Goal: Entertainment & Leisure: Browse casually

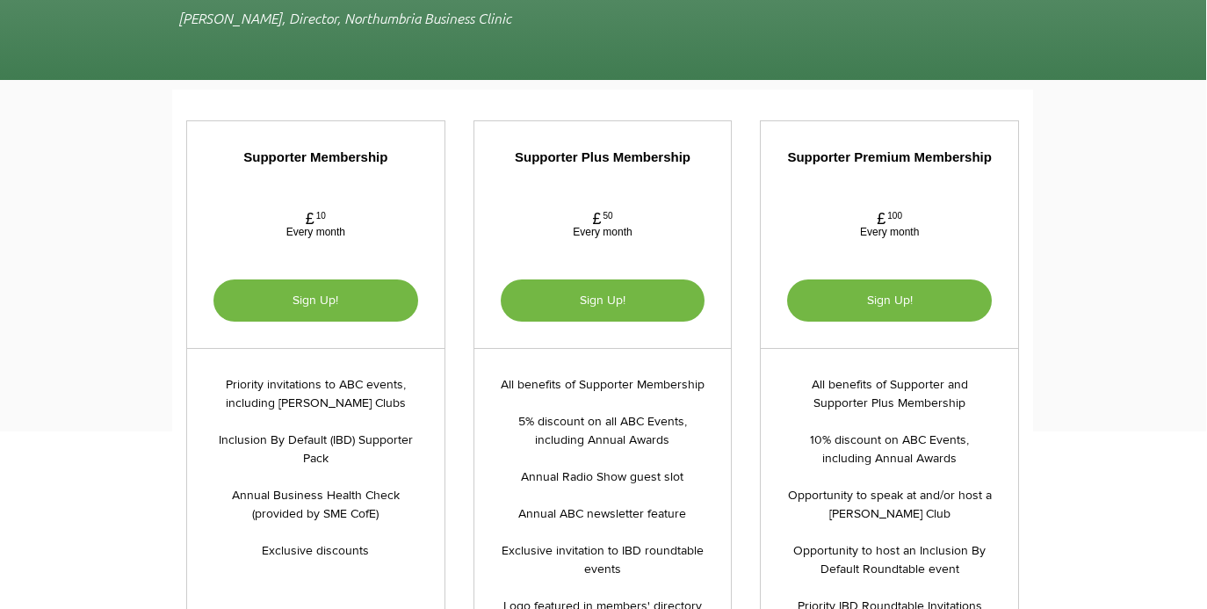
scroll to position [3827, 1]
click at [315, 292] on span "Sign Up!" at bounding box center [316, 299] width 46 height 14
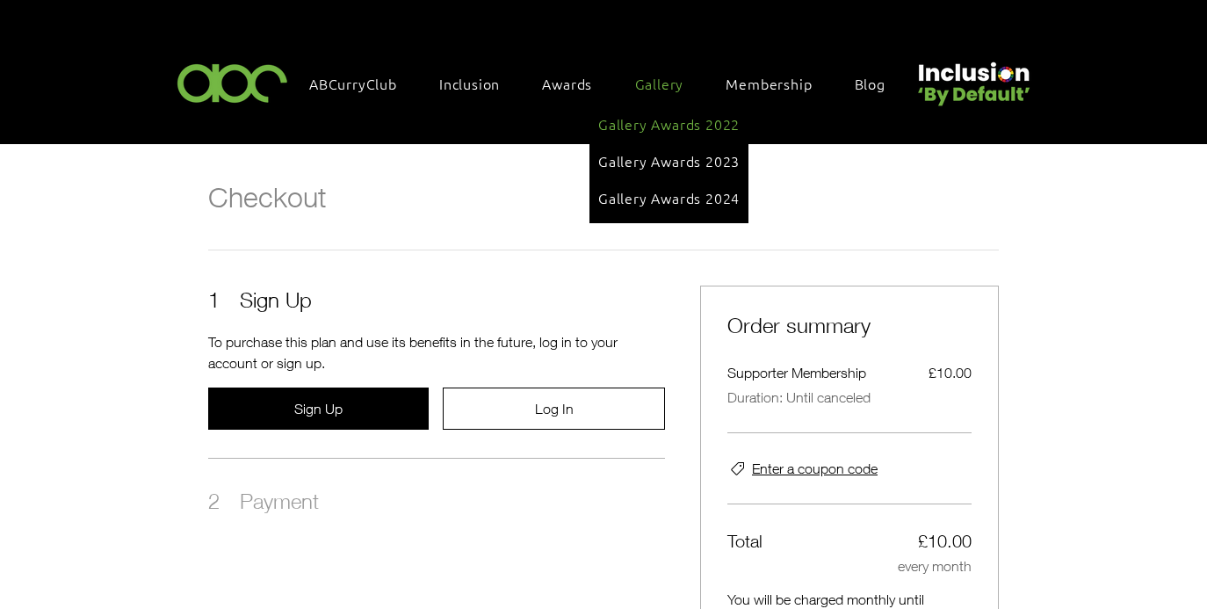
click at [661, 120] on span "Gallery Awards 2022" at bounding box center [668, 123] width 141 height 19
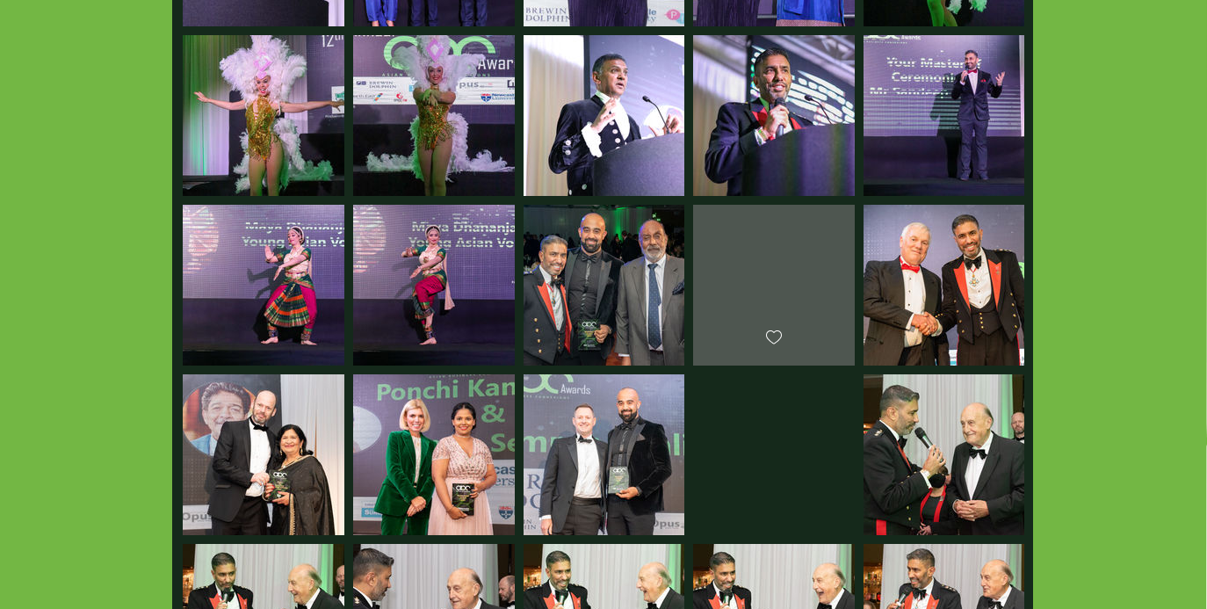
scroll to position [560, 1]
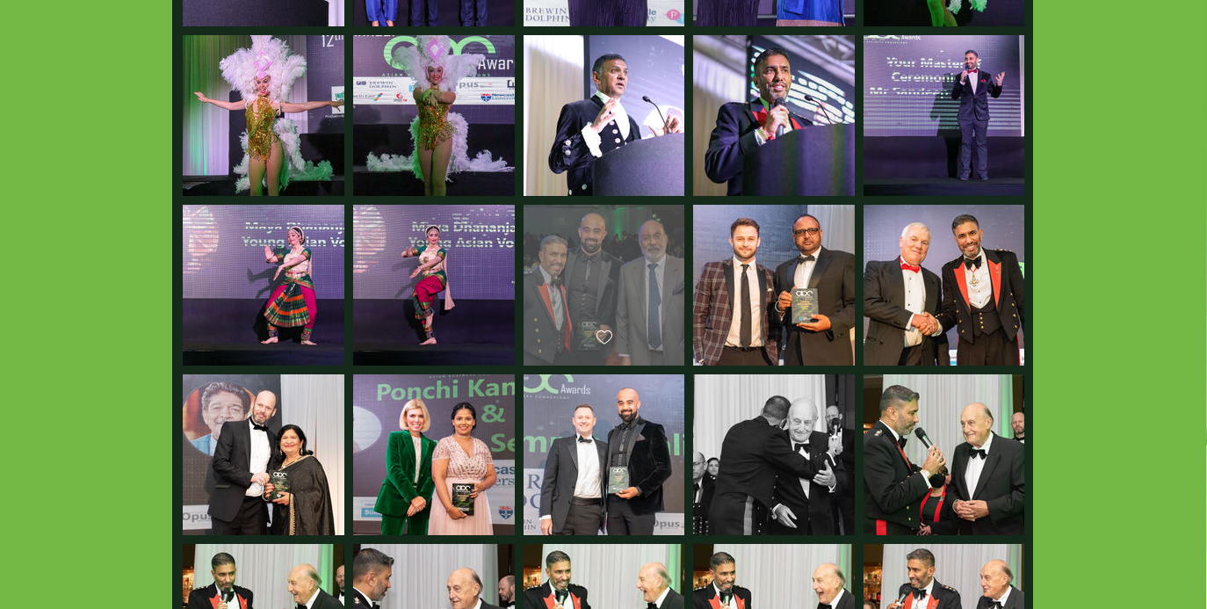
click at [589, 295] on div "main content" at bounding box center [604, 277] width 161 height 145
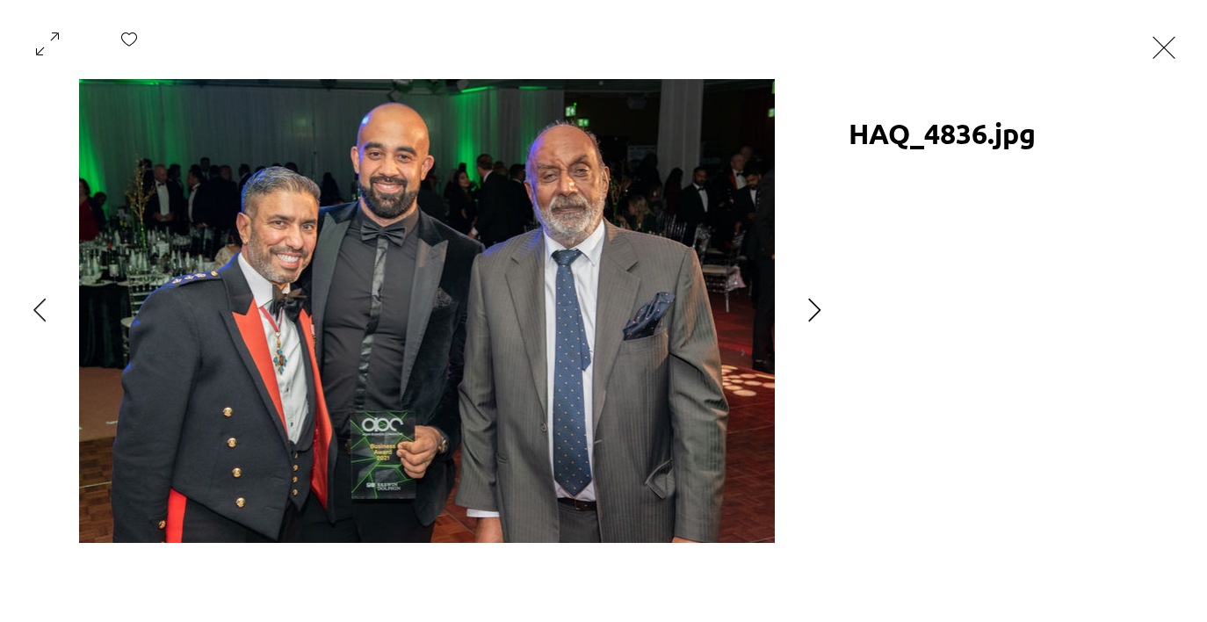
click at [815, 315] on icon "Next Item" at bounding box center [814, 310] width 12 height 24
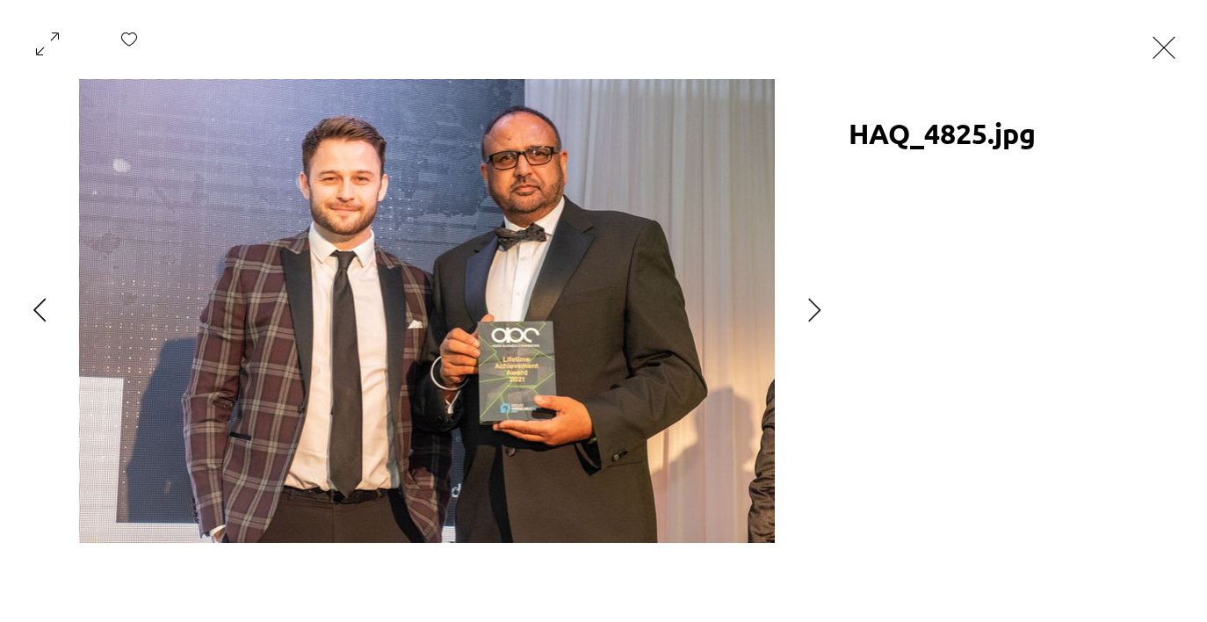
click at [40, 308] on icon "Previous Item" at bounding box center [39, 310] width 13 height 24
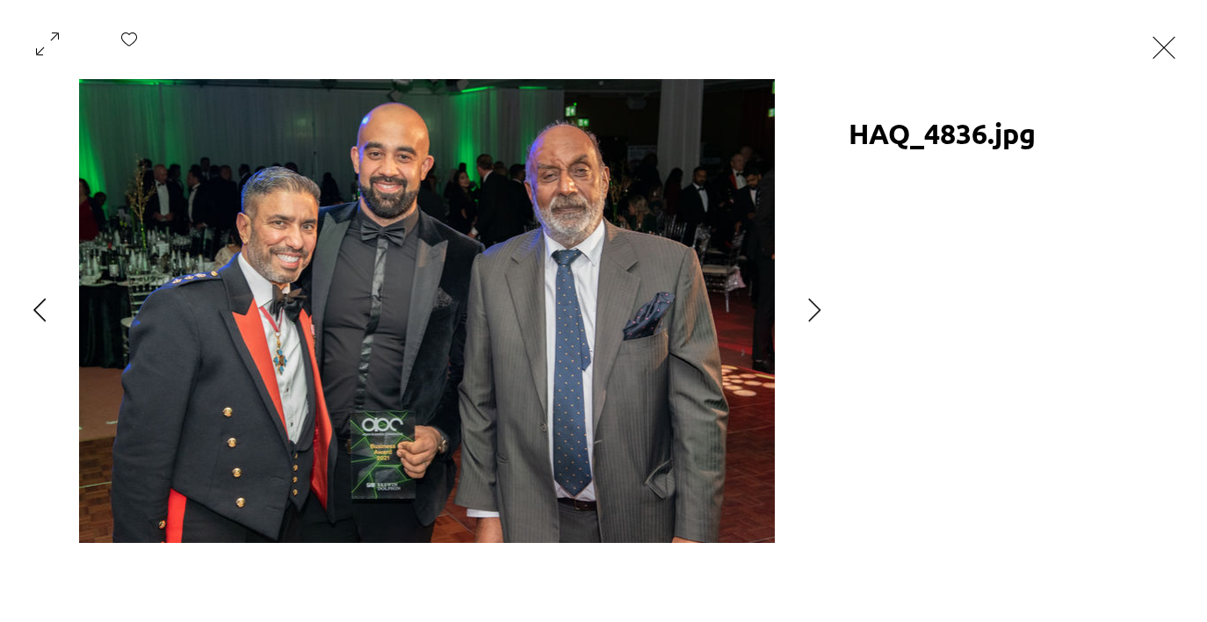
click at [40, 308] on icon "Previous Item" at bounding box center [39, 310] width 13 height 24
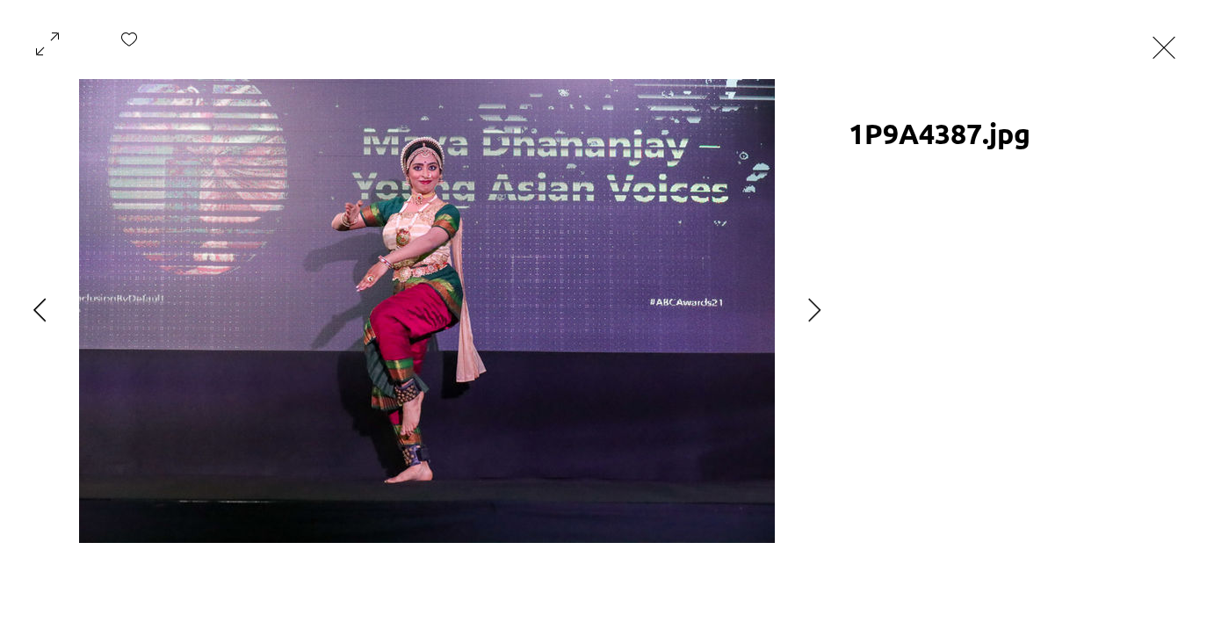
click at [40, 308] on icon "Previous Item" at bounding box center [39, 310] width 13 height 24
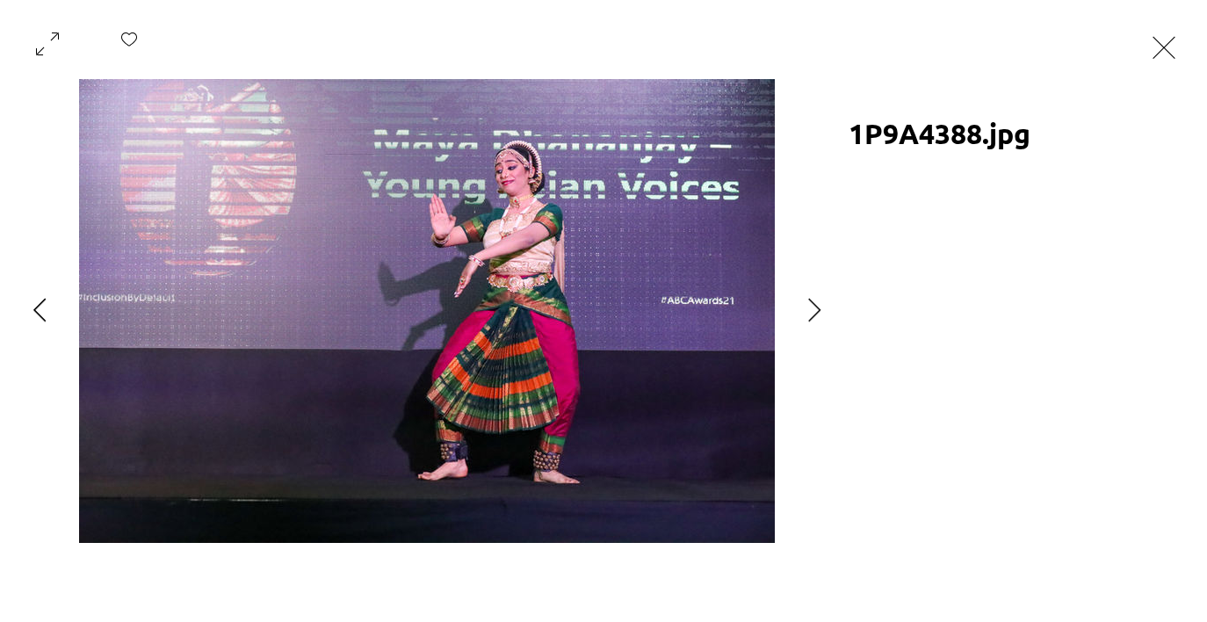
click at [30, 309] on button "Previous Item" at bounding box center [40, 311] width 44 height 44
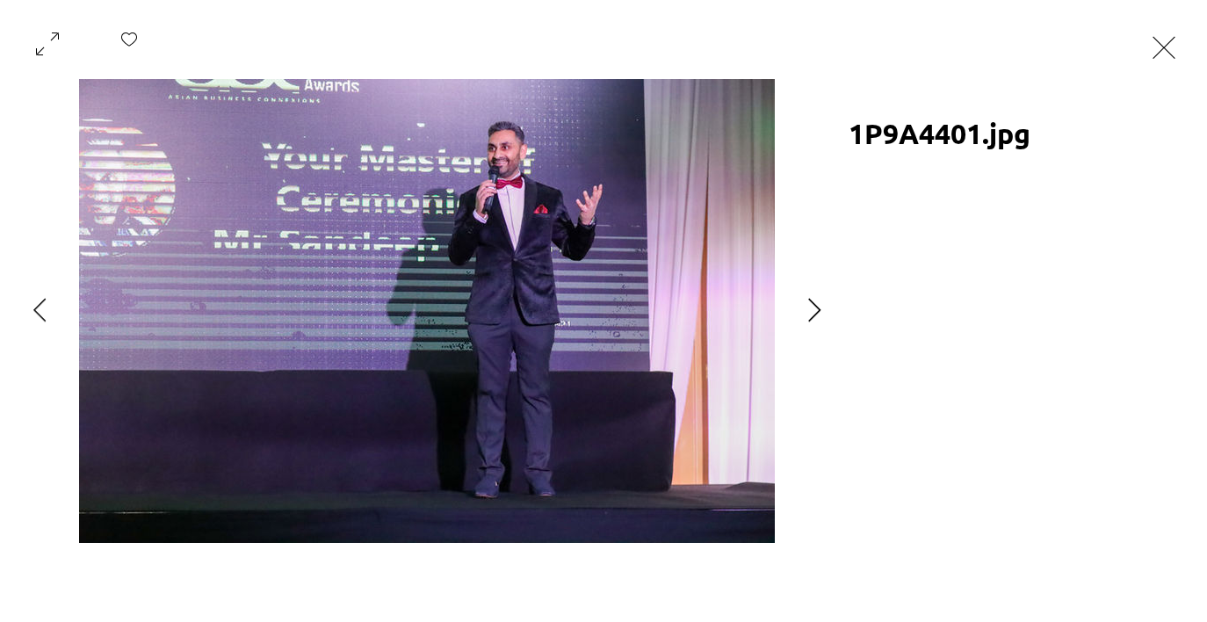
click at [816, 310] on icon "Next Item" at bounding box center [814, 310] width 13 height 24
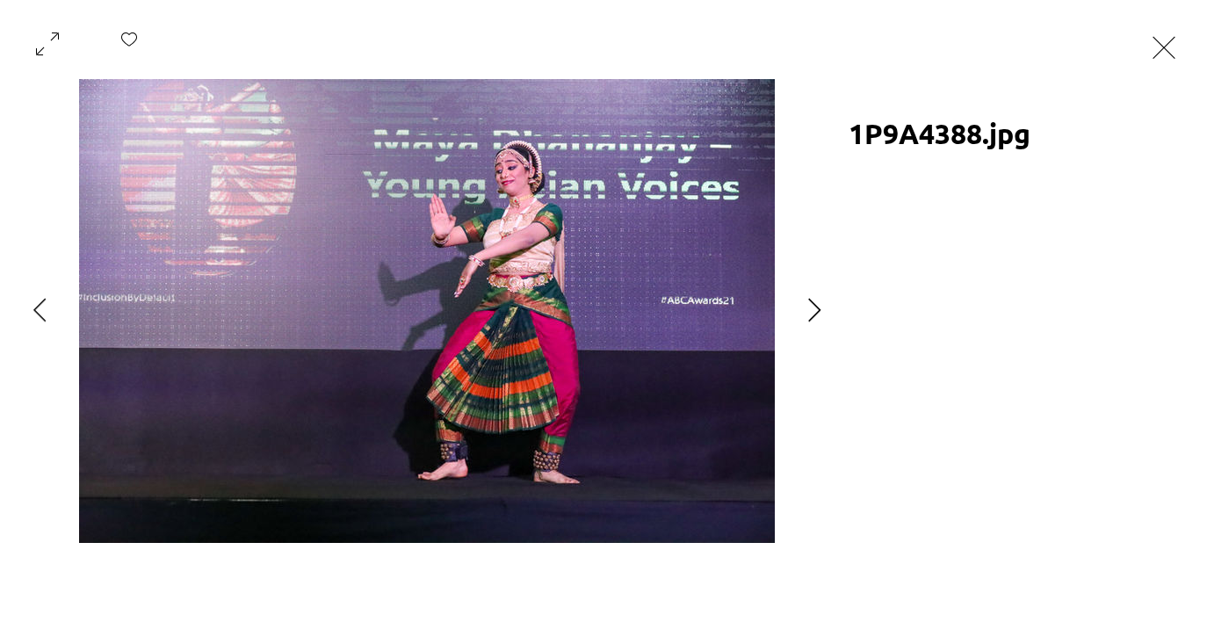
click at [816, 310] on icon "Next Item" at bounding box center [814, 310] width 13 height 24
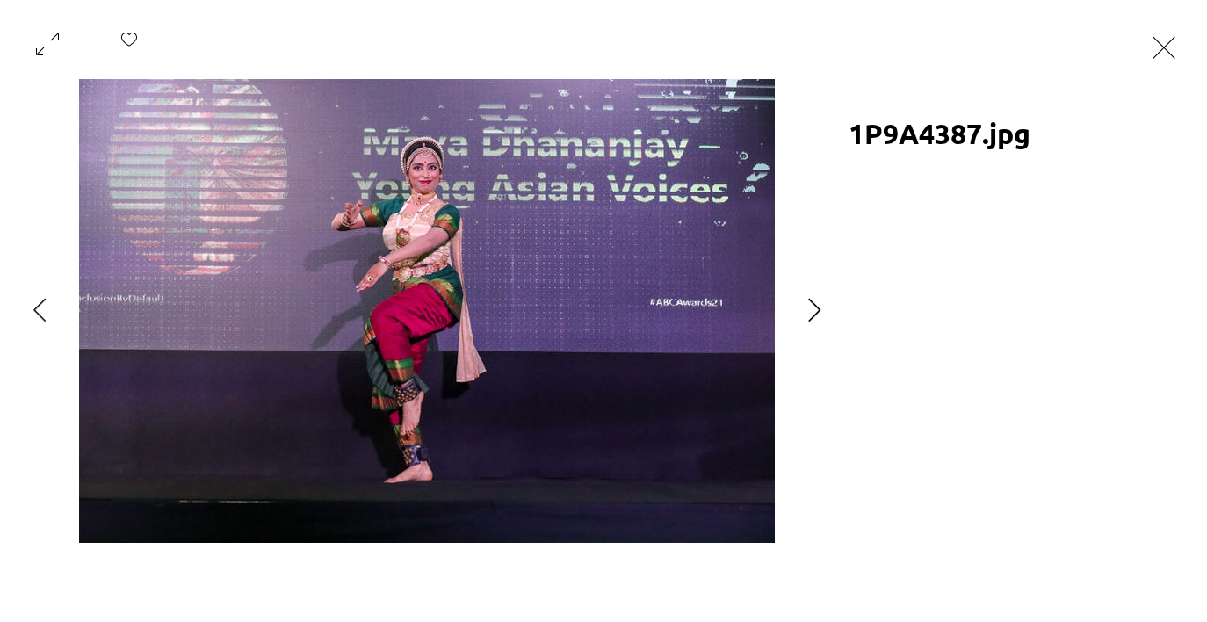
click at [816, 310] on icon "Next Item" at bounding box center [814, 310] width 13 height 24
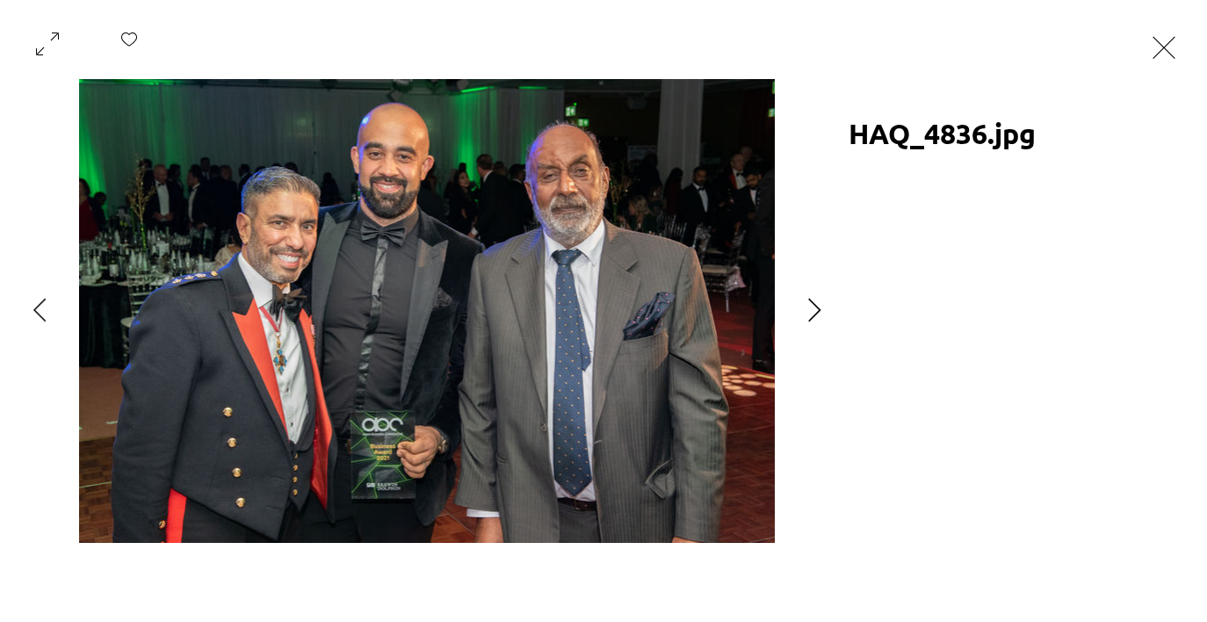
click at [816, 310] on icon "Next Item" at bounding box center [814, 310] width 13 height 24
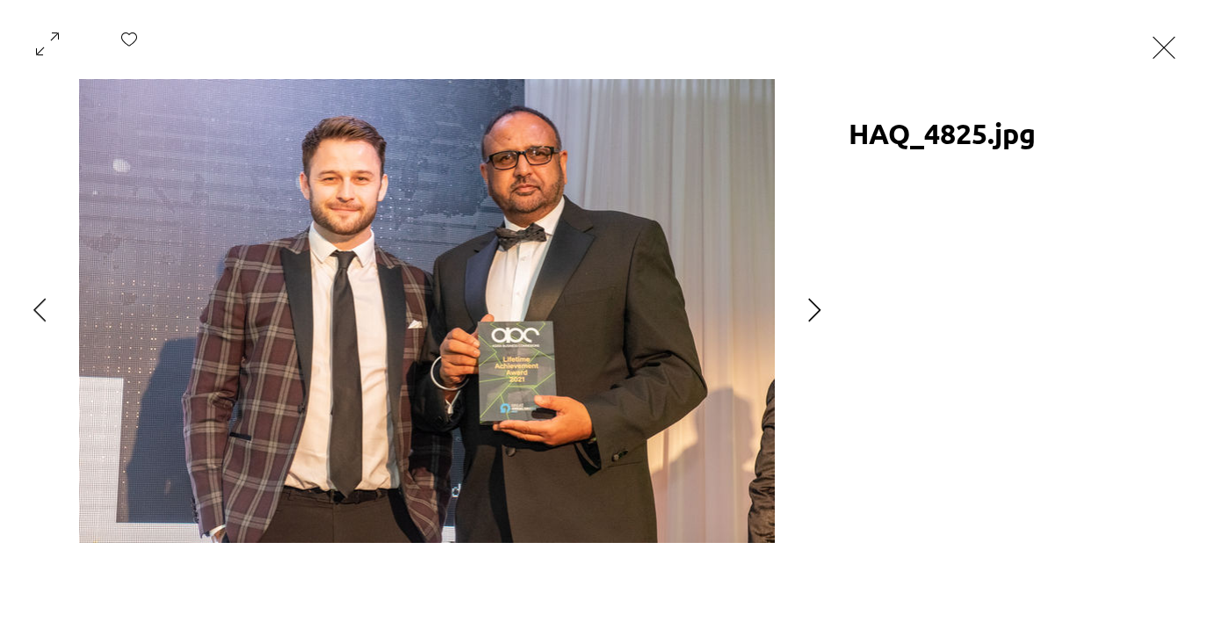
click at [816, 310] on icon "Next Item" at bounding box center [814, 310] width 13 height 24
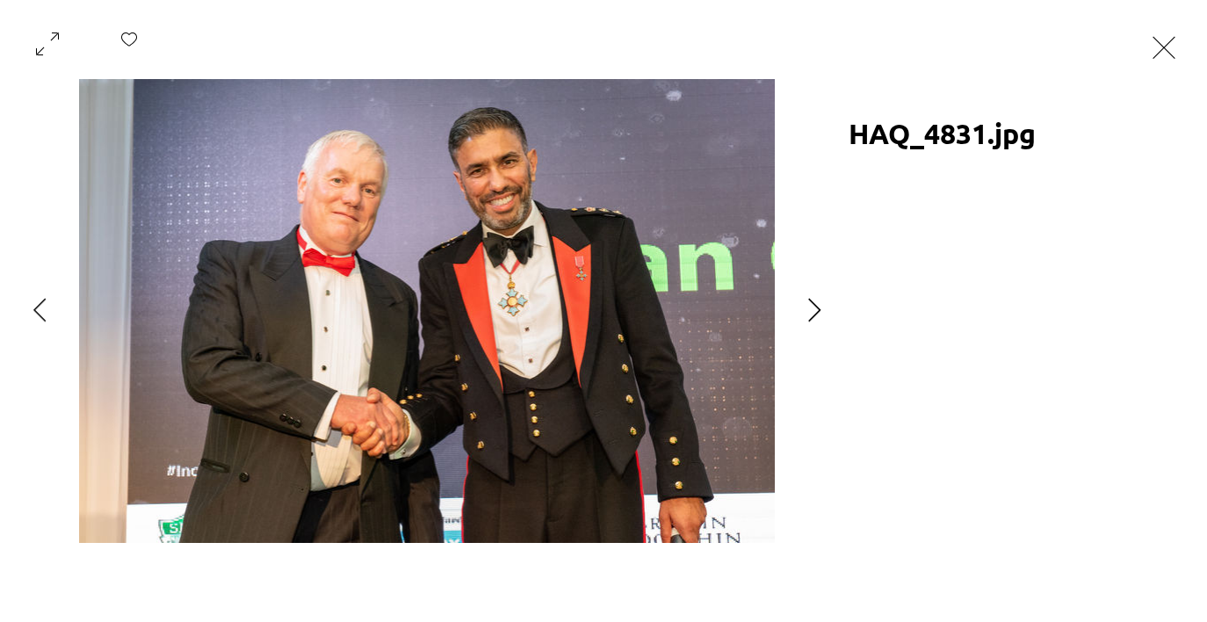
click at [816, 310] on icon "Next Item" at bounding box center [814, 310] width 13 height 24
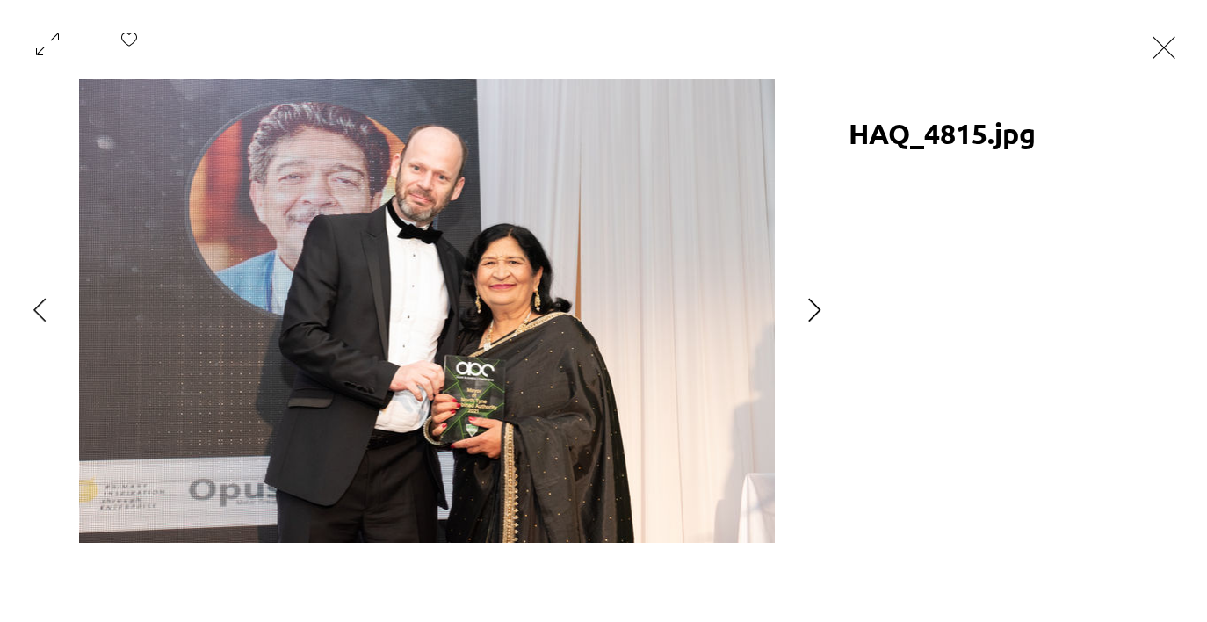
click at [816, 310] on icon "Next Item" at bounding box center [814, 310] width 13 height 24
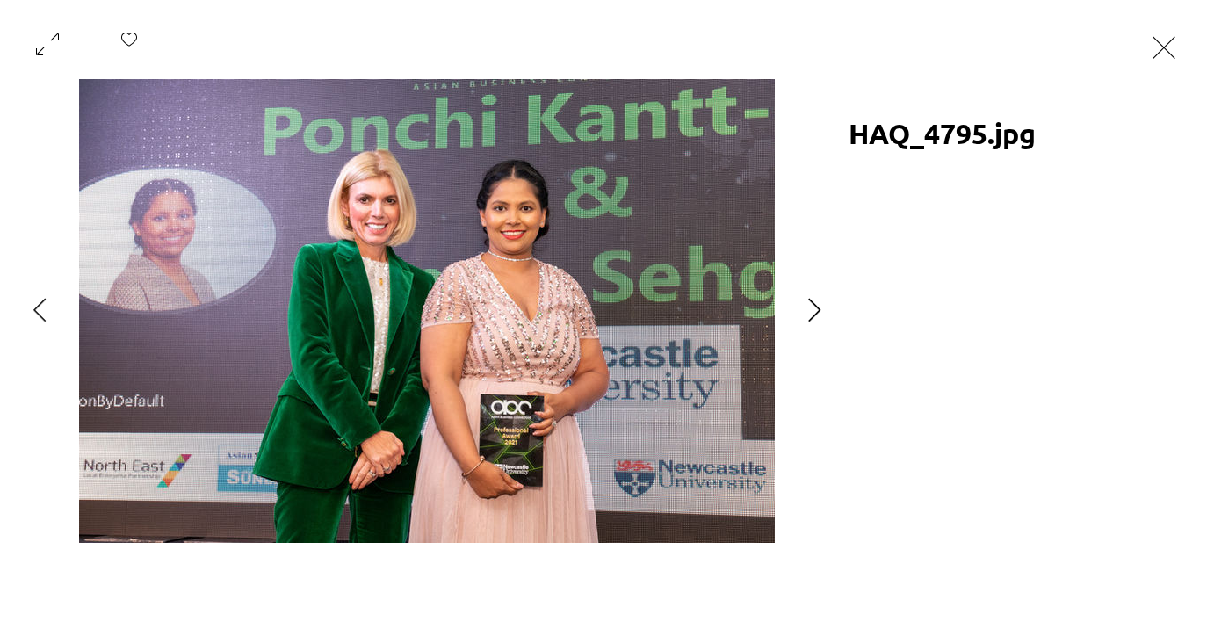
click at [816, 310] on icon "Next Item" at bounding box center [814, 310] width 13 height 24
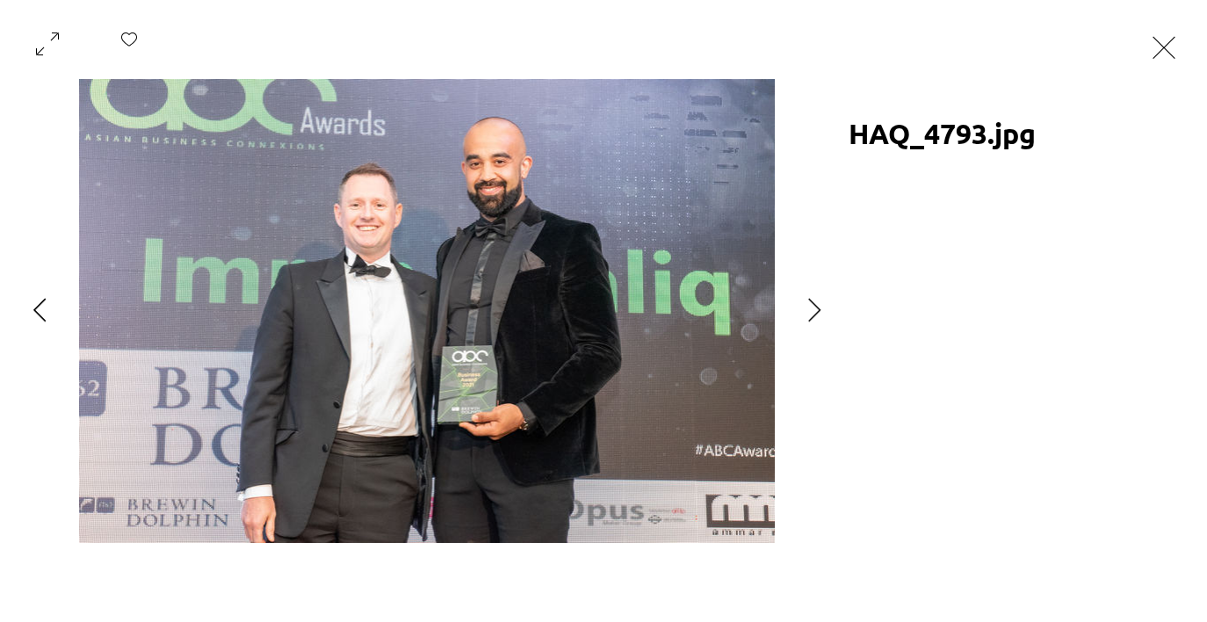
click at [37, 302] on icon "Previous Item" at bounding box center [39, 310] width 13 height 24
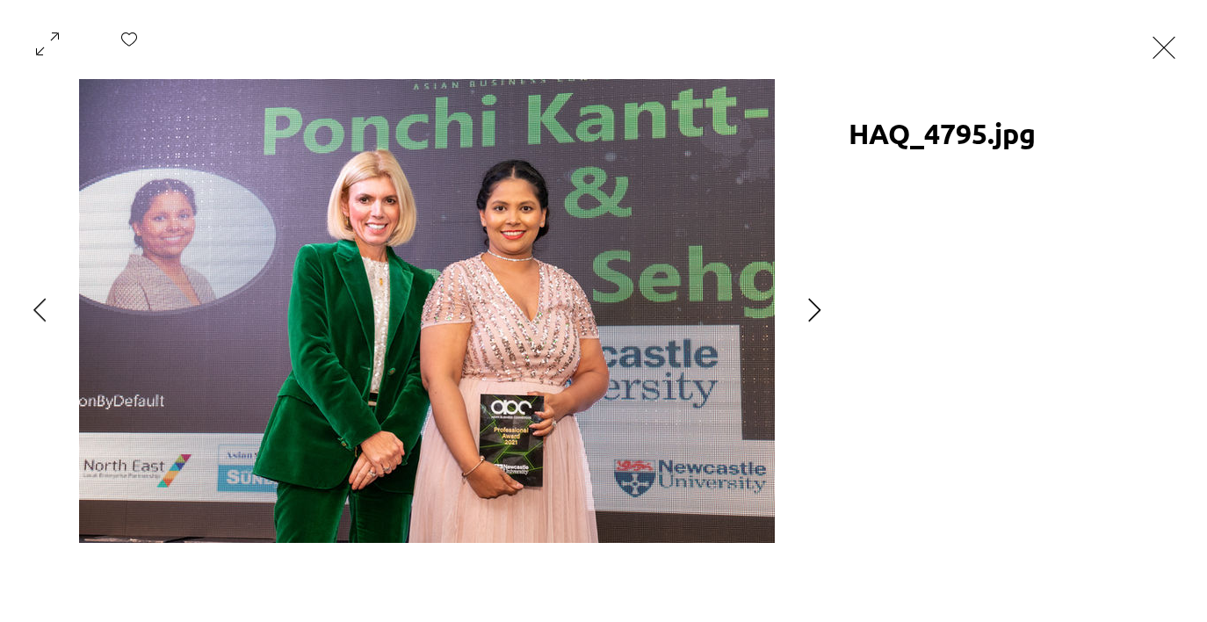
click at [816, 306] on icon "Next Item" at bounding box center [814, 310] width 12 height 24
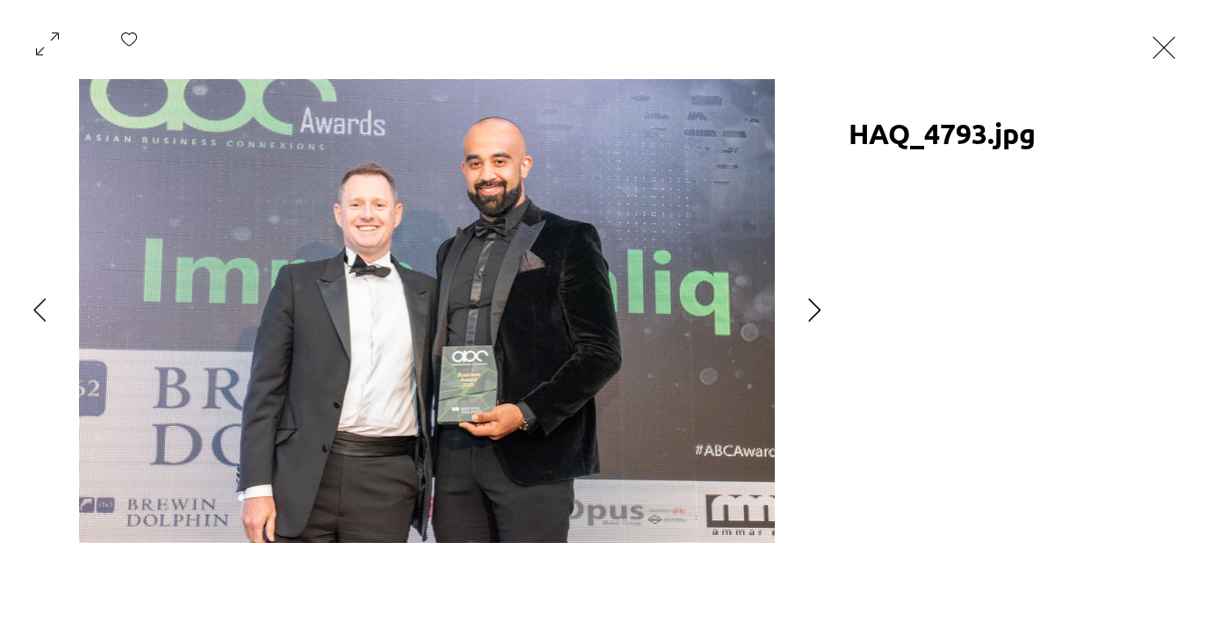
click at [819, 308] on icon "Next Item" at bounding box center [814, 310] width 13 height 24
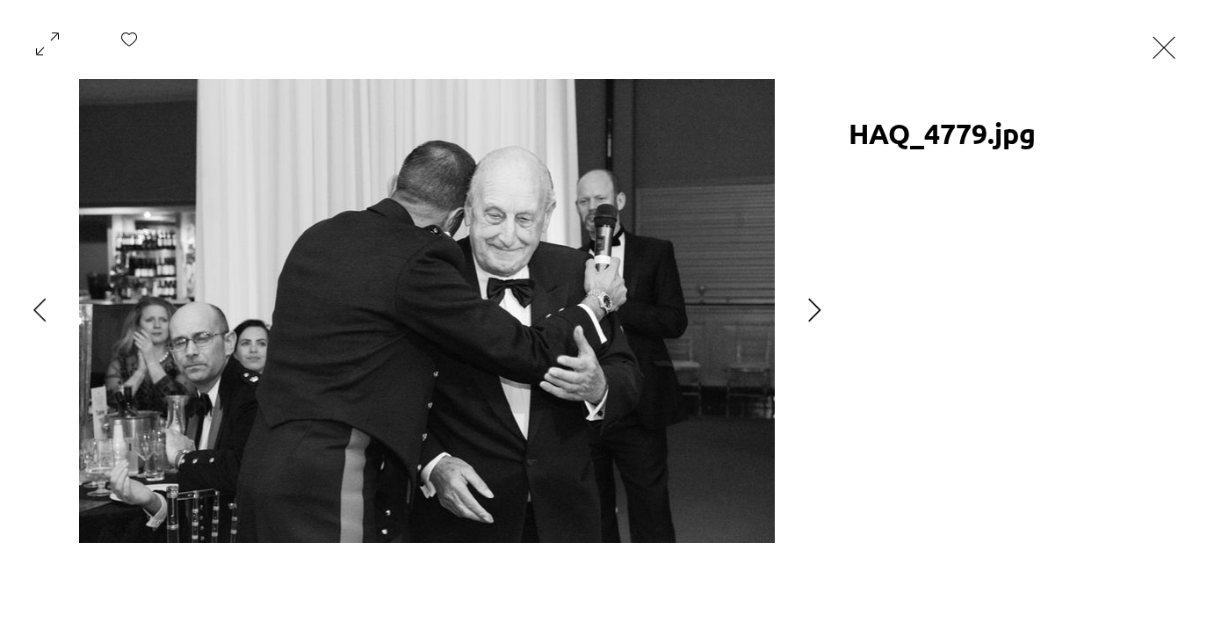
click at [819, 308] on icon "Next Item" at bounding box center [814, 310] width 13 height 24
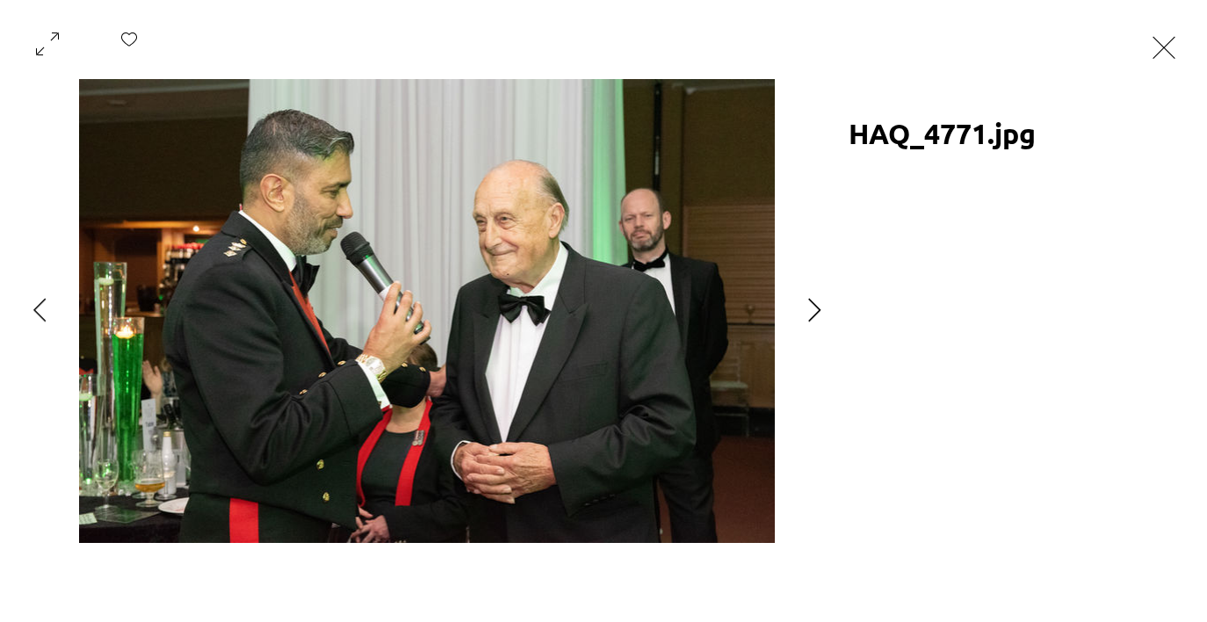
click at [819, 308] on icon "Next Item" at bounding box center [814, 310] width 13 height 24
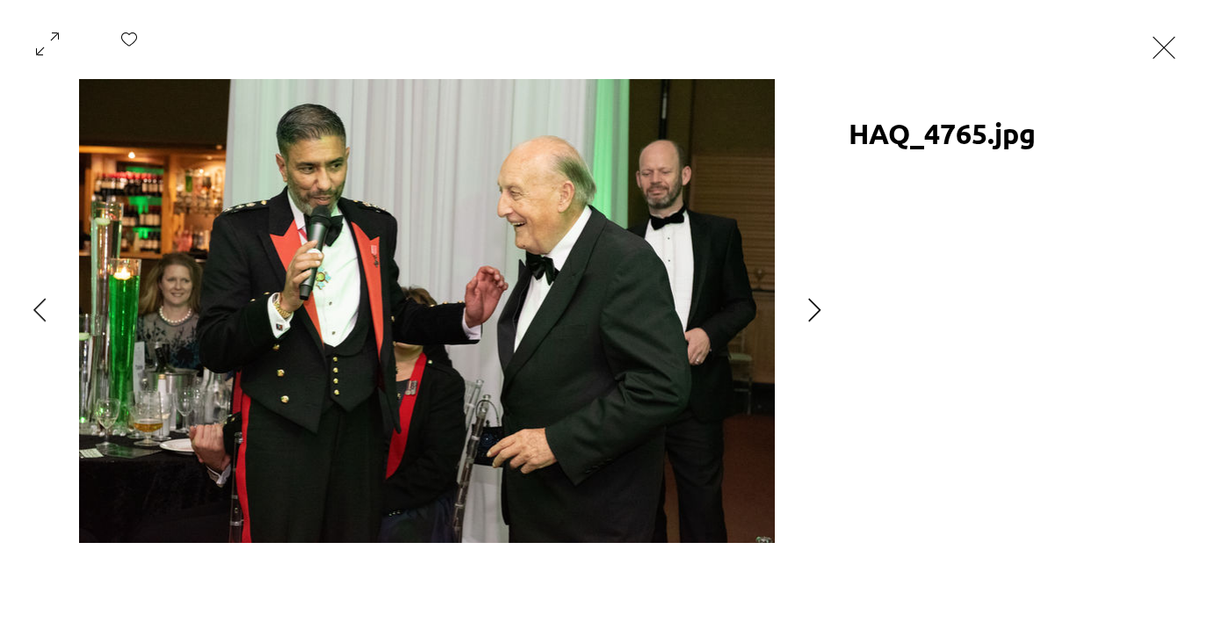
click at [819, 308] on icon "Next Item" at bounding box center [814, 310] width 13 height 24
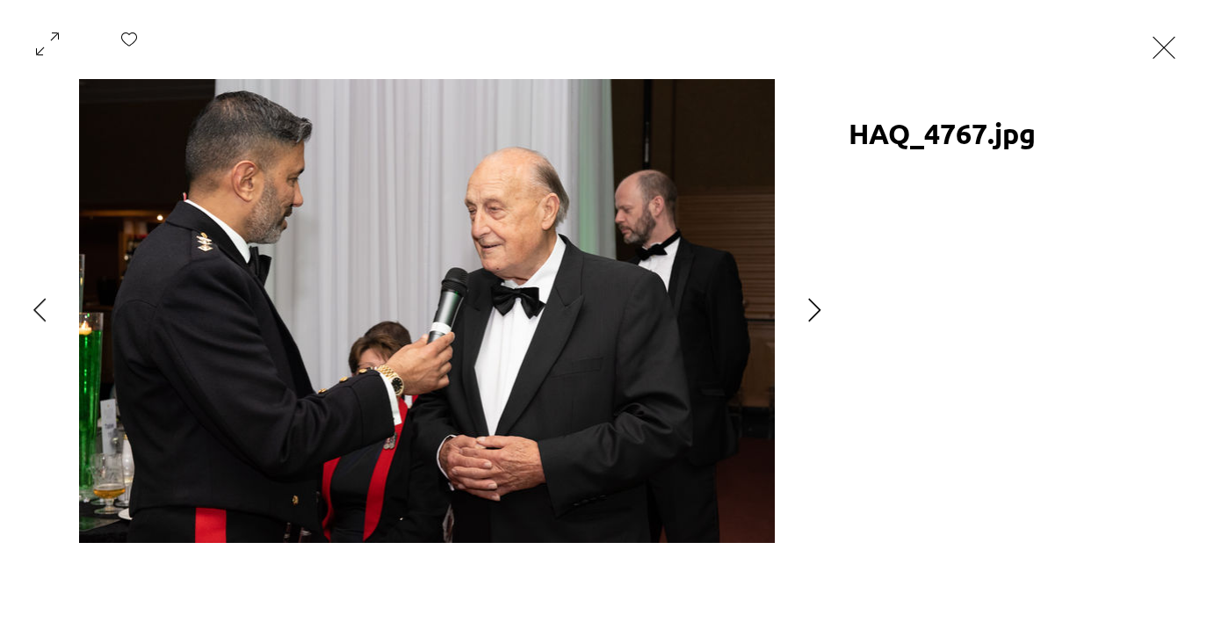
click at [819, 308] on icon "Next Item" at bounding box center [814, 310] width 13 height 24
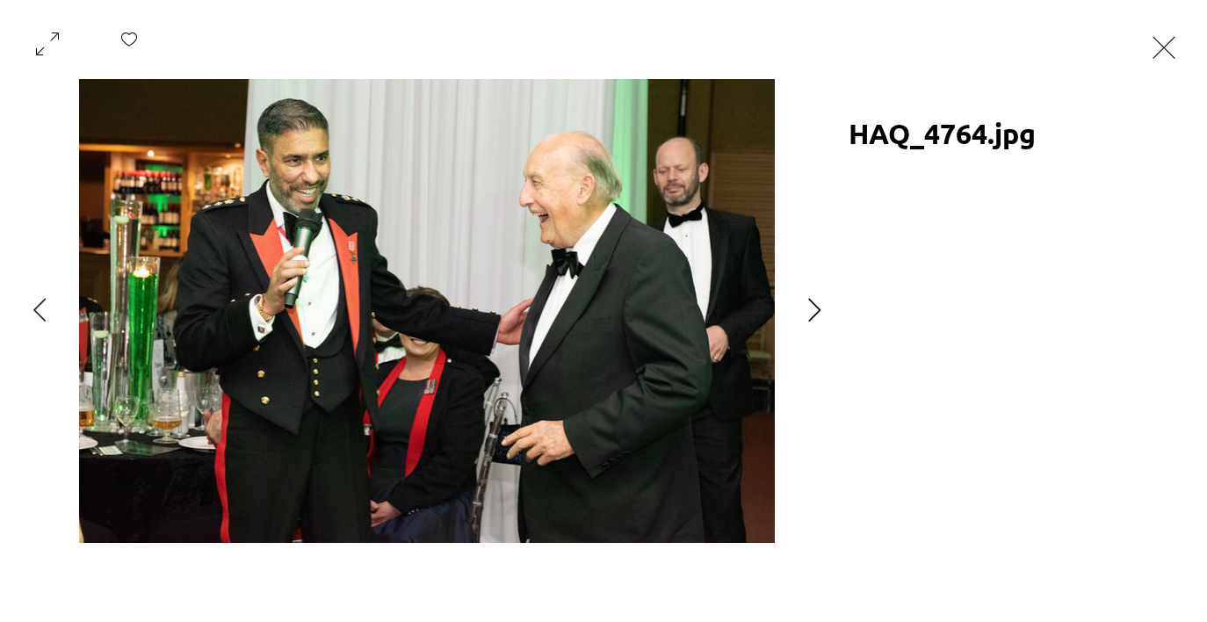
click at [819, 308] on icon "Next Item" at bounding box center [814, 310] width 13 height 24
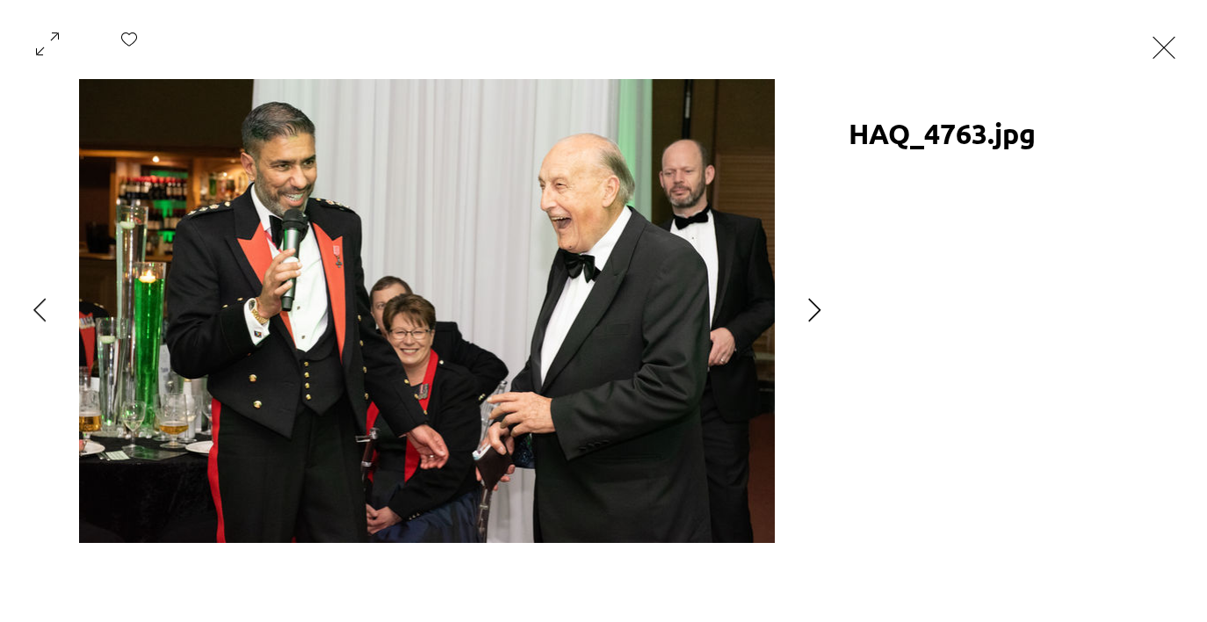
click at [819, 308] on icon "Next Item" at bounding box center [814, 310] width 13 height 24
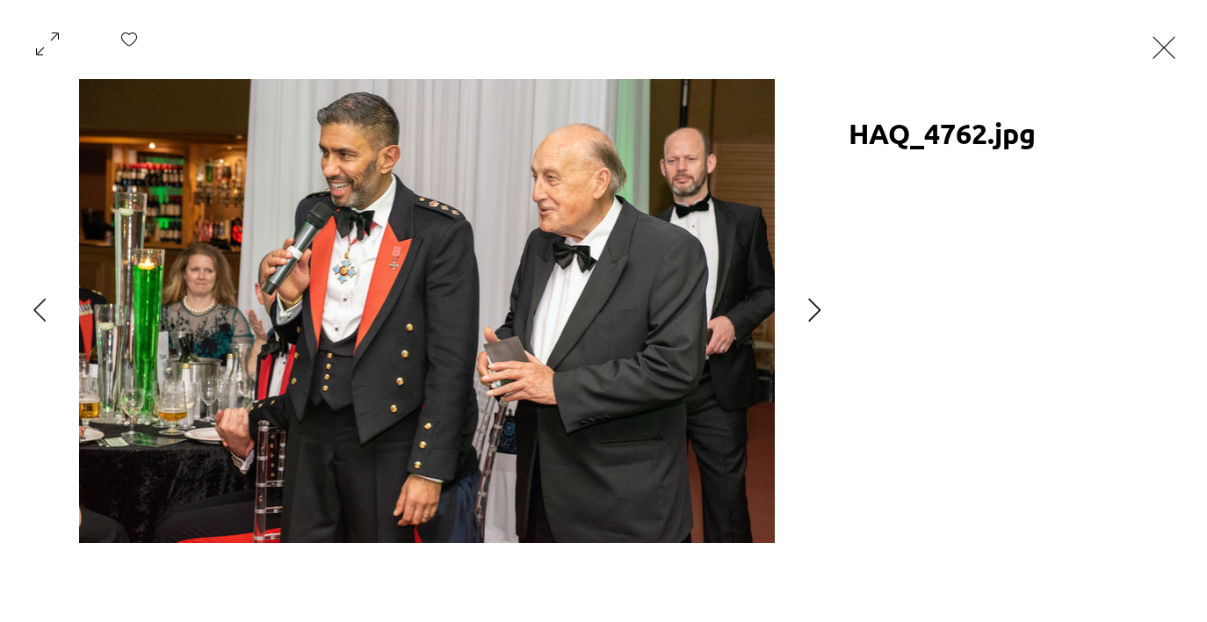
click at [819, 308] on icon "Next Item" at bounding box center [814, 310] width 13 height 24
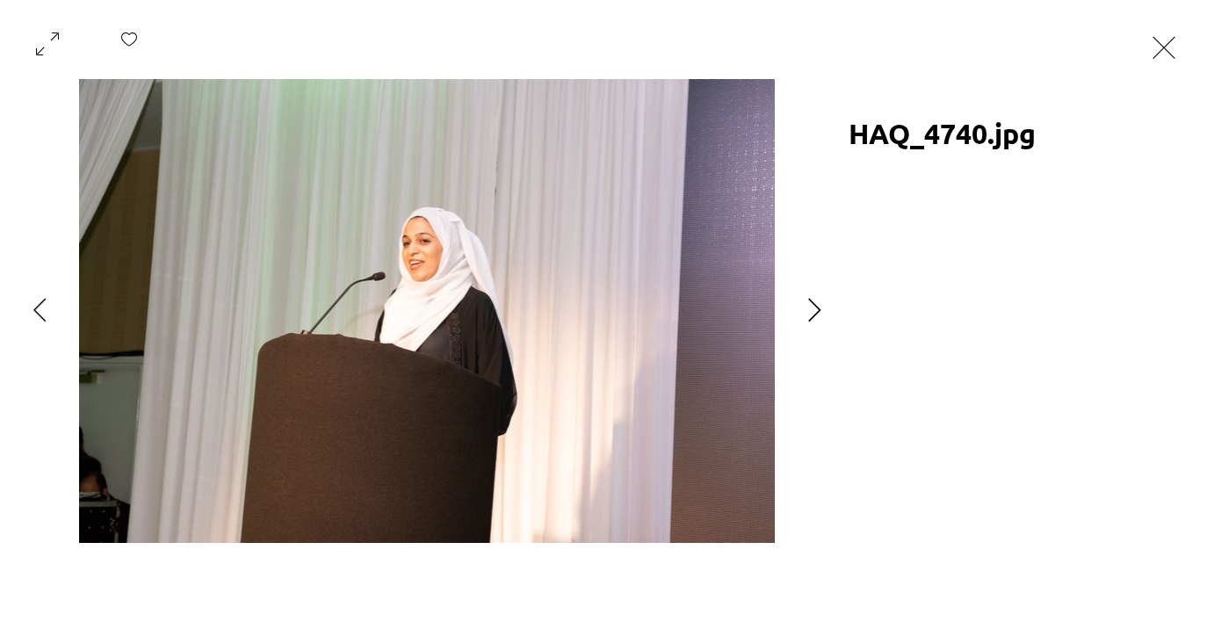
click at [819, 308] on icon "Next Item" at bounding box center [814, 310] width 13 height 24
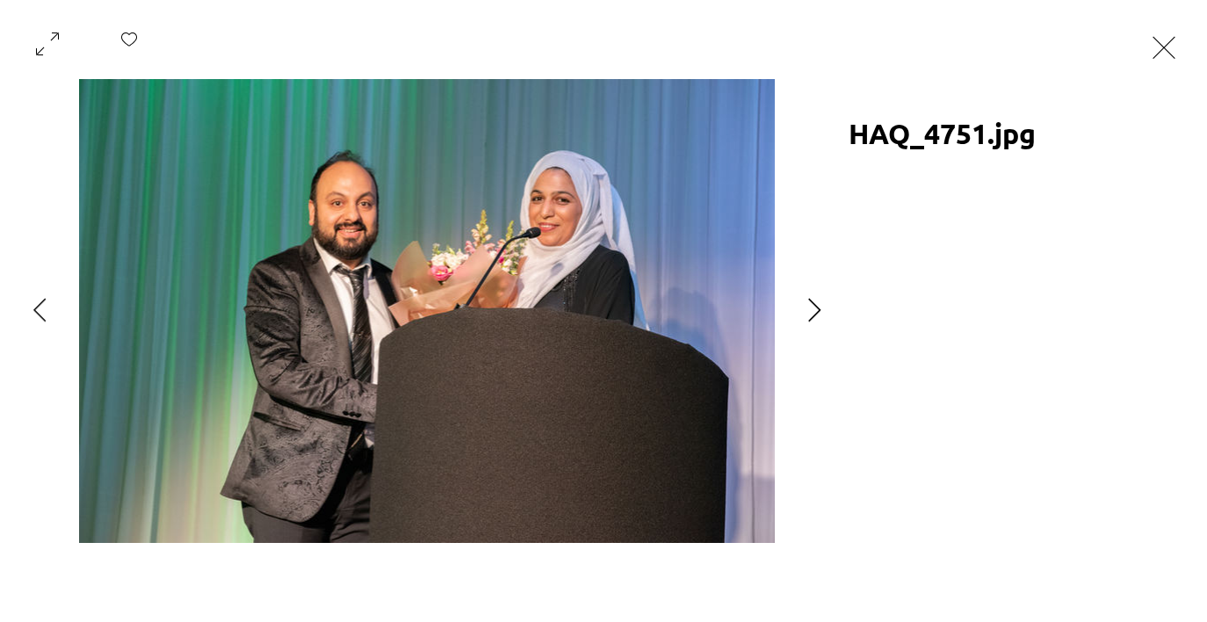
click at [814, 316] on icon "Next Item" at bounding box center [814, 310] width 12 height 24
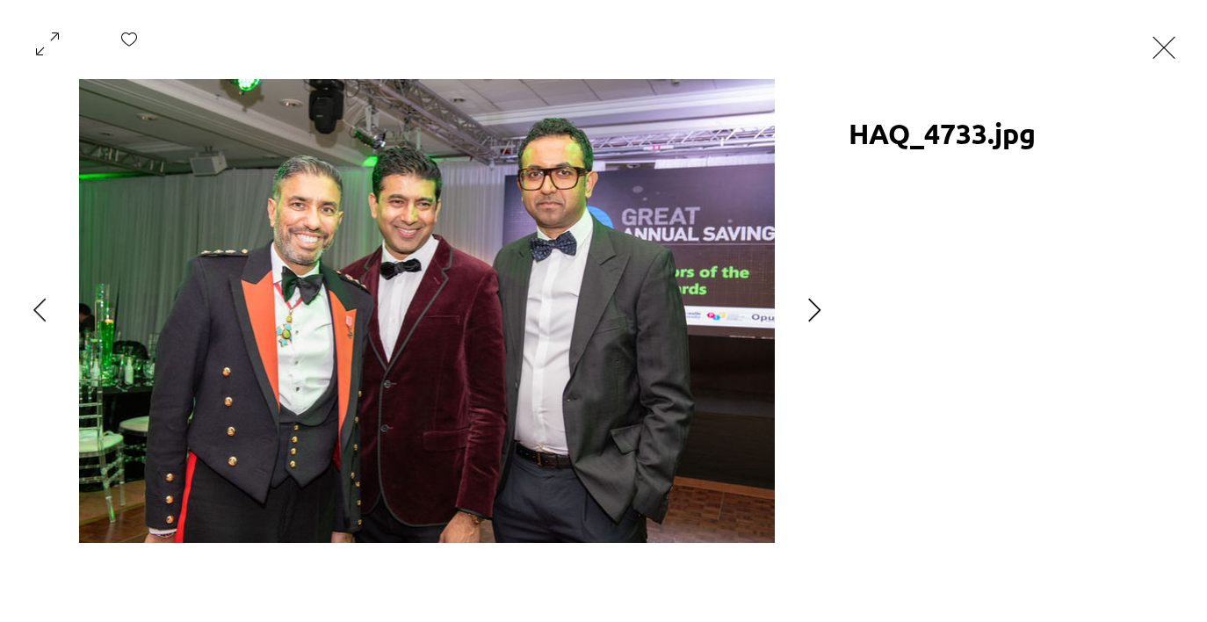
click at [814, 316] on icon "Next Item" at bounding box center [814, 310] width 12 height 24
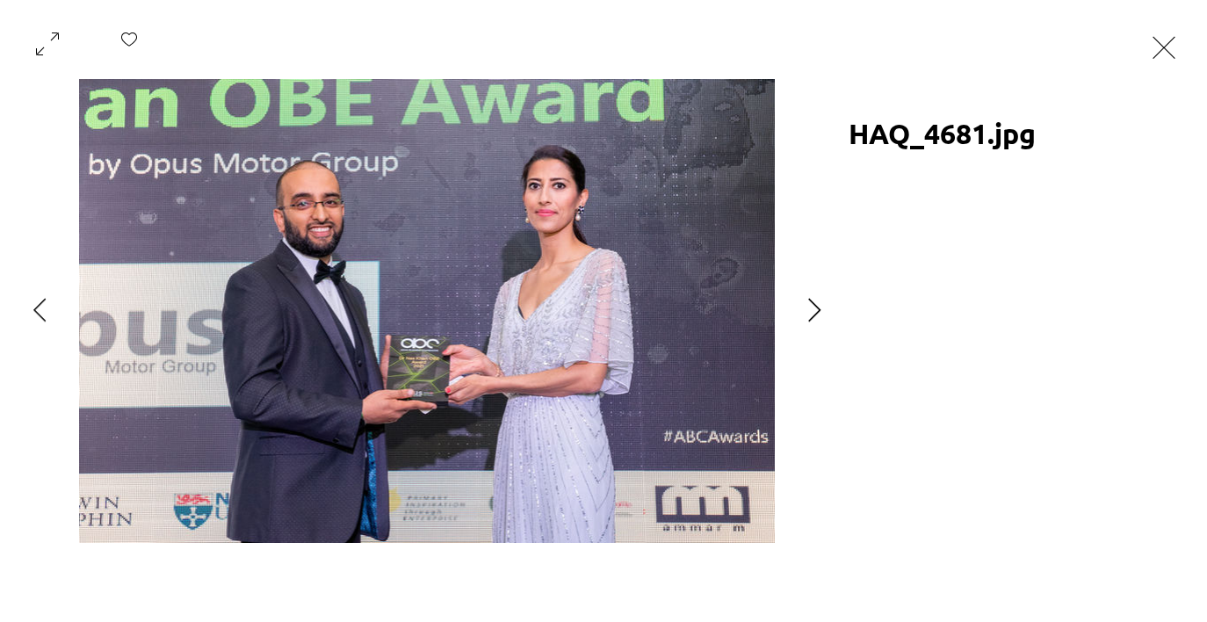
click at [814, 316] on icon "Next Item" at bounding box center [814, 310] width 12 height 24
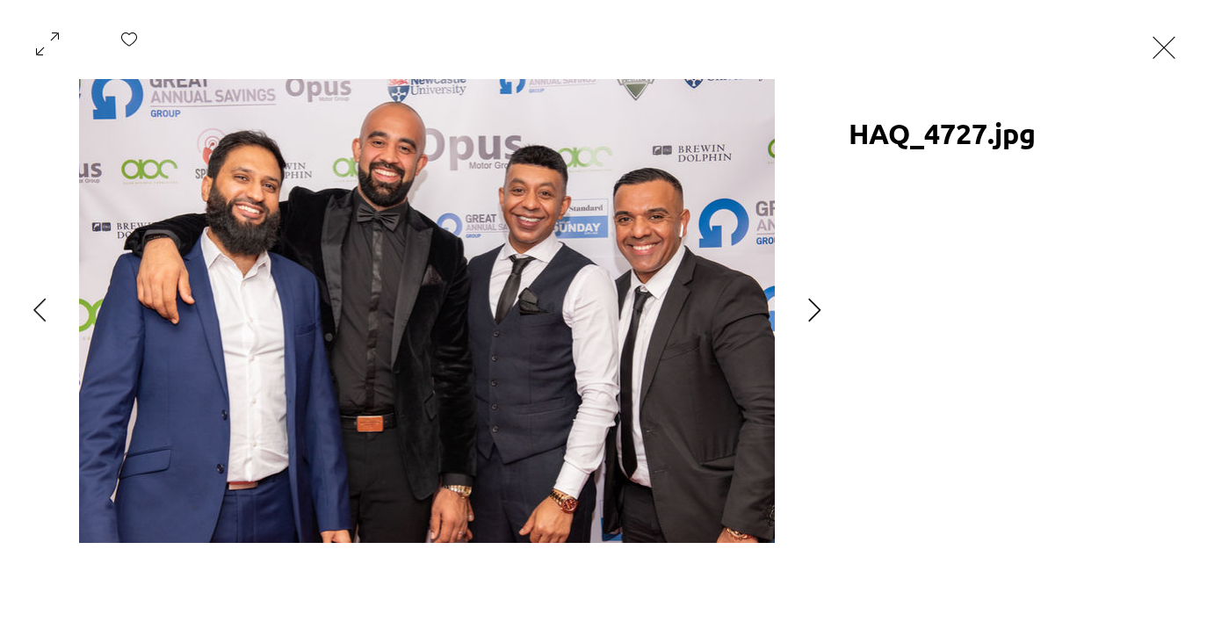
click at [814, 316] on icon "Next Item" at bounding box center [814, 310] width 12 height 24
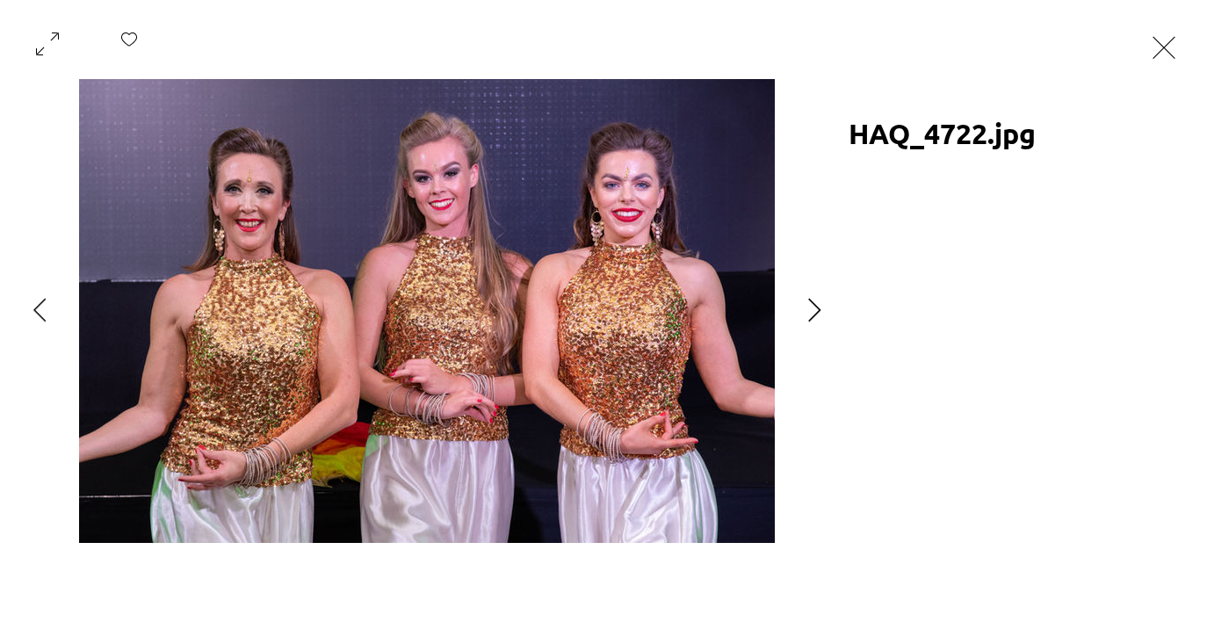
click at [814, 316] on icon "Next Item" at bounding box center [814, 310] width 12 height 24
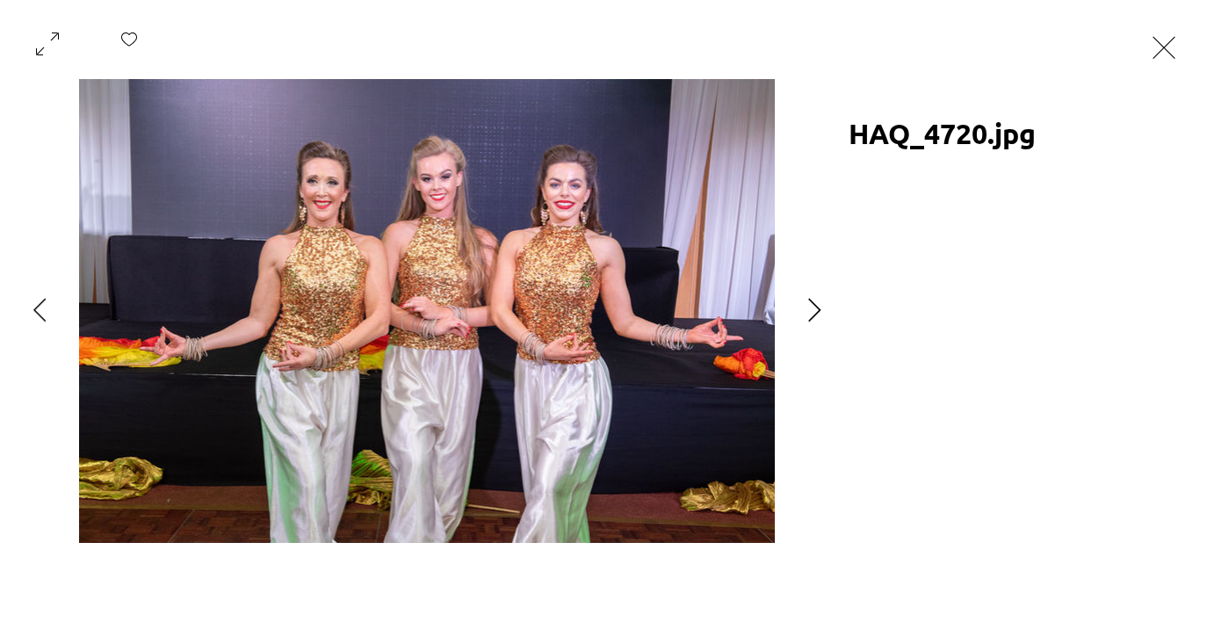
click at [814, 316] on icon "Next Item" at bounding box center [814, 310] width 12 height 24
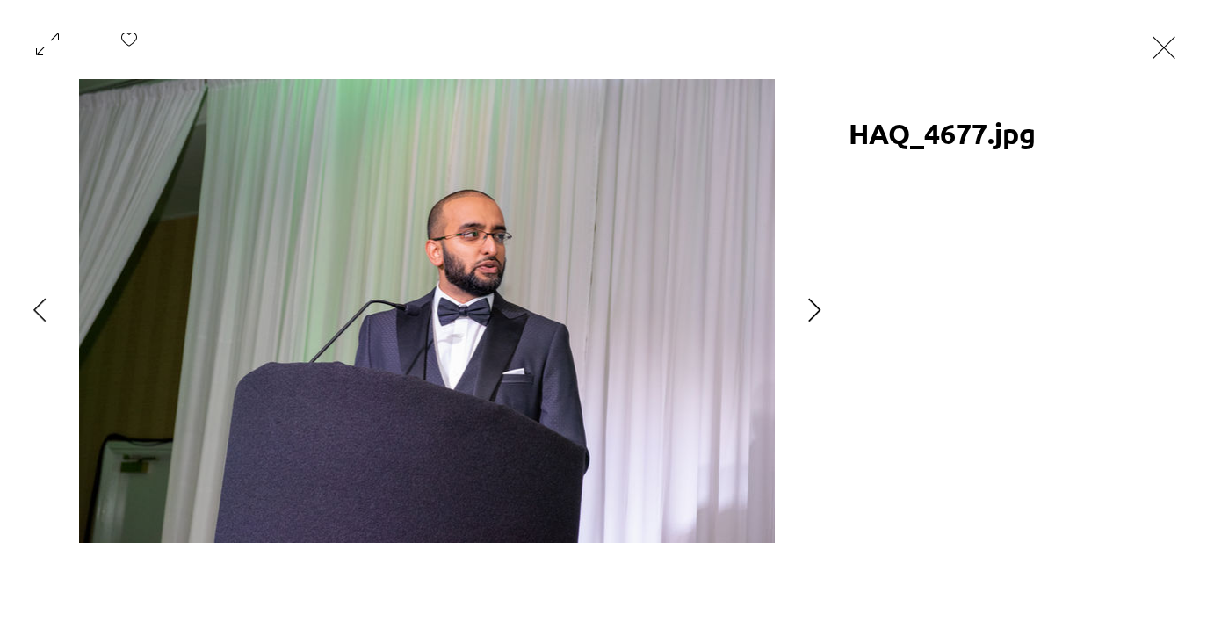
click at [814, 316] on icon "Next Item" at bounding box center [814, 310] width 12 height 24
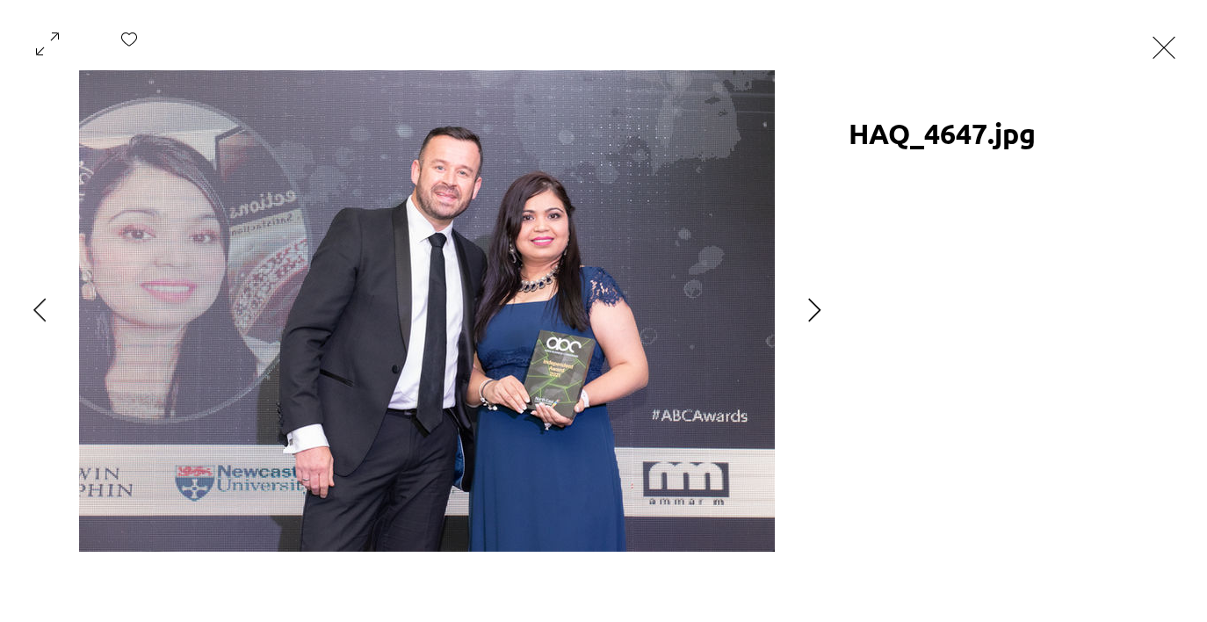
click at [814, 316] on icon "Next Item" at bounding box center [814, 310] width 12 height 24
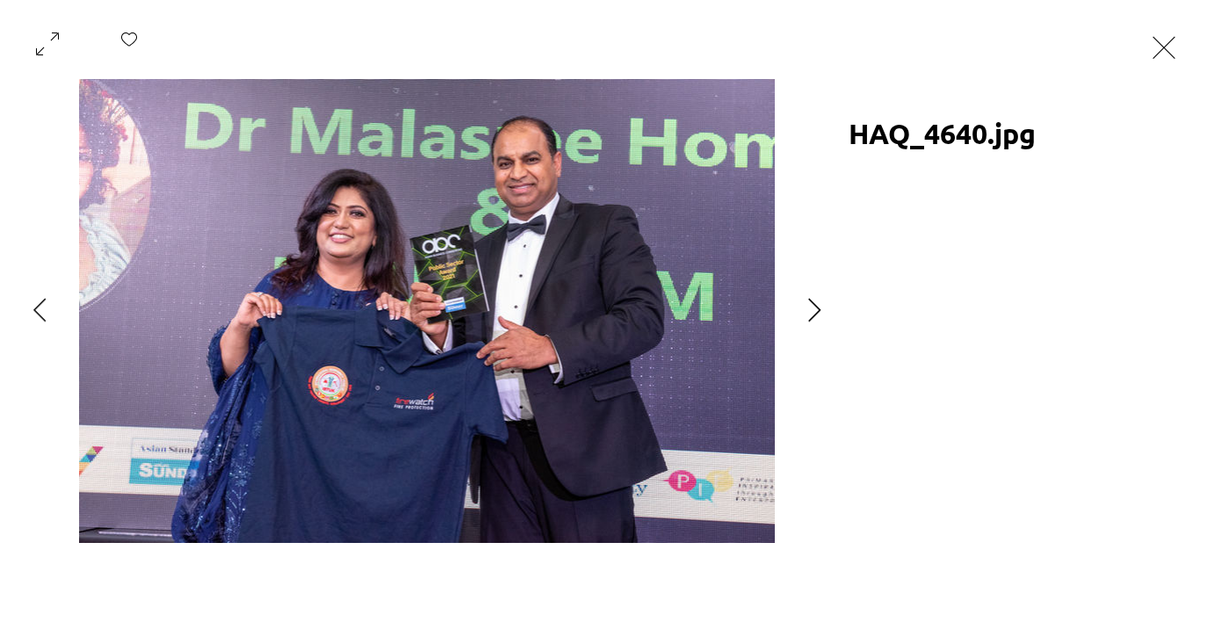
click at [814, 316] on icon "Next Item" at bounding box center [814, 310] width 12 height 24
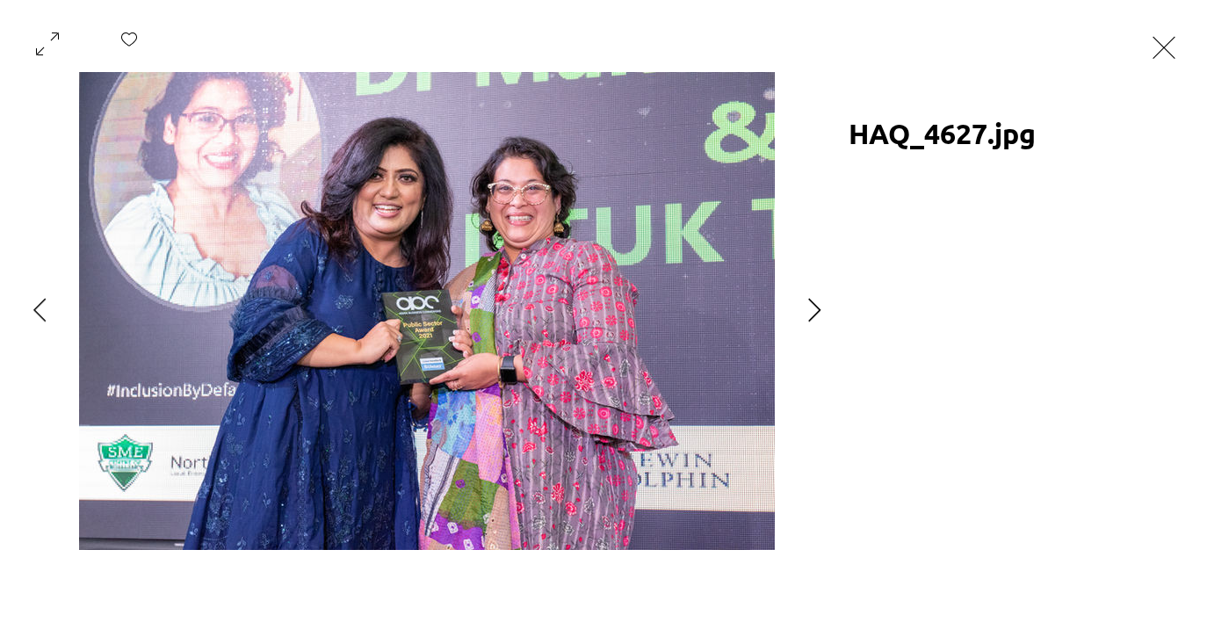
click at [814, 316] on icon "Next Item" at bounding box center [814, 310] width 12 height 24
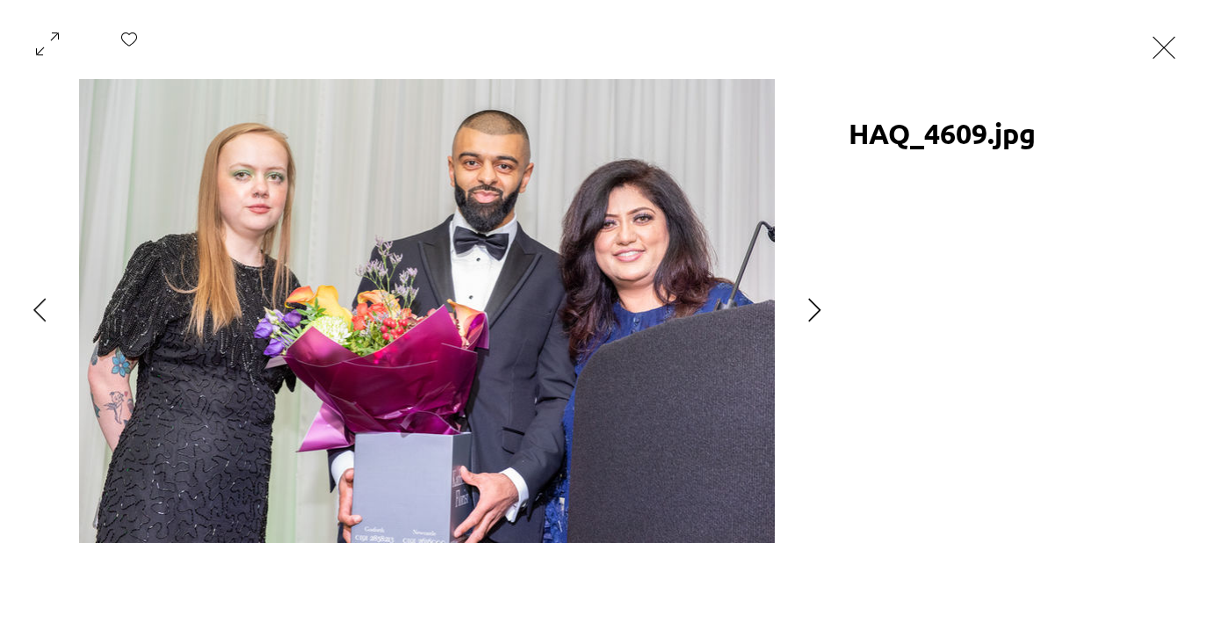
click at [814, 316] on icon "Next Item" at bounding box center [814, 310] width 12 height 24
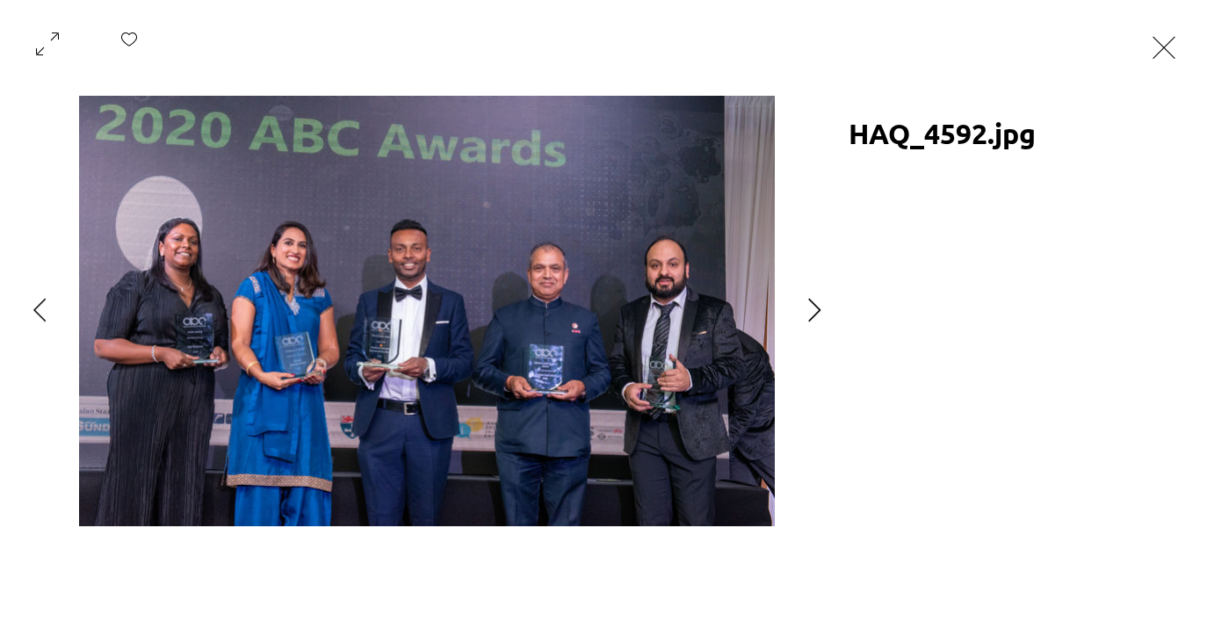
click at [814, 316] on icon "Next Item" at bounding box center [814, 310] width 12 height 24
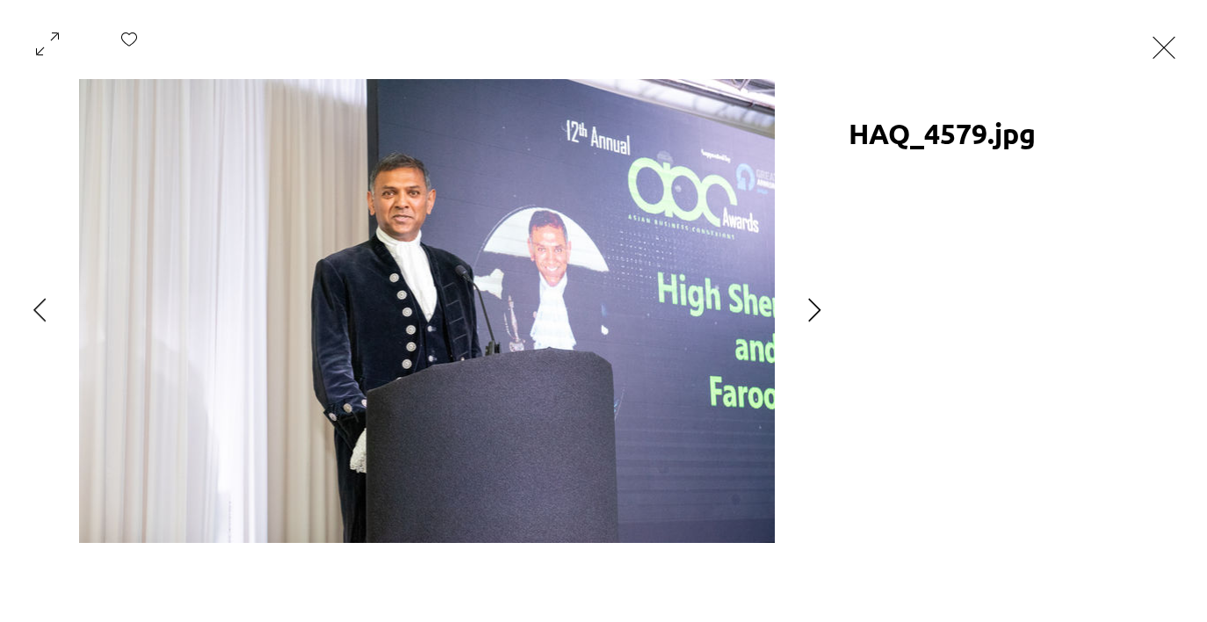
click at [814, 316] on icon "Next Item" at bounding box center [814, 310] width 12 height 24
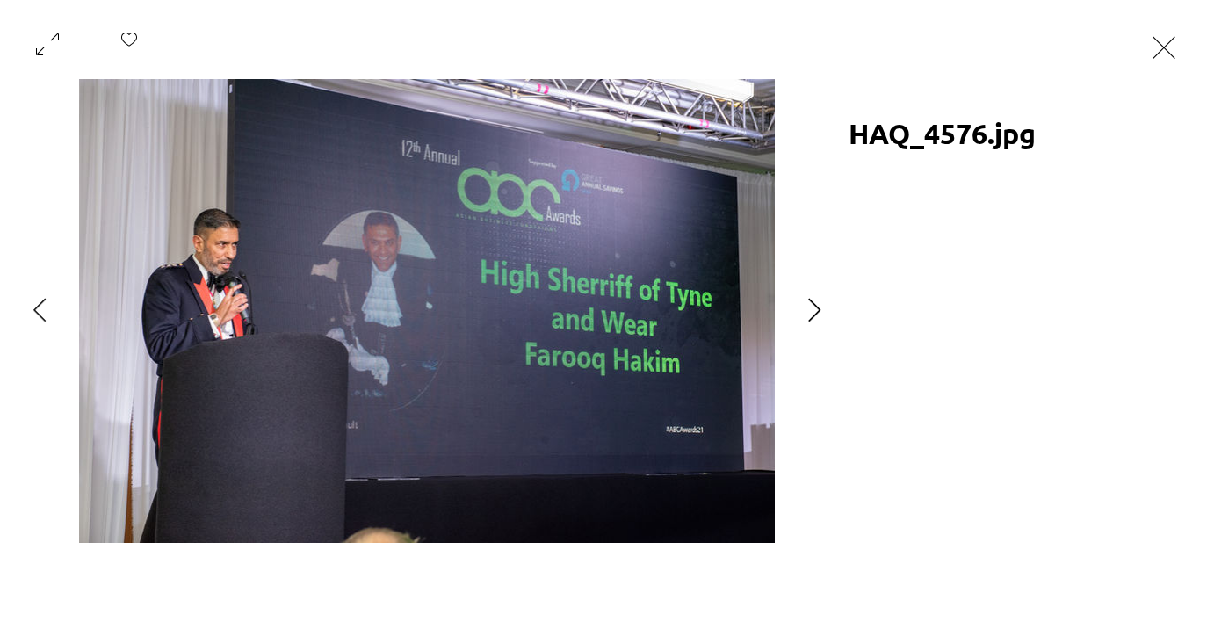
click at [814, 316] on icon "Next Item" at bounding box center [814, 310] width 12 height 24
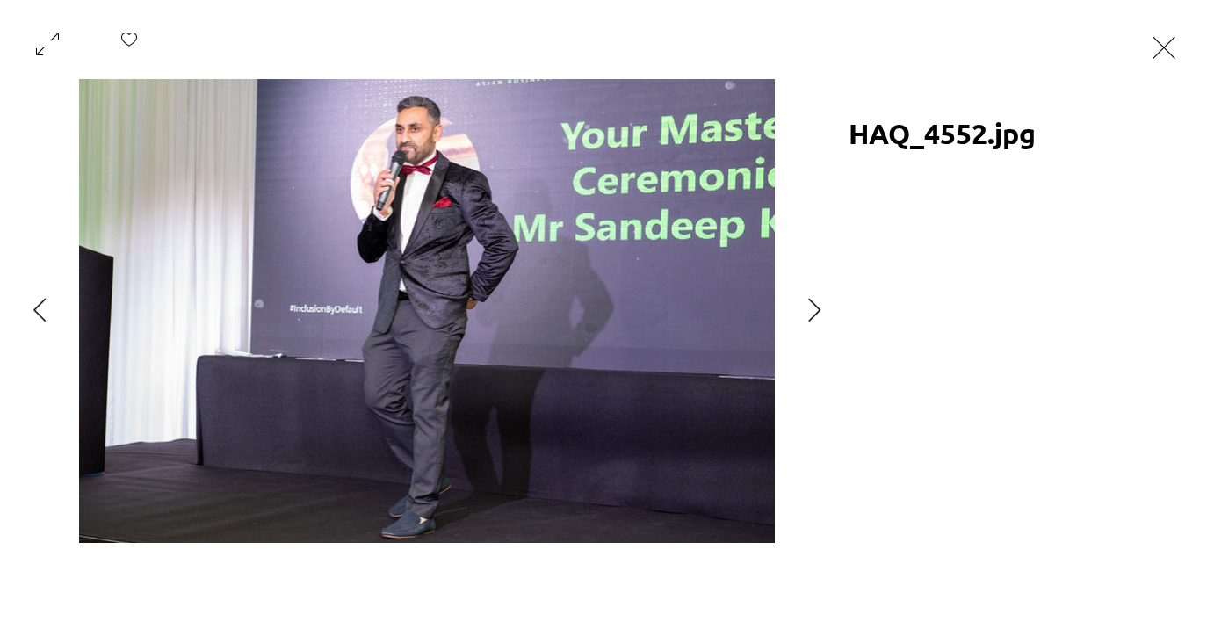
click at [1181, 47] on button "Exit expand mode" at bounding box center [1164, 45] width 33 height 39
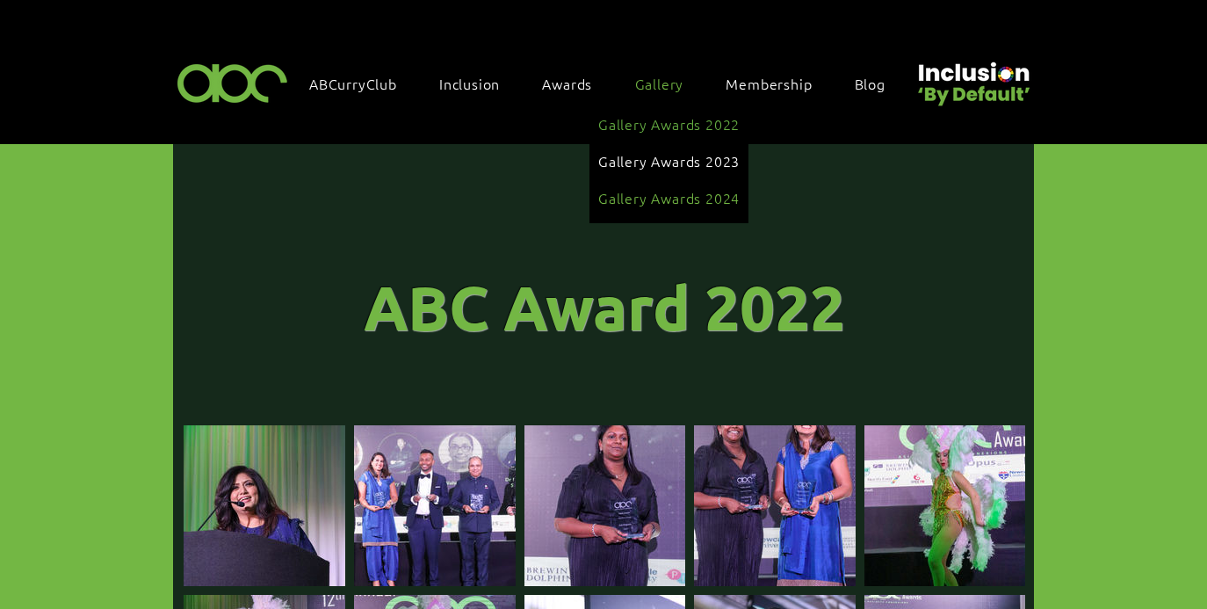
click at [655, 191] on span "Gallery Awards 2024" at bounding box center [668, 197] width 141 height 19
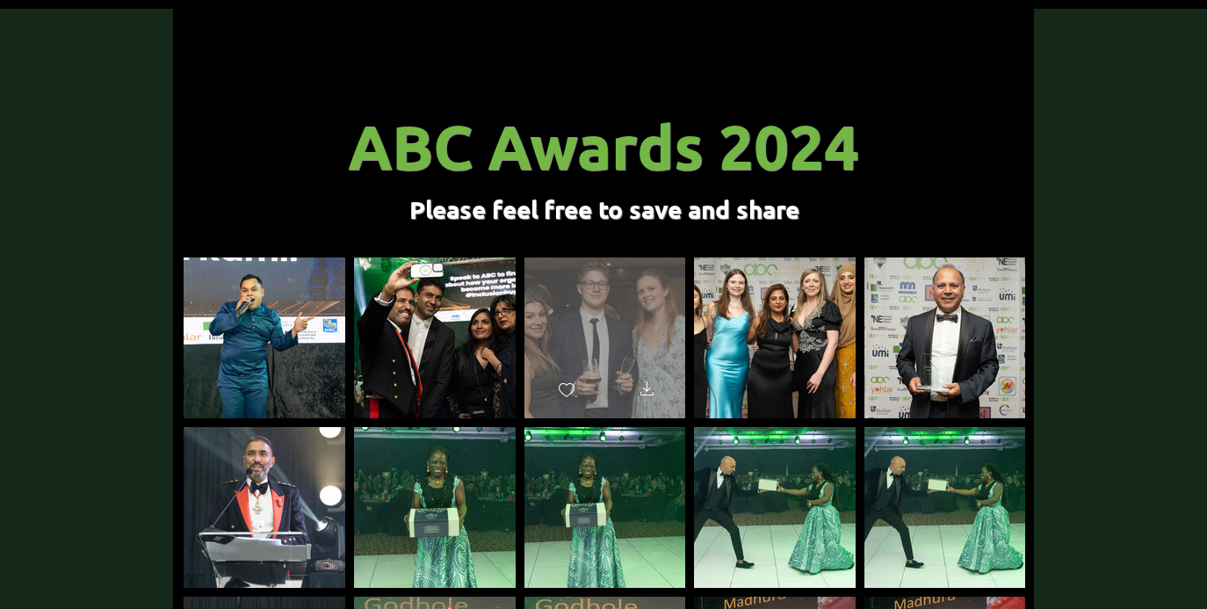
scroll to position [163, 0]
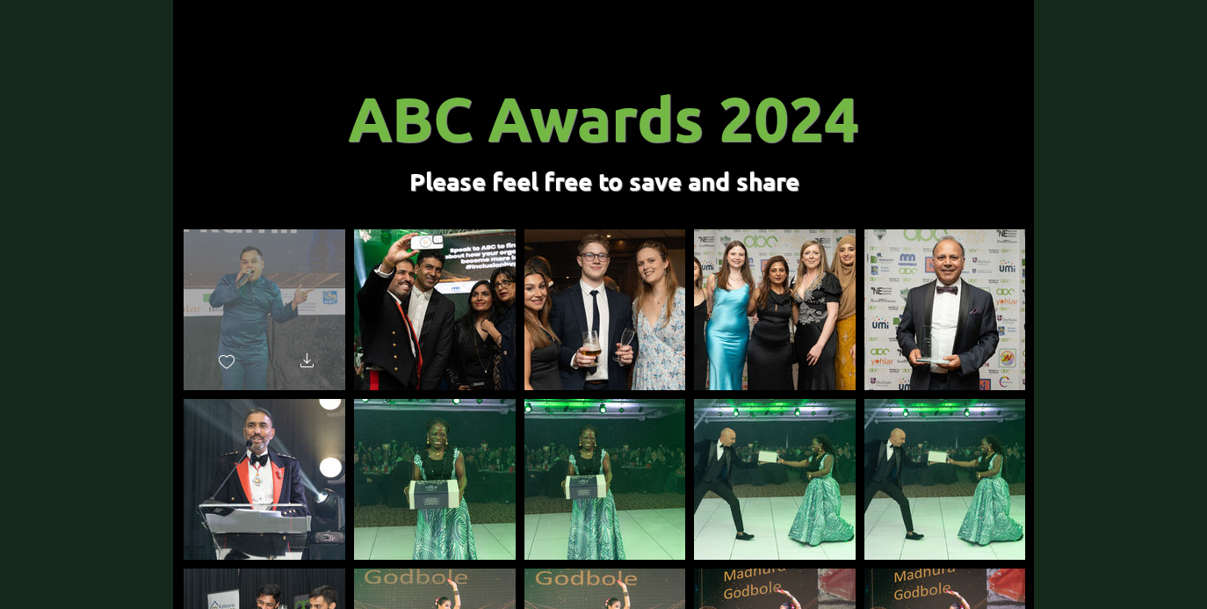
click at [282, 308] on div "main content" at bounding box center [265, 301] width 162 height 145
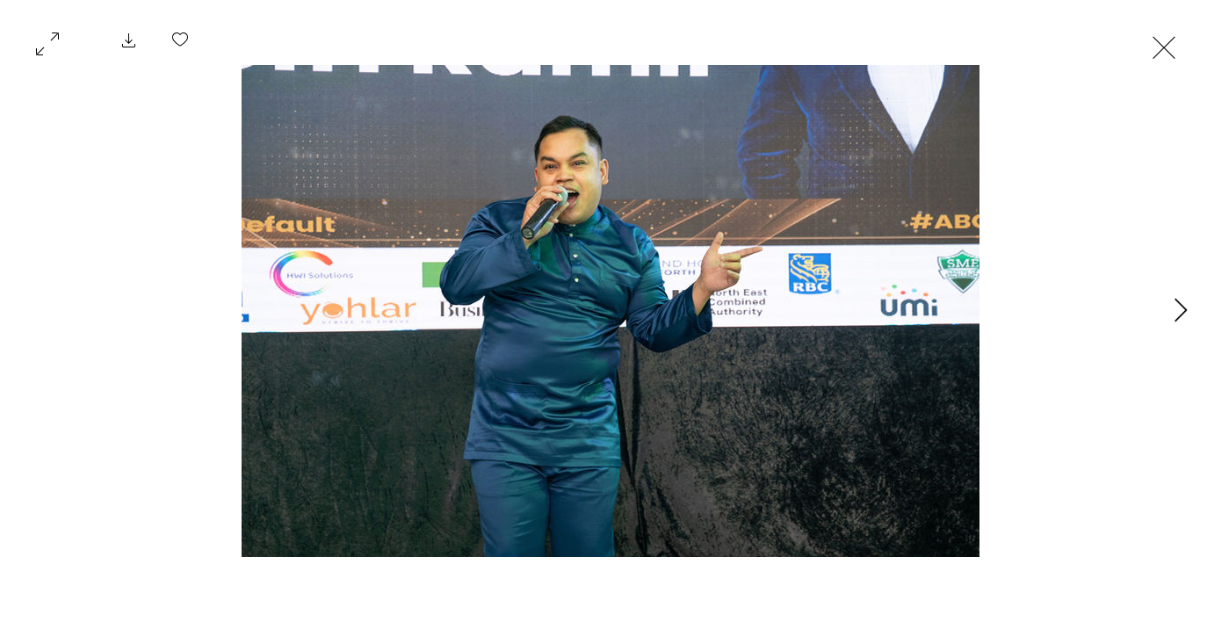
click at [1180, 310] on icon "Next Item" at bounding box center [1181, 310] width 13 height 24
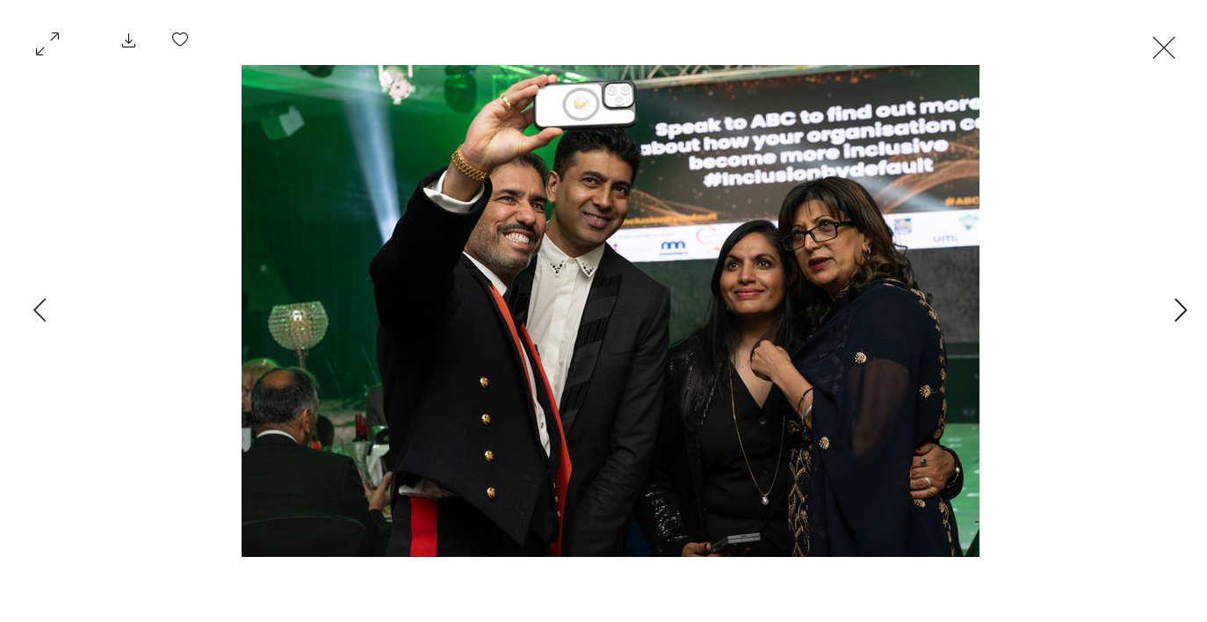
click at [1180, 310] on icon "Next Item" at bounding box center [1181, 310] width 13 height 24
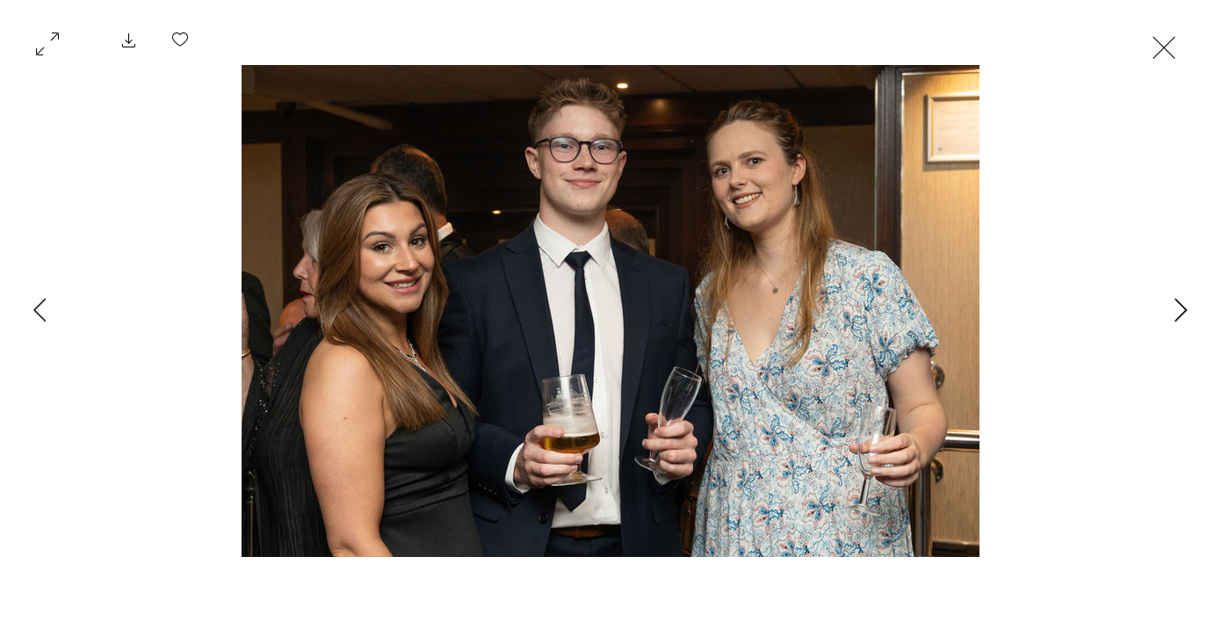
click at [1180, 310] on icon "Next Item" at bounding box center [1181, 310] width 13 height 24
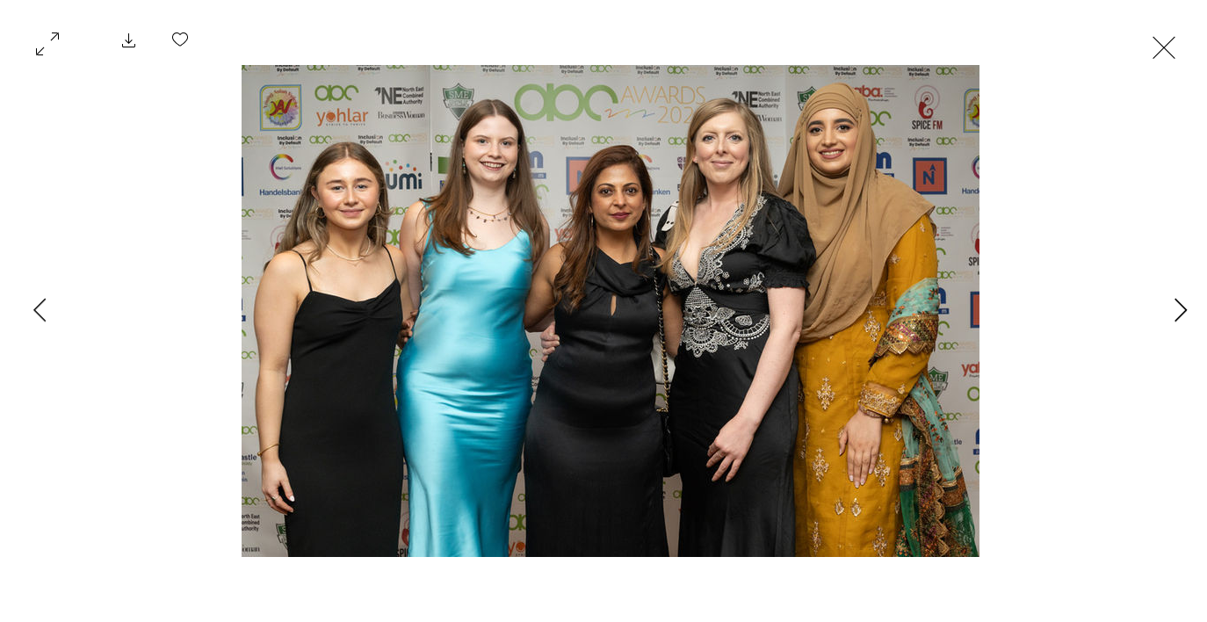
click at [1180, 310] on icon "Next Item" at bounding box center [1181, 310] width 13 height 24
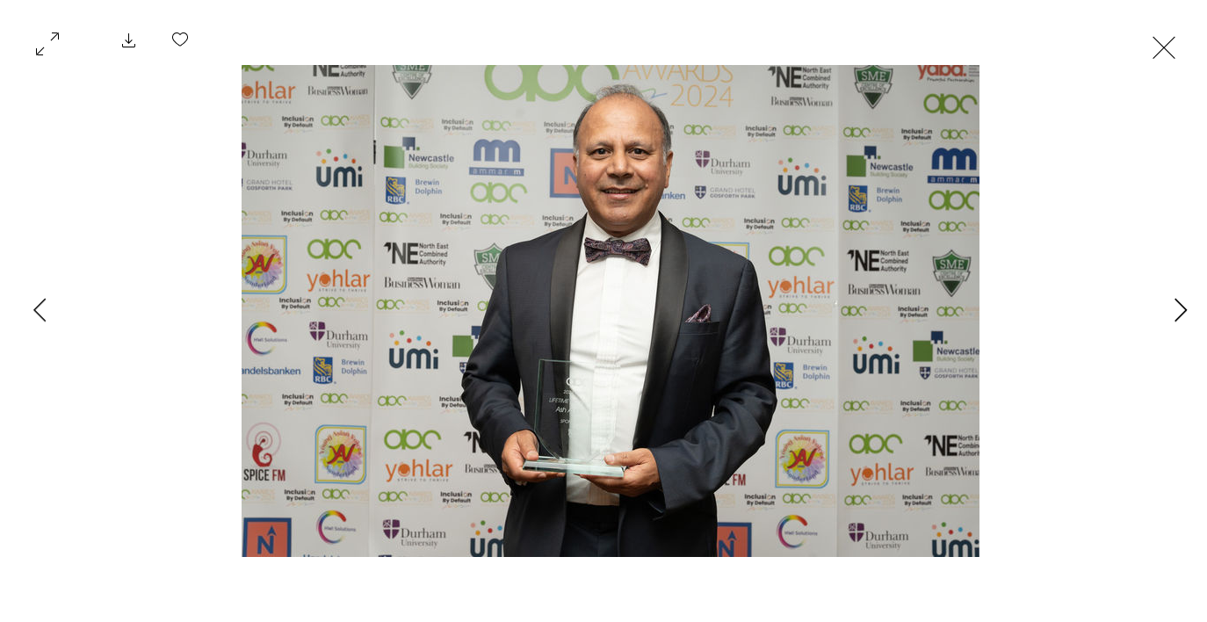
click at [1180, 310] on icon "Next Item" at bounding box center [1181, 310] width 13 height 24
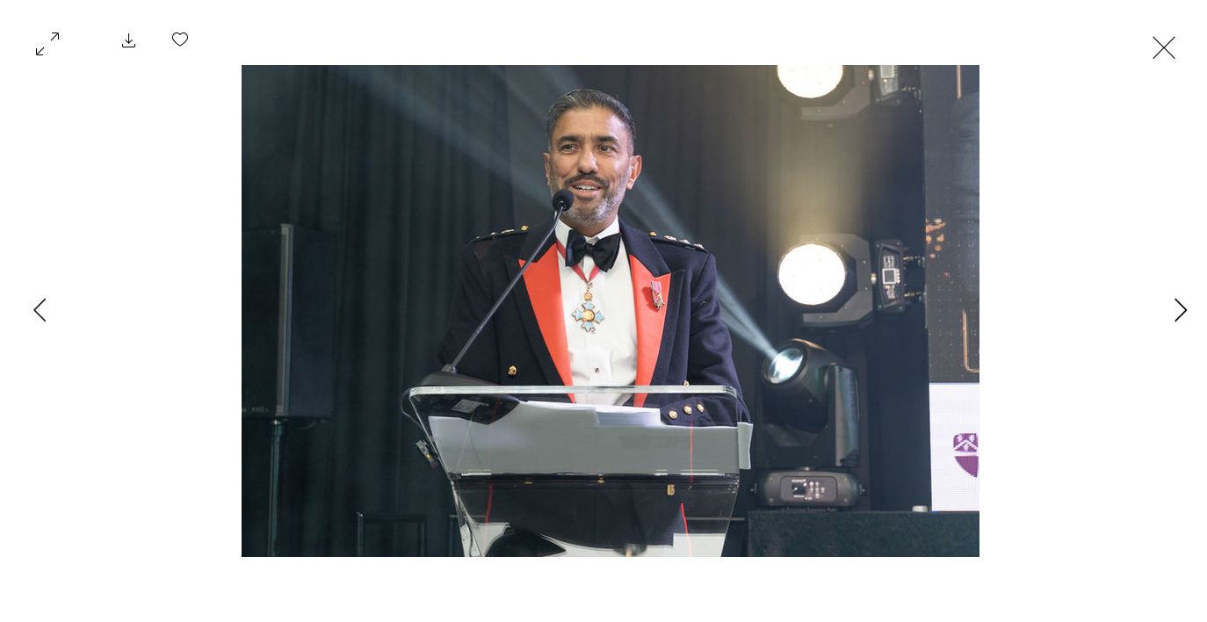
click at [1180, 310] on icon "Next Item" at bounding box center [1181, 310] width 13 height 24
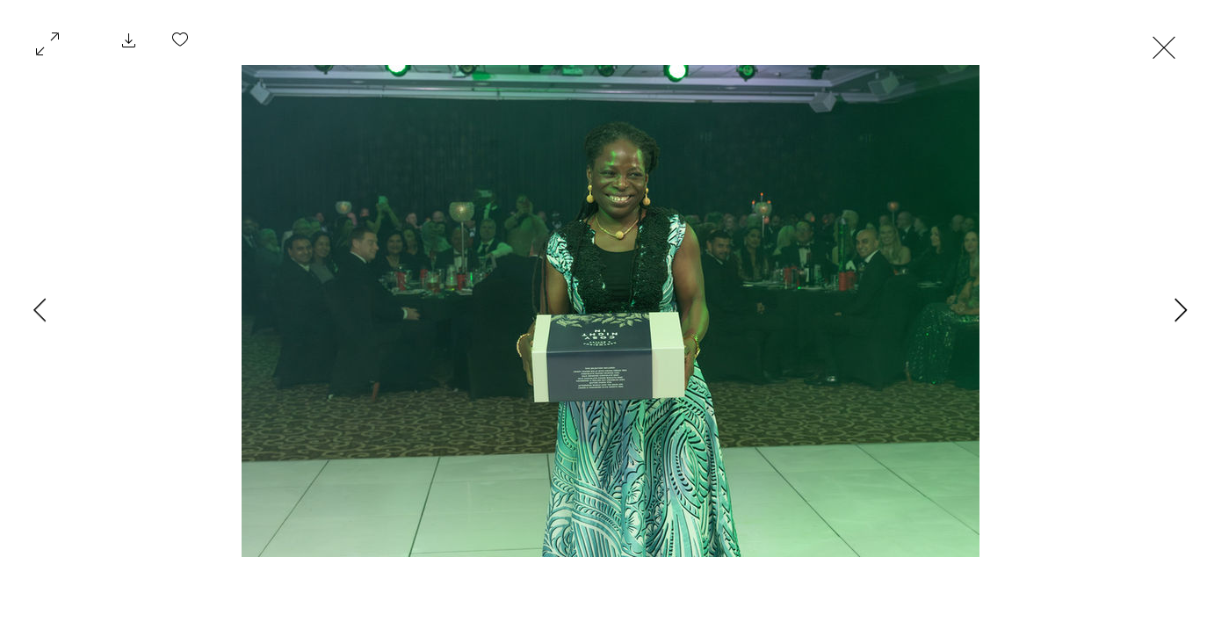
click at [1180, 310] on icon "Next Item" at bounding box center [1181, 310] width 13 height 24
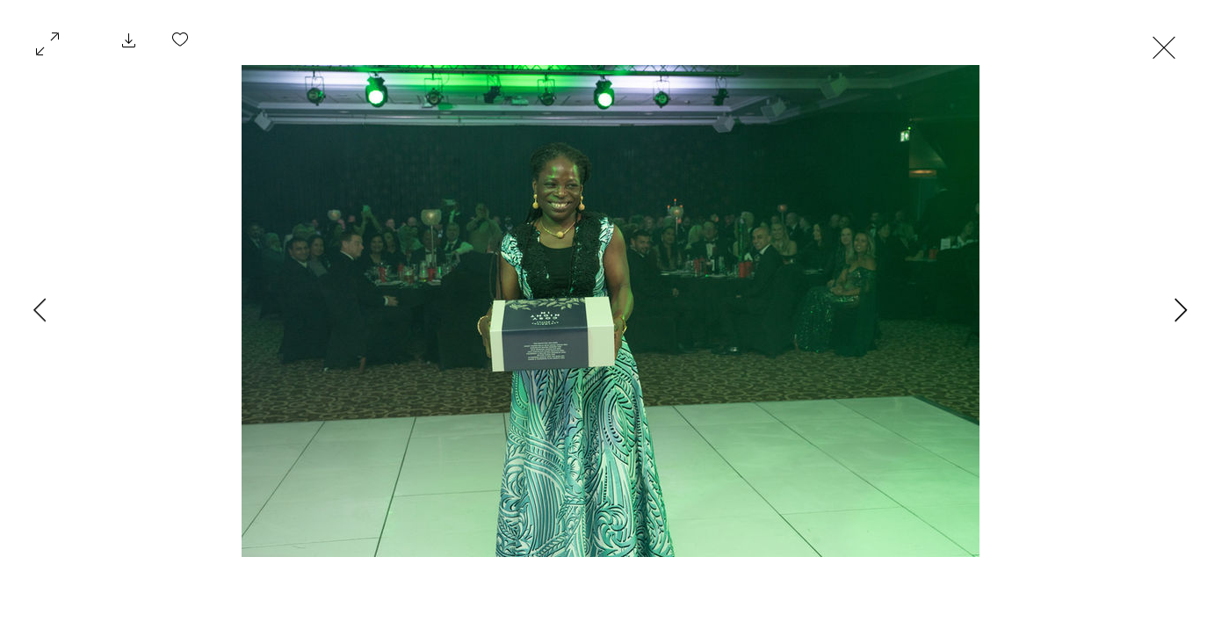
click at [1180, 310] on icon "Next Item" at bounding box center [1181, 310] width 13 height 24
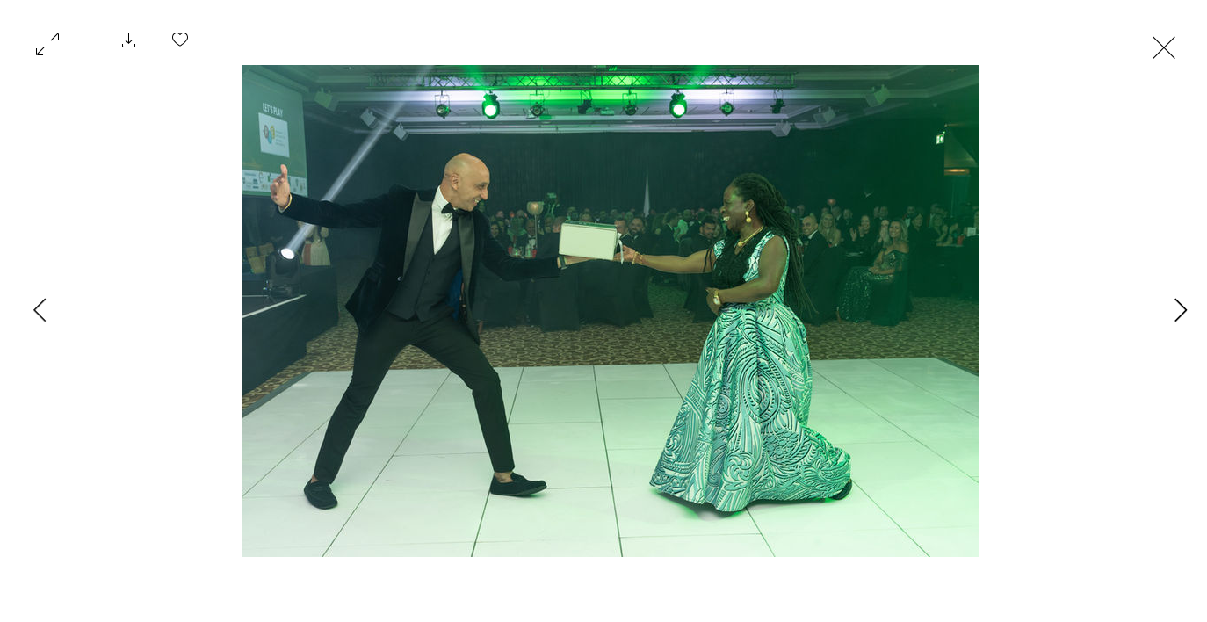
click at [1180, 310] on icon "Next Item" at bounding box center [1181, 310] width 13 height 24
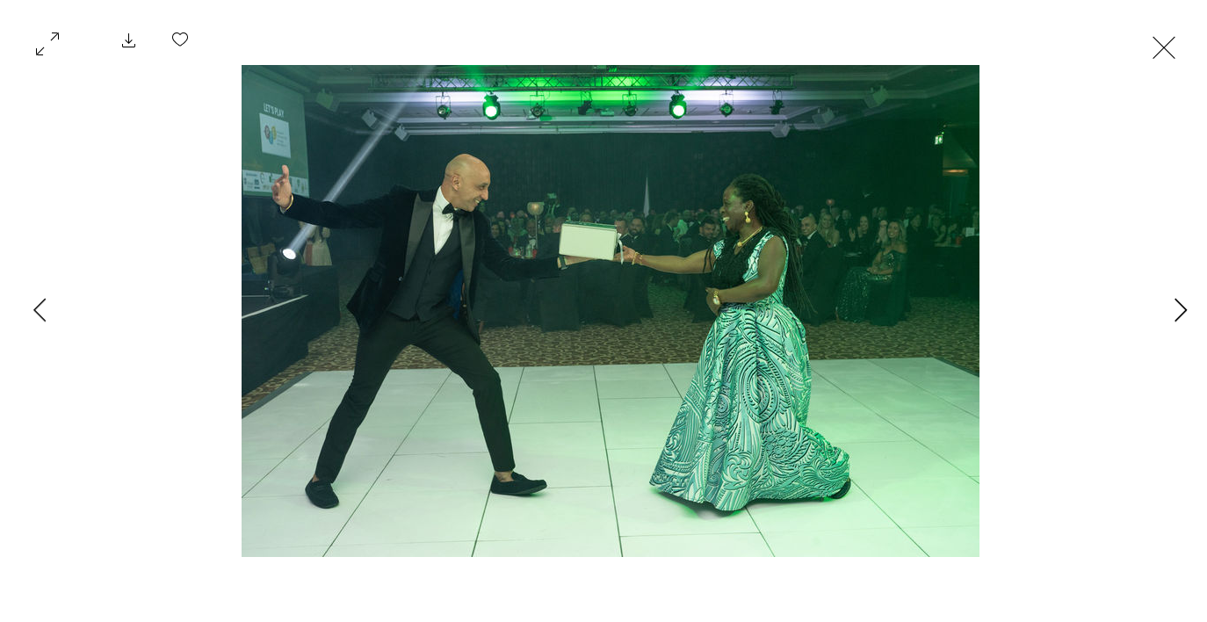
click at [1182, 314] on icon "Next Item" at bounding box center [1181, 310] width 13 height 24
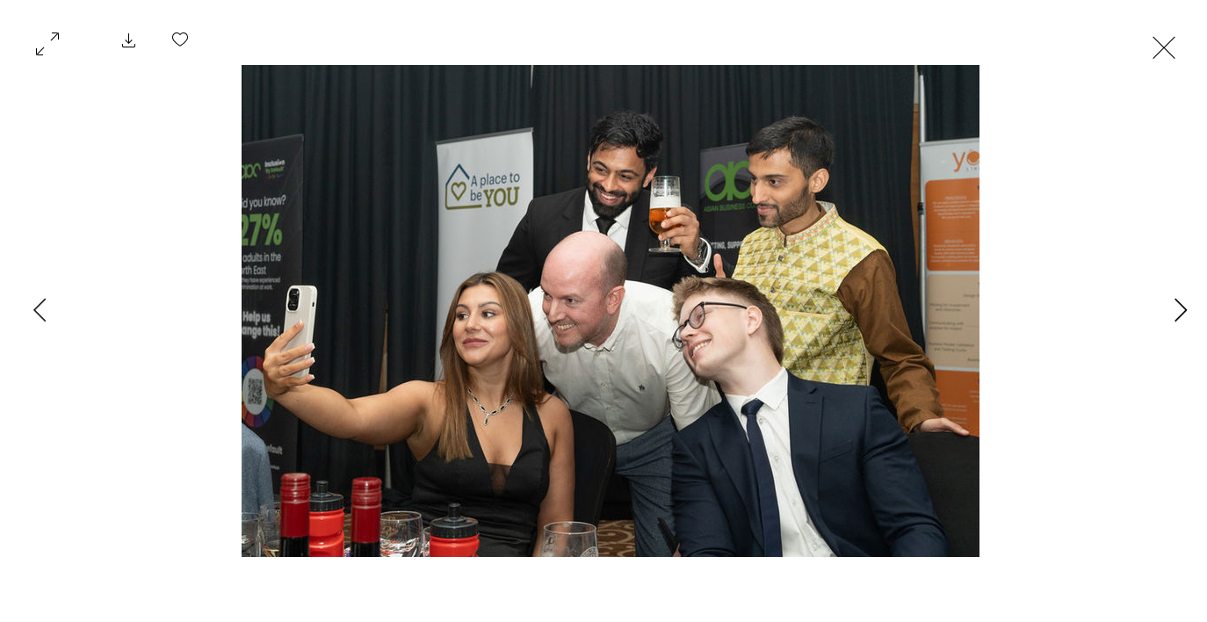
click at [1182, 314] on icon "Next Item" at bounding box center [1181, 310] width 13 height 24
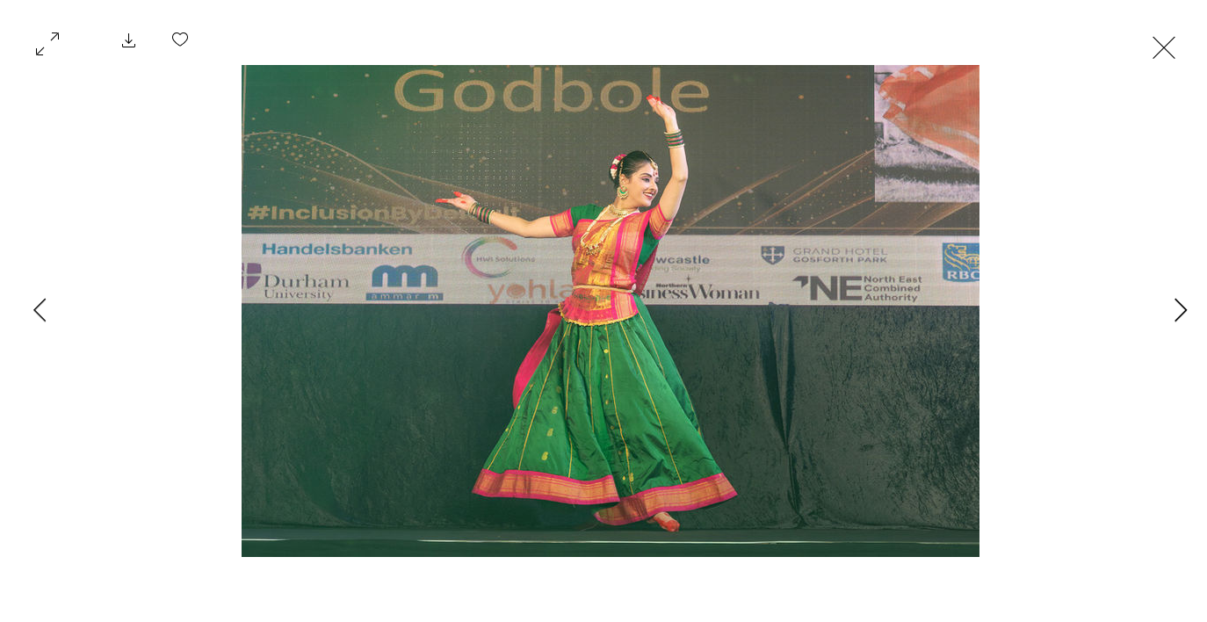
click at [1182, 314] on icon "Next Item" at bounding box center [1181, 310] width 13 height 24
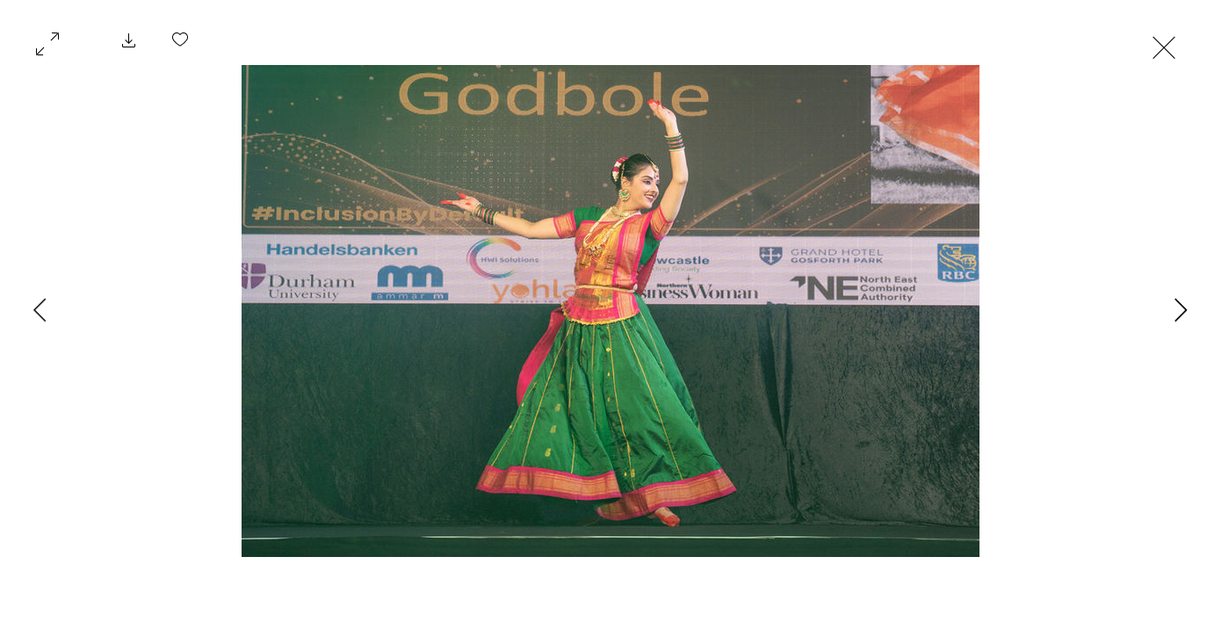
click at [1182, 314] on icon "Next Item" at bounding box center [1181, 310] width 13 height 24
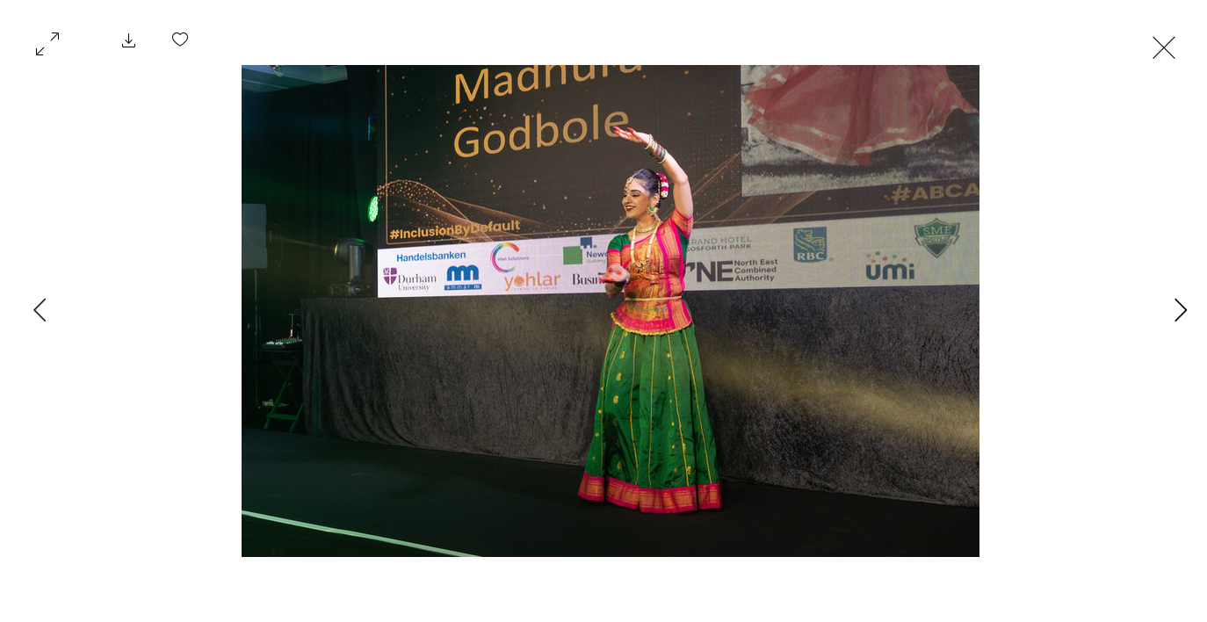
click at [1182, 314] on icon "Next Item" at bounding box center [1181, 310] width 13 height 24
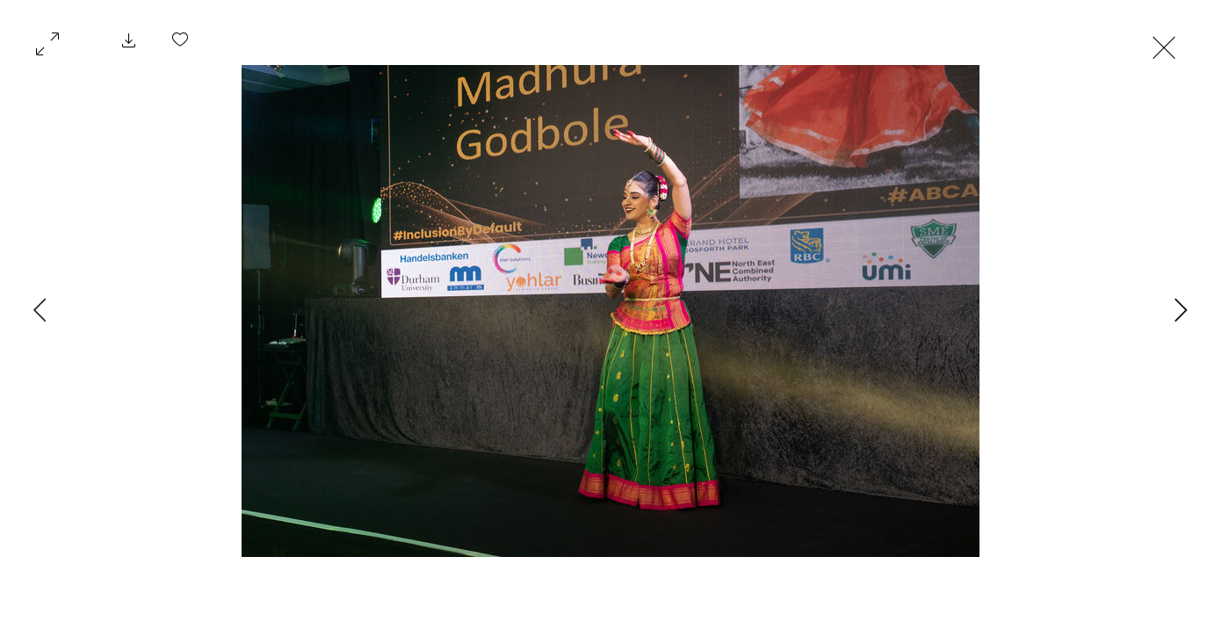
click at [1182, 314] on icon "Next Item" at bounding box center [1181, 310] width 13 height 24
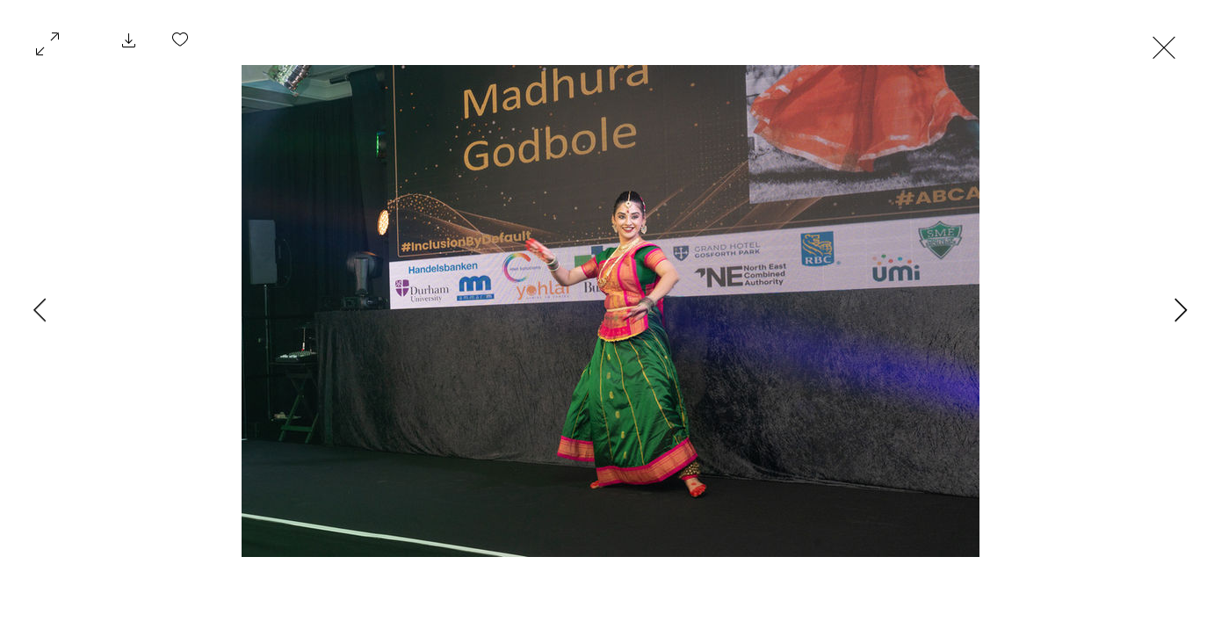
click at [1182, 314] on icon "Next Item" at bounding box center [1181, 310] width 13 height 24
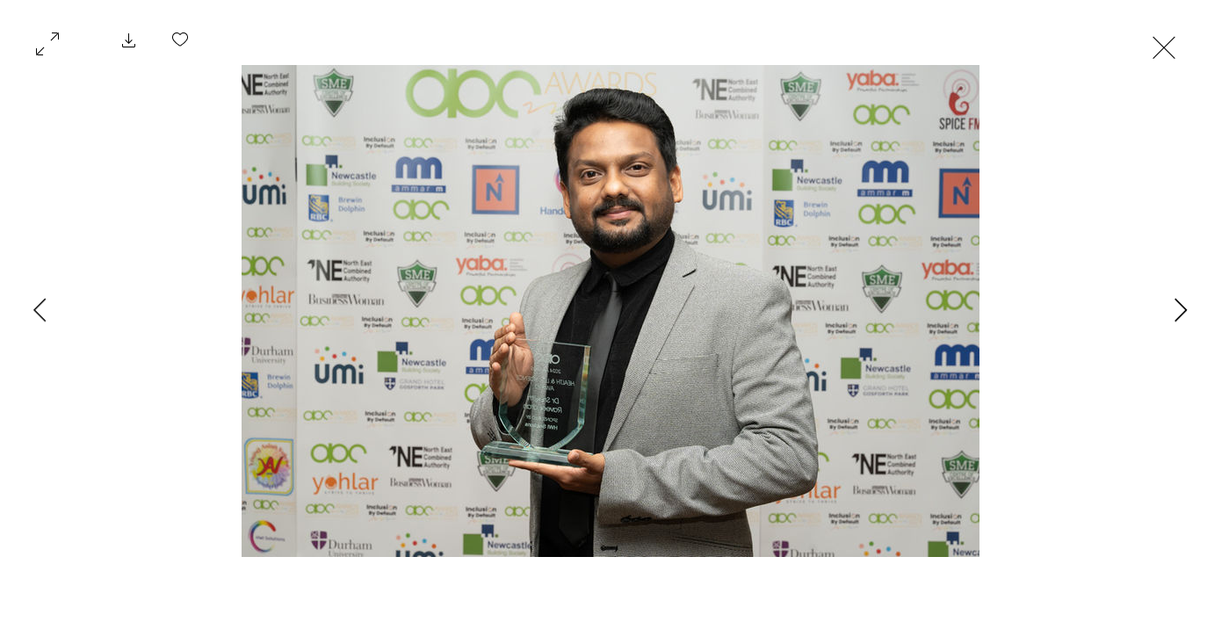
click at [1182, 314] on icon "Next Item" at bounding box center [1181, 310] width 13 height 24
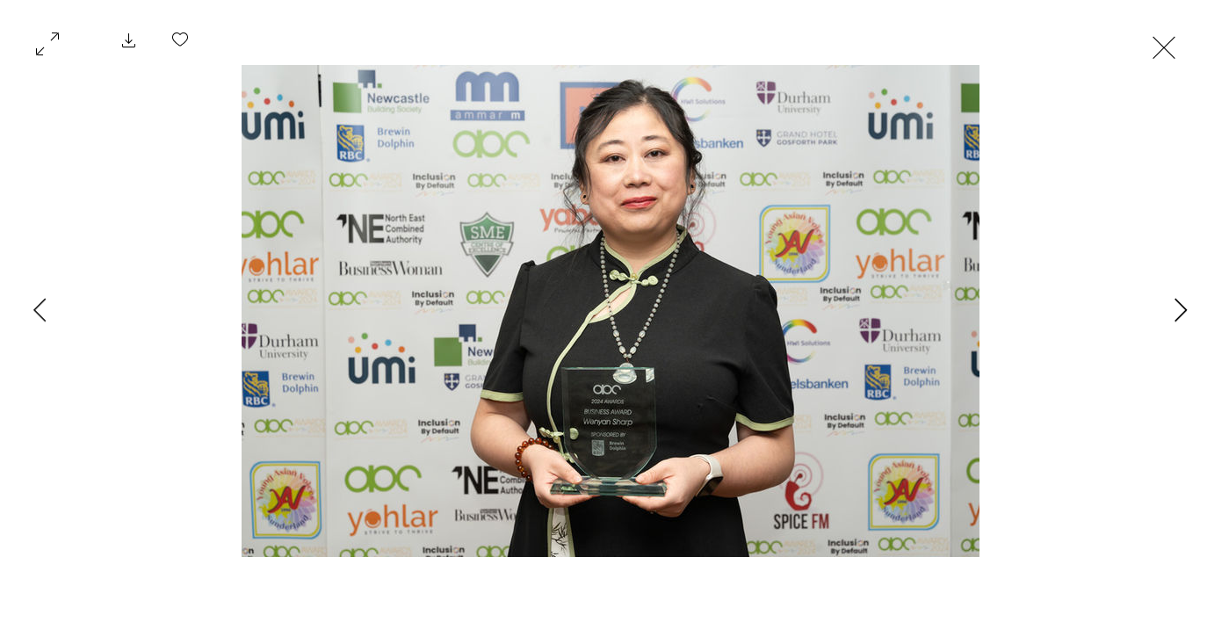
click at [1182, 314] on icon "Next Item" at bounding box center [1181, 310] width 13 height 24
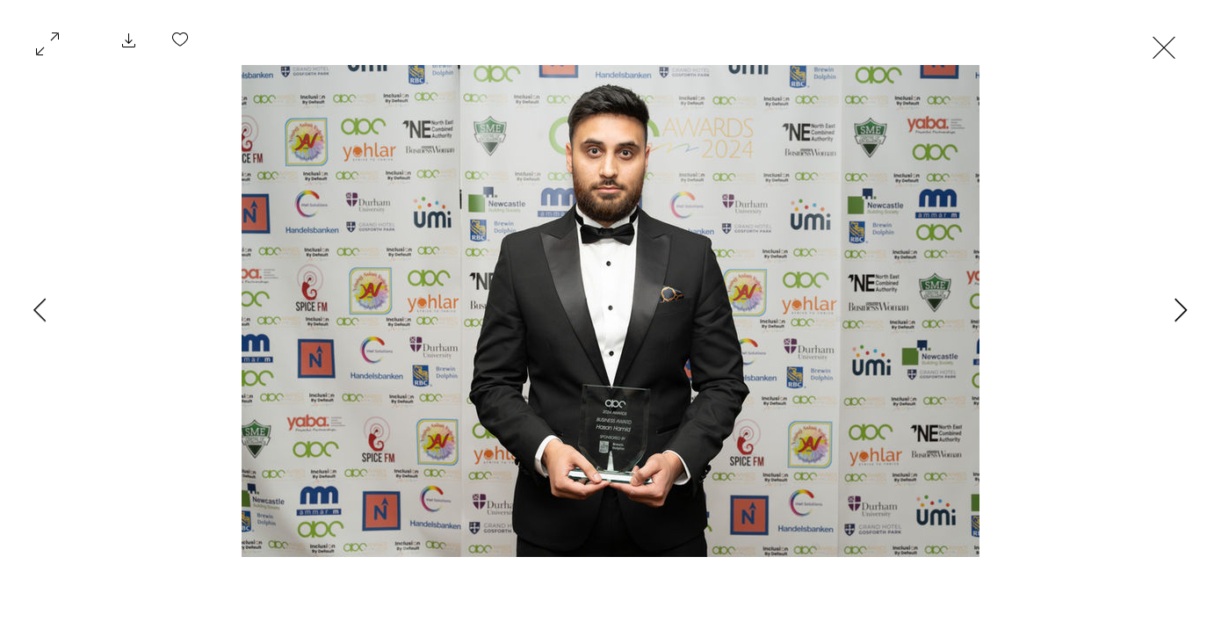
click at [1182, 314] on icon "Next Item" at bounding box center [1181, 310] width 13 height 24
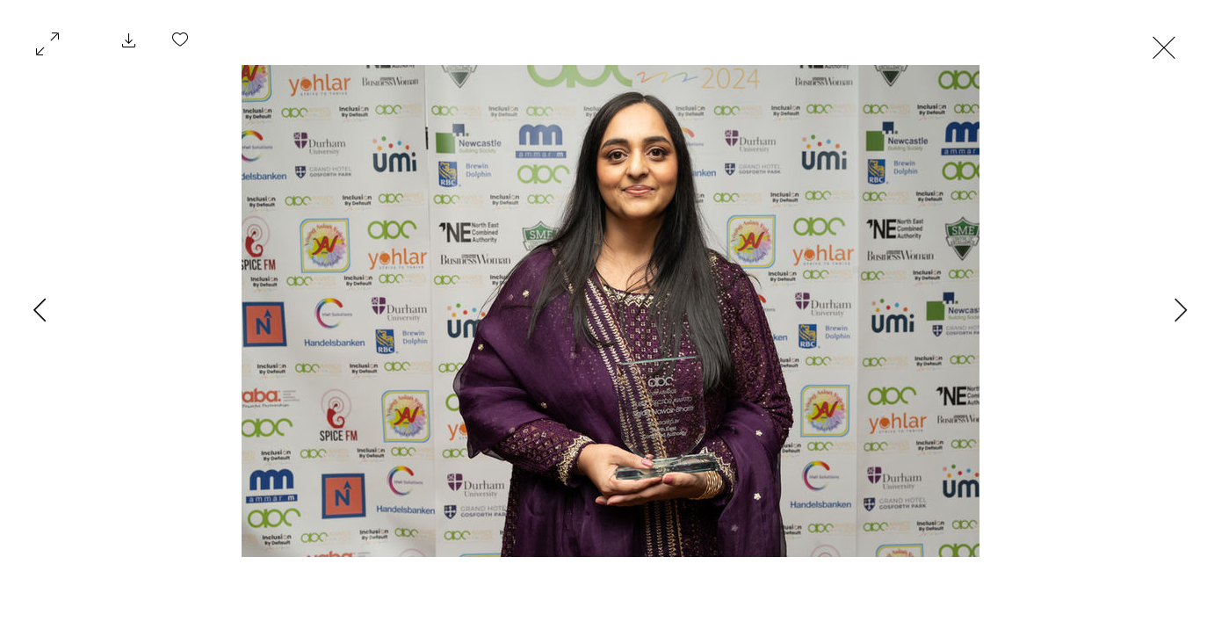
click at [40, 313] on icon "Previous Item" at bounding box center [39, 310] width 13 height 24
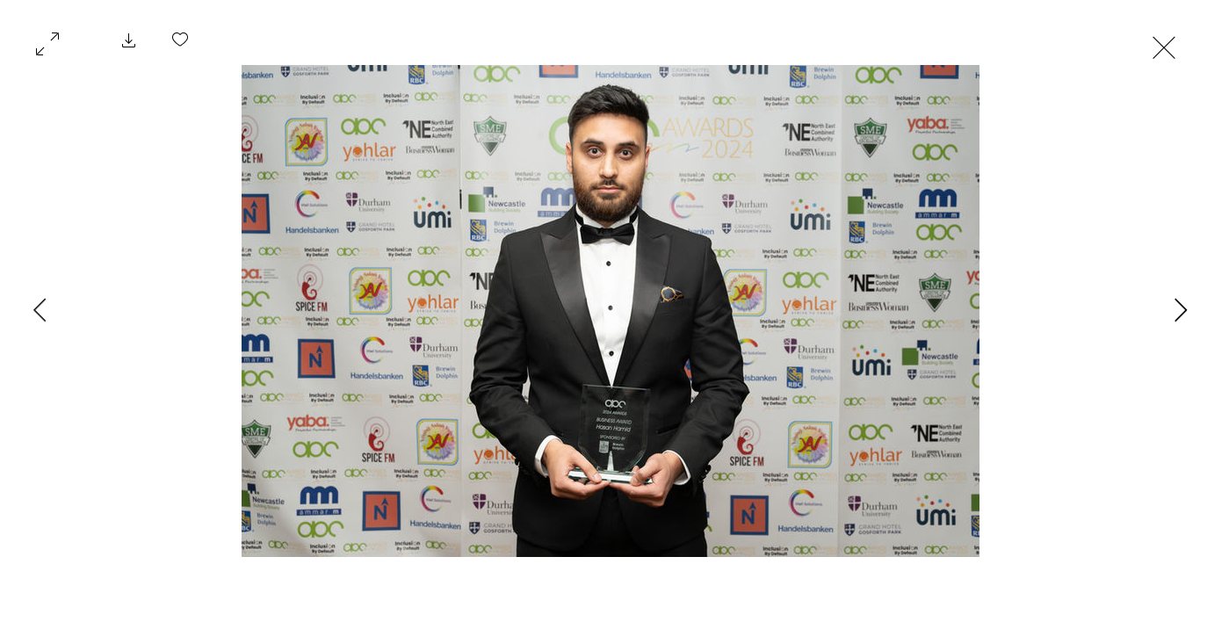
click at [1191, 304] on button "Next Item" at bounding box center [1181, 311] width 44 height 44
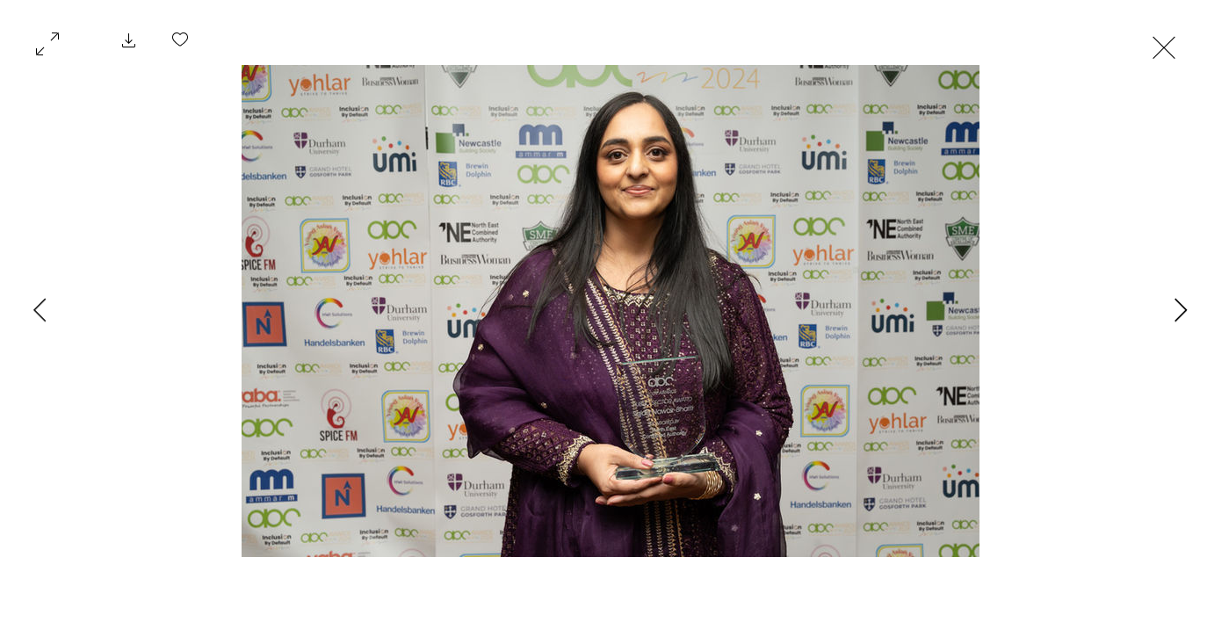
click at [1191, 304] on button "Next Item" at bounding box center [1181, 311] width 44 height 44
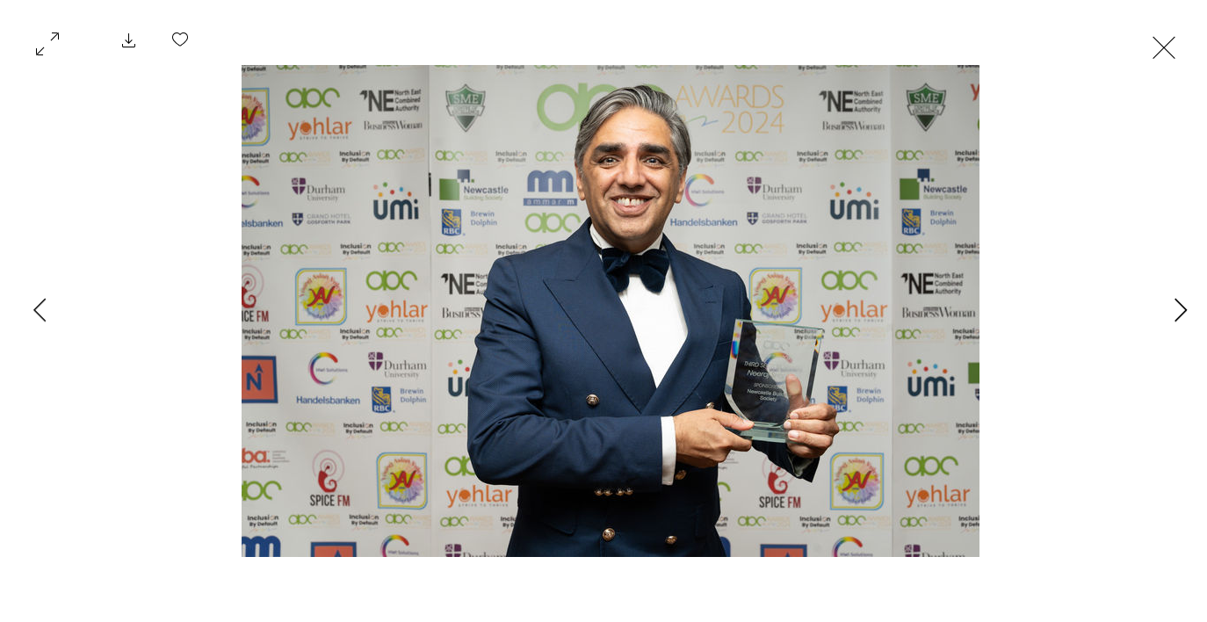
click at [1191, 304] on button "Next Item" at bounding box center [1181, 311] width 44 height 44
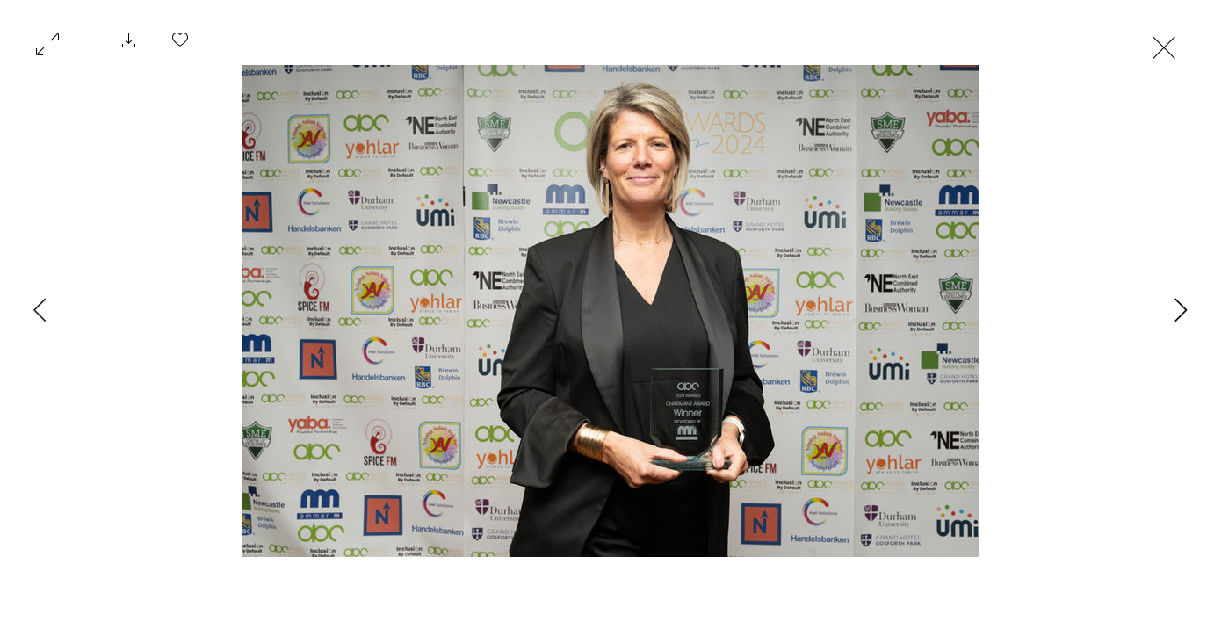
click at [1191, 304] on button "Next Item" at bounding box center [1181, 311] width 44 height 44
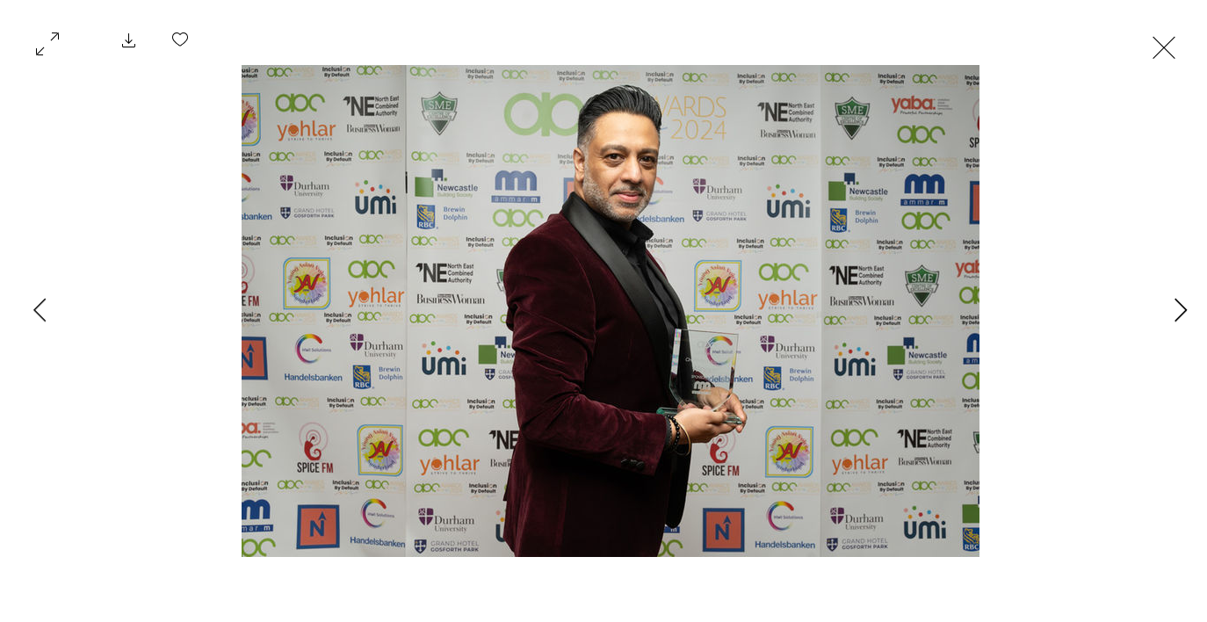
click at [1179, 308] on icon "Next Item" at bounding box center [1181, 310] width 13 height 24
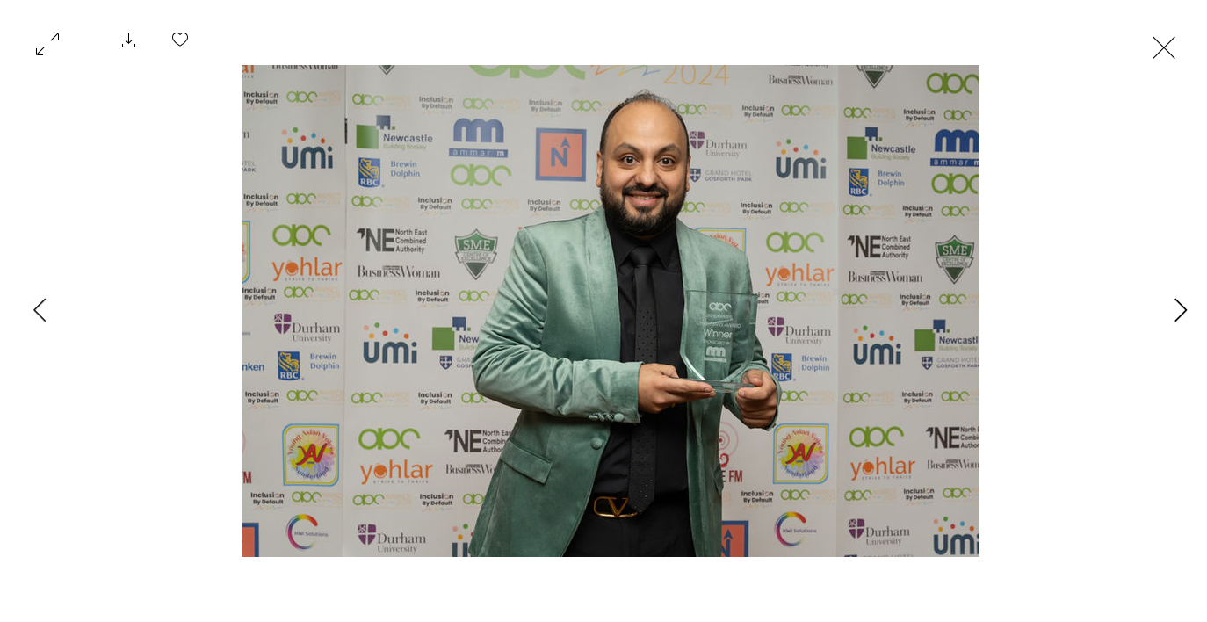
click at [1178, 306] on icon "Next Item" at bounding box center [1181, 310] width 13 height 24
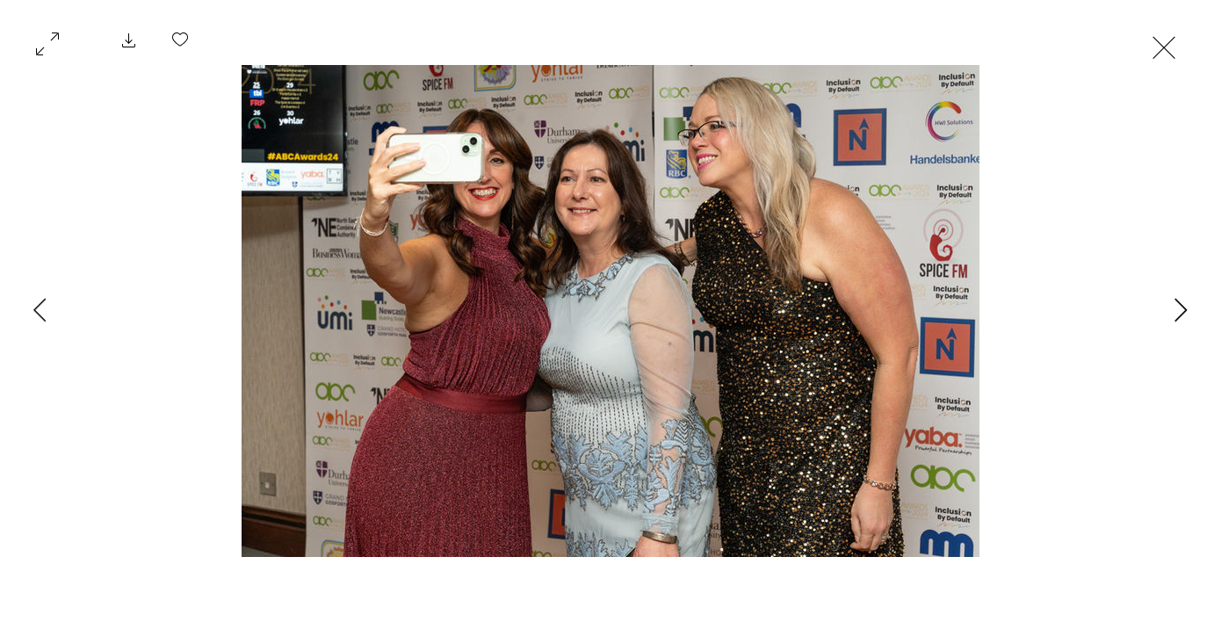
click at [1178, 306] on icon "Next Item" at bounding box center [1181, 310] width 13 height 24
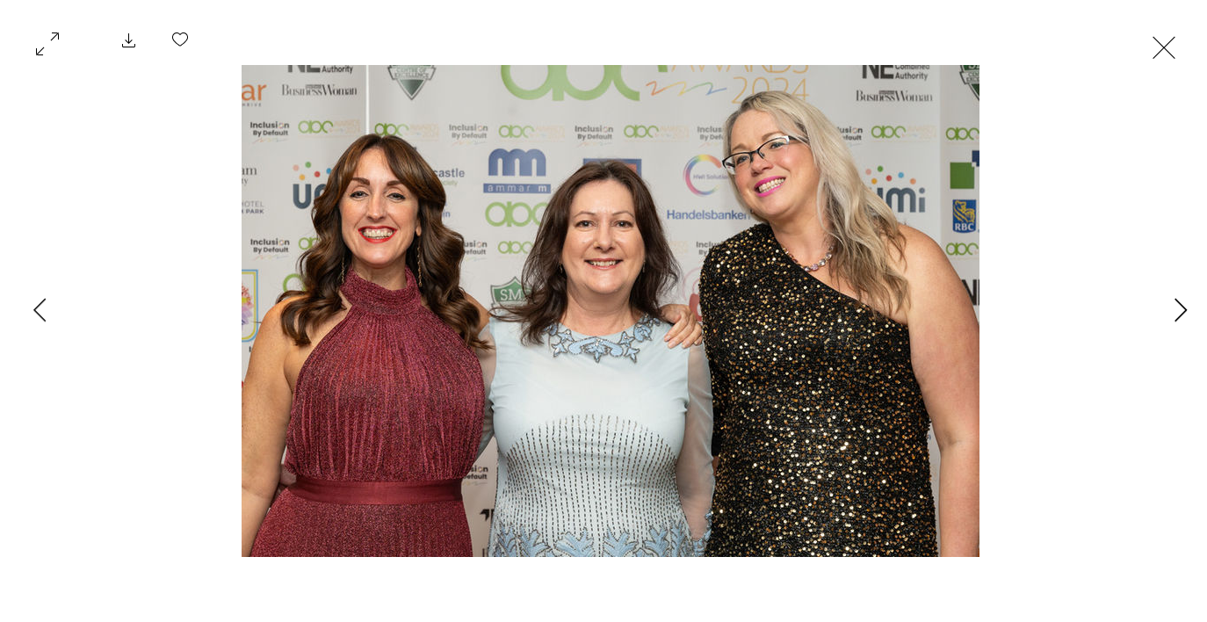
click at [1178, 306] on icon "Next Item" at bounding box center [1181, 310] width 13 height 24
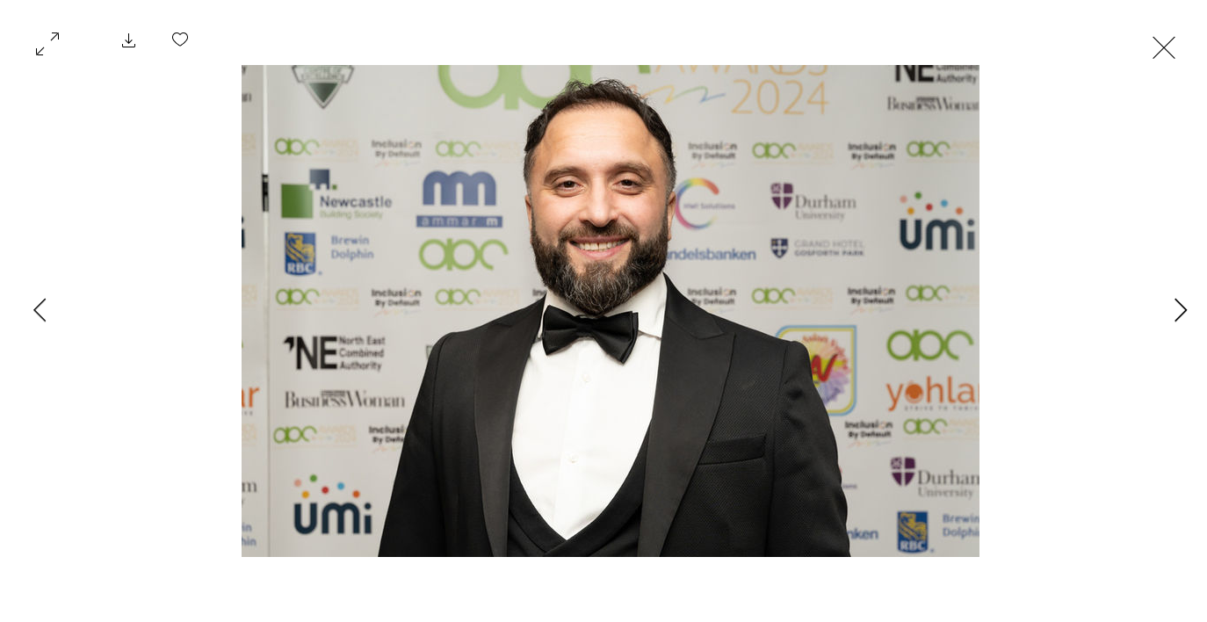
click at [1178, 306] on icon "Next Item" at bounding box center [1181, 310] width 13 height 24
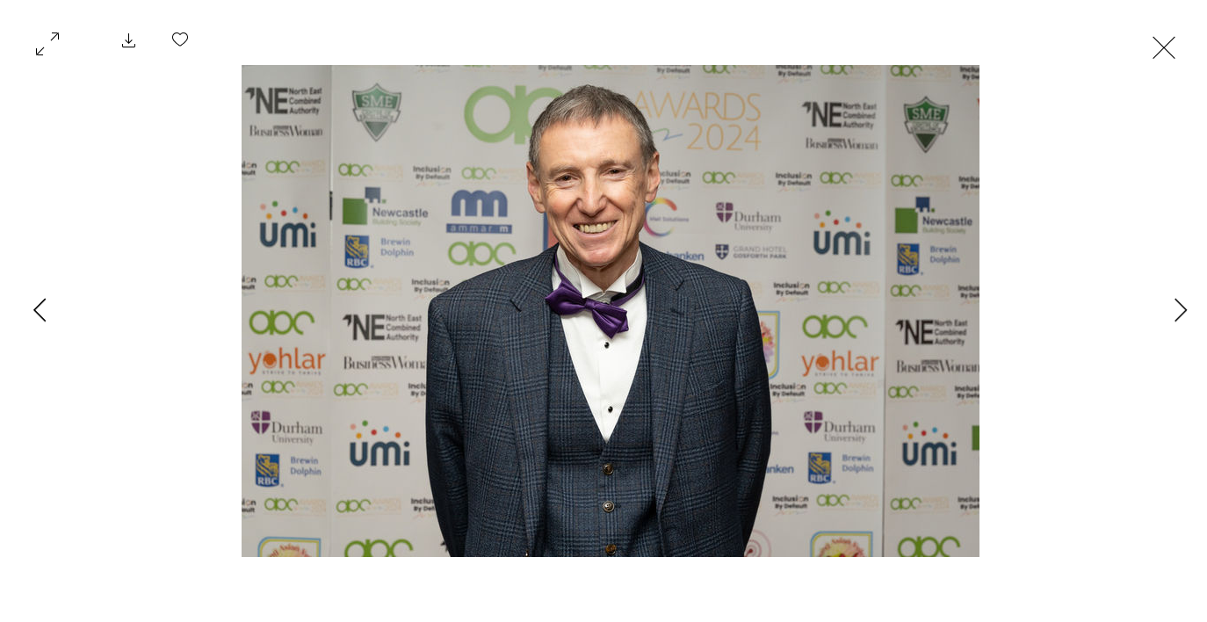
click at [40, 307] on icon "Previous Item" at bounding box center [39, 310] width 13 height 24
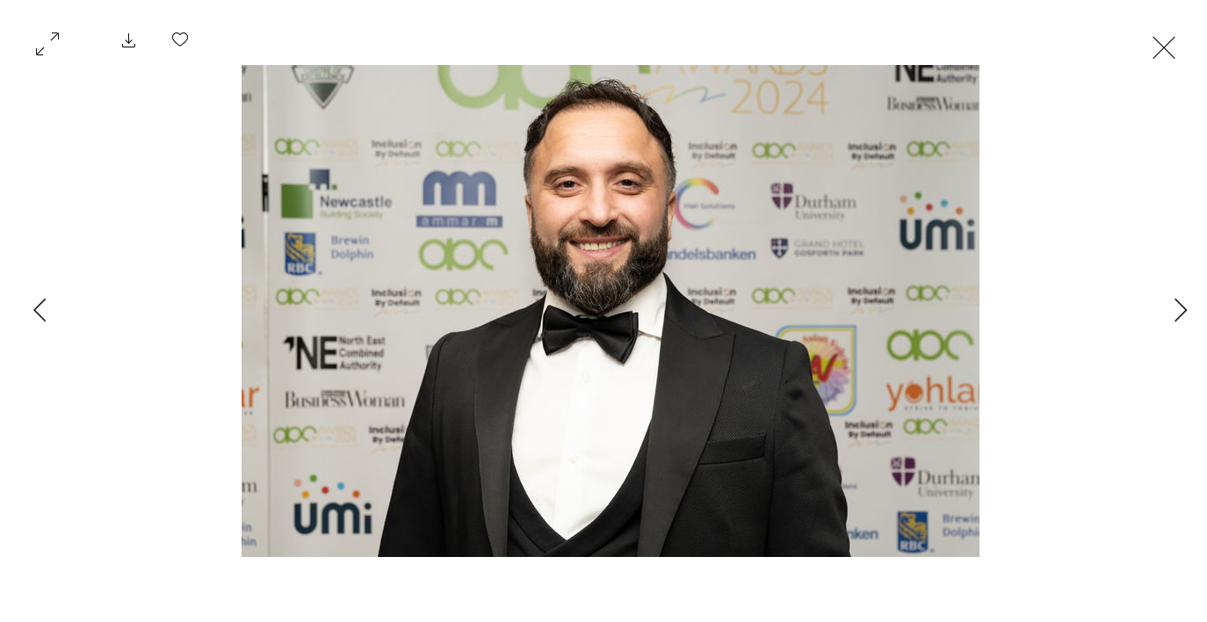
click at [700, 356] on img "Gallery item, detailed view" at bounding box center [611, 311] width 738 height 492
click at [1178, 315] on icon "Next Item" at bounding box center [1181, 310] width 13 height 24
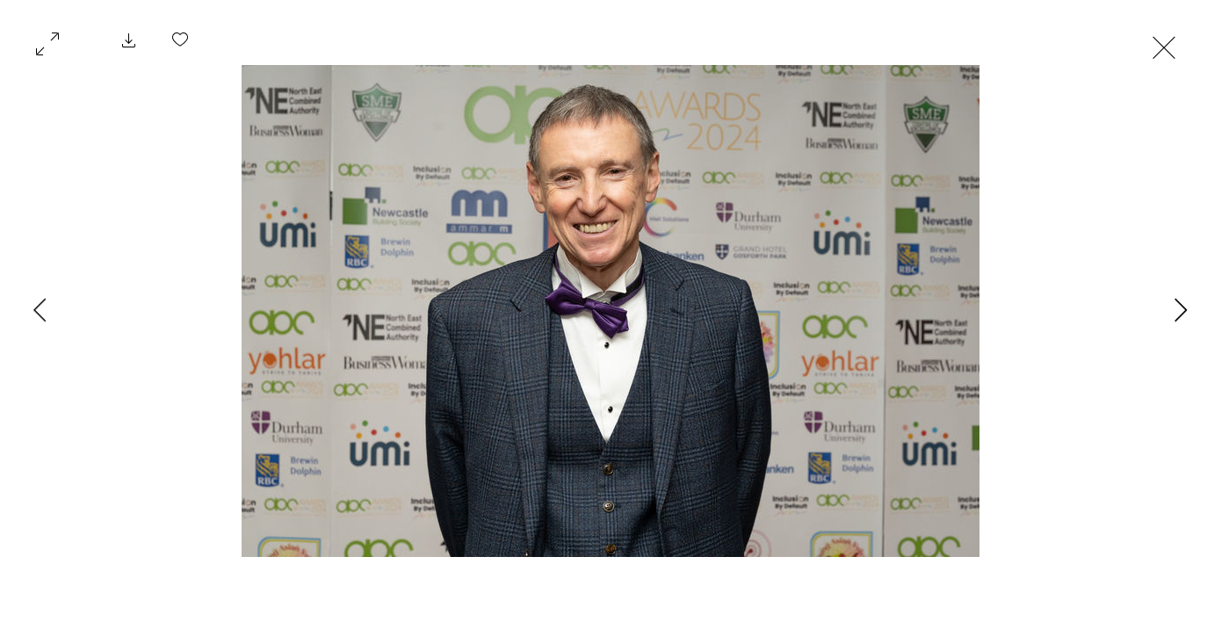
click at [1178, 315] on icon "Next Item" at bounding box center [1181, 310] width 13 height 24
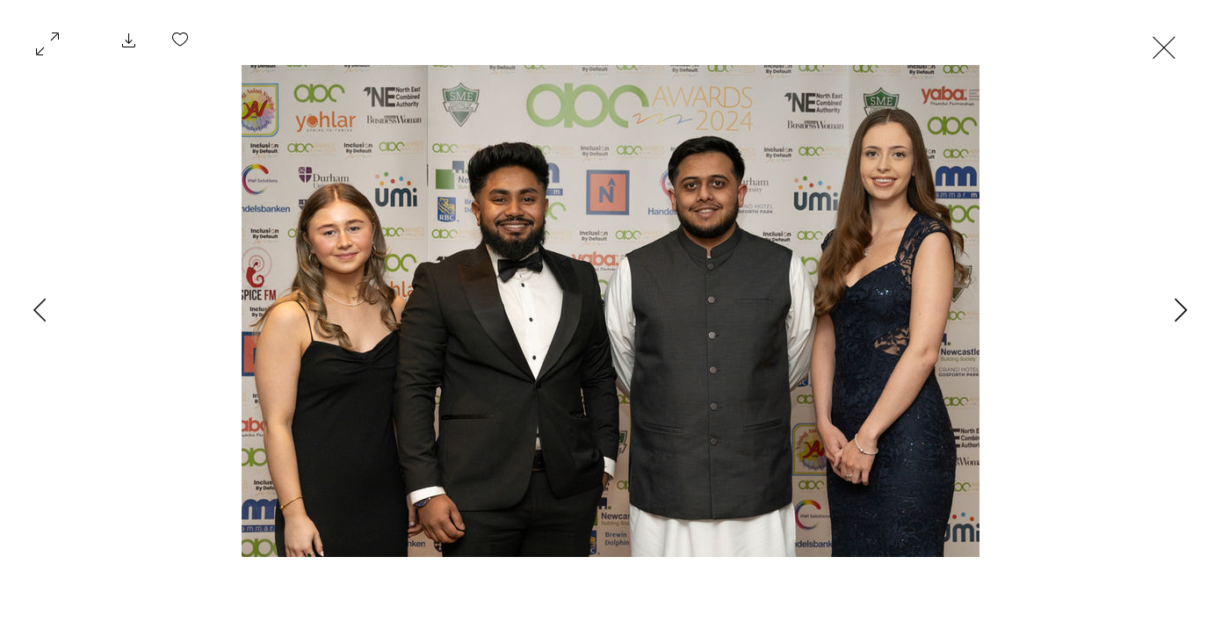
click at [1178, 315] on icon "Next Item" at bounding box center [1181, 310] width 13 height 24
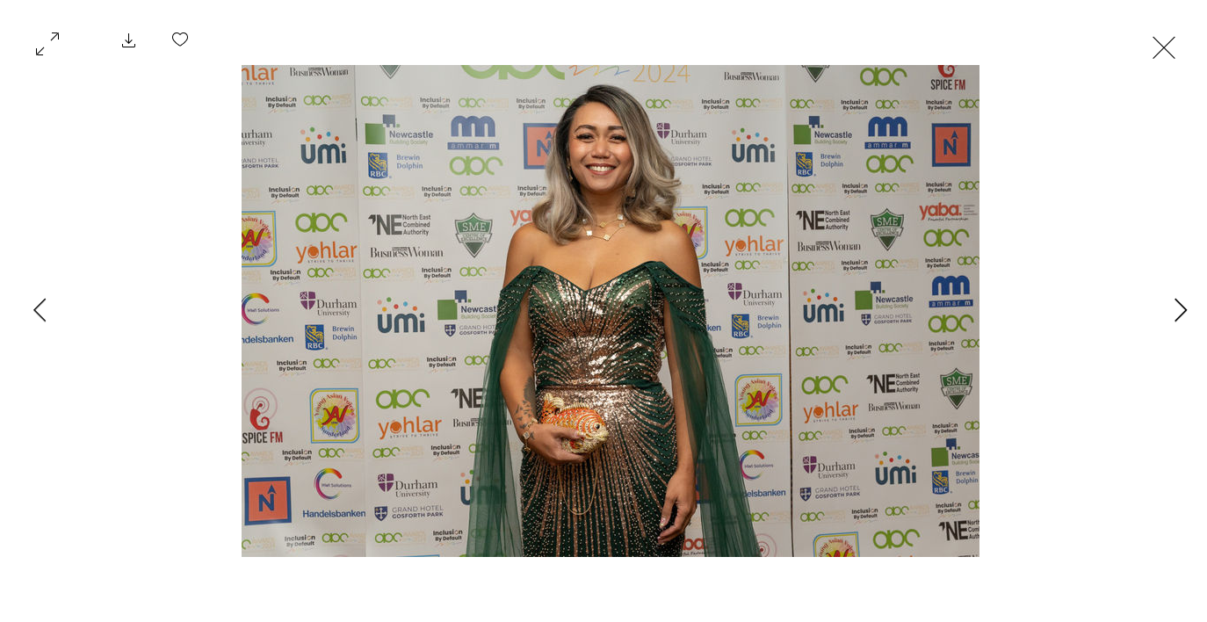
click at [1178, 315] on icon "Next Item" at bounding box center [1181, 310] width 13 height 24
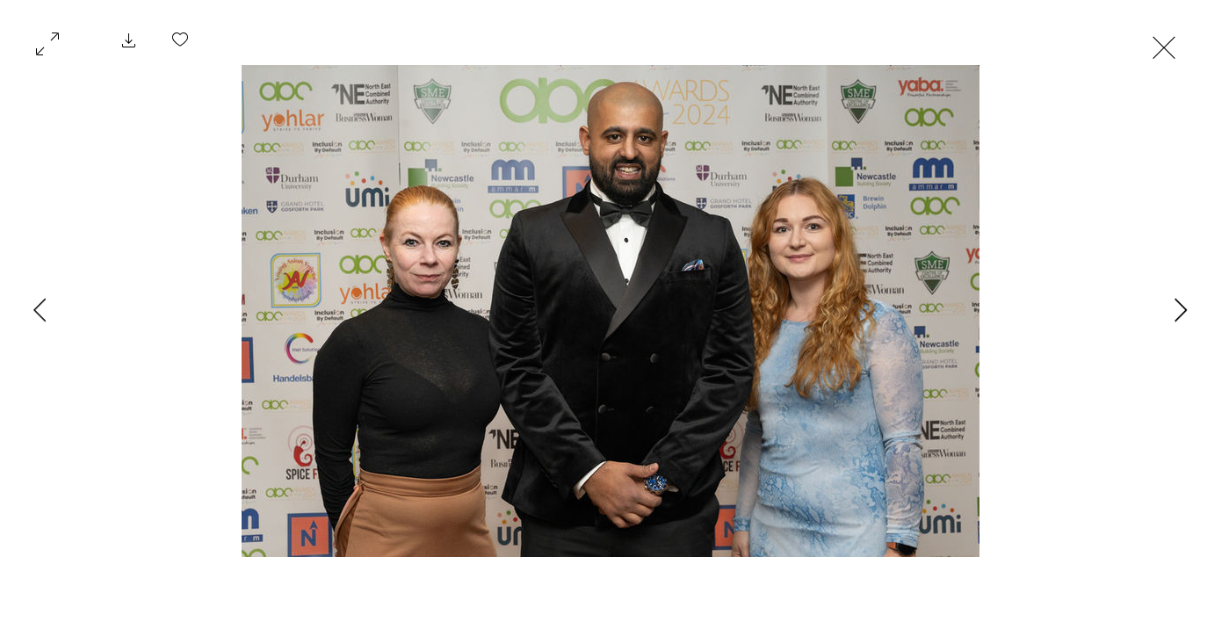
click at [1178, 315] on icon "Next Item" at bounding box center [1181, 310] width 13 height 24
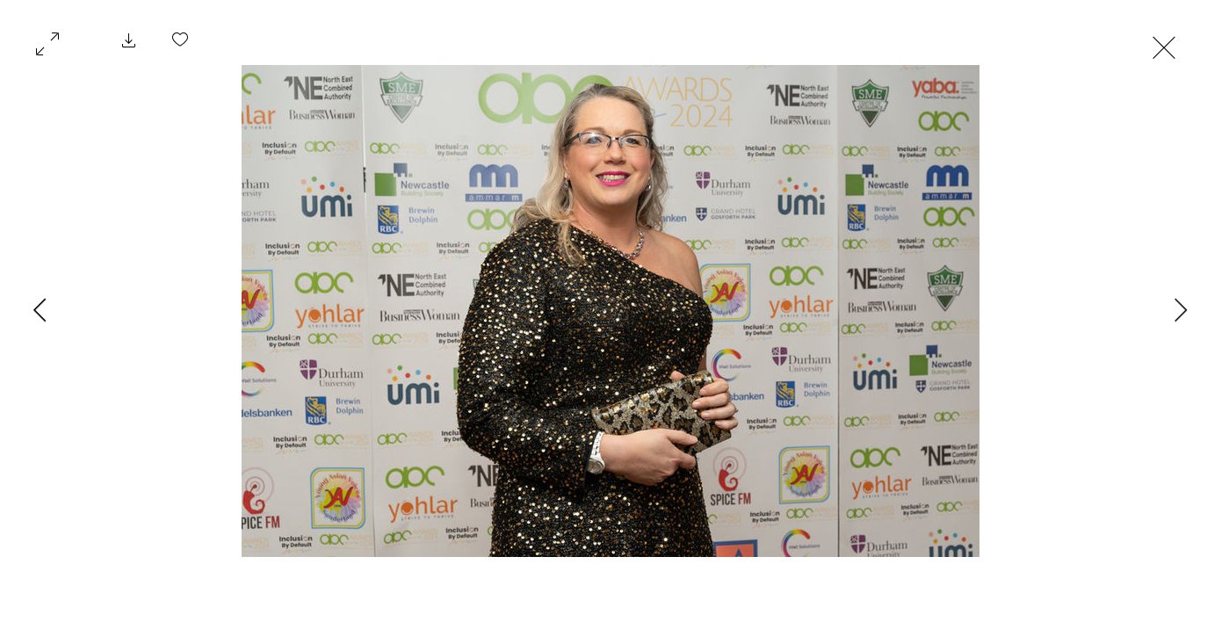
click at [39, 301] on icon "Previous Item" at bounding box center [39, 310] width 13 height 24
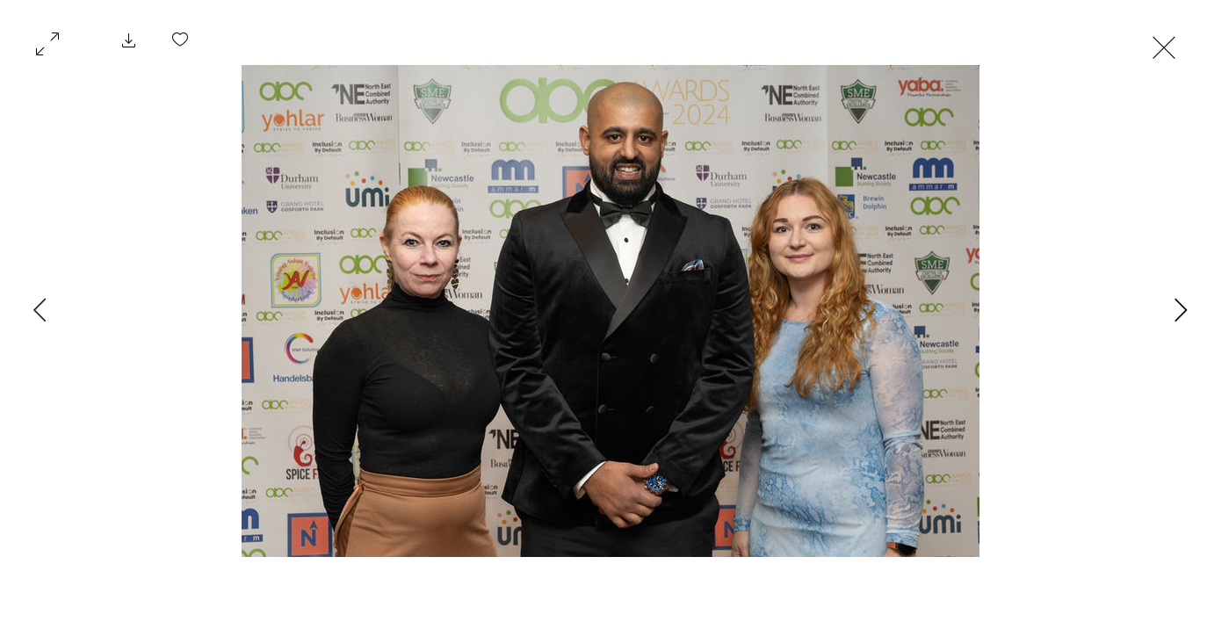
click at [1190, 307] on button "Next Item" at bounding box center [1181, 311] width 44 height 44
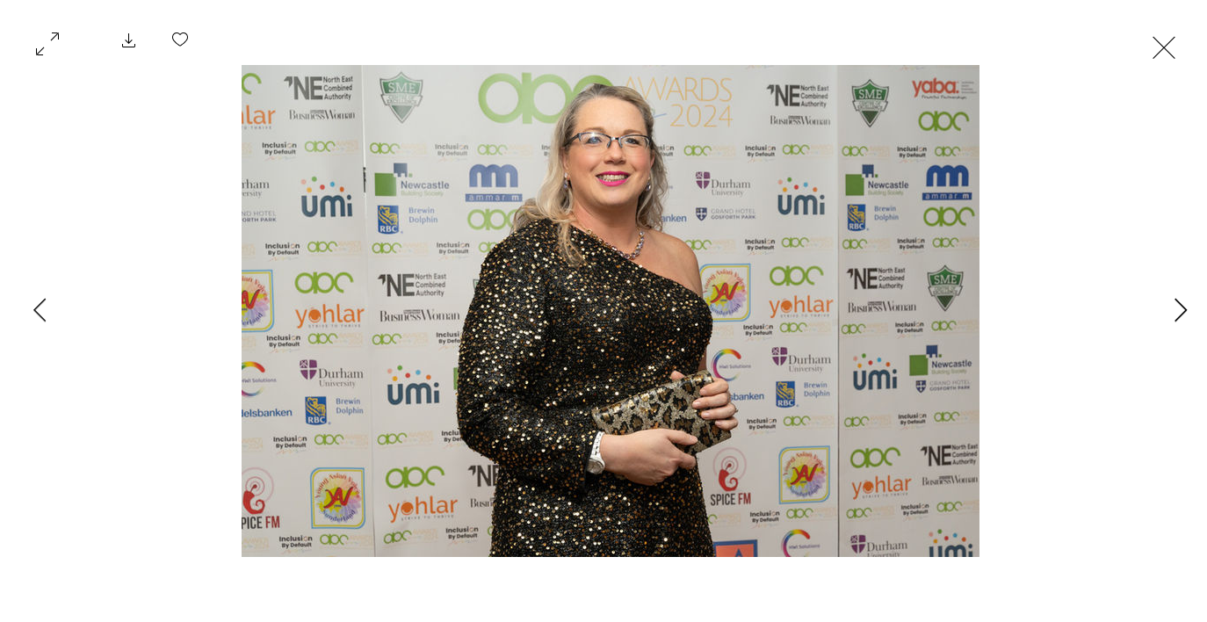
click at [1190, 307] on button "Next Item" at bounding box center [1181, 311] width 44 height 44
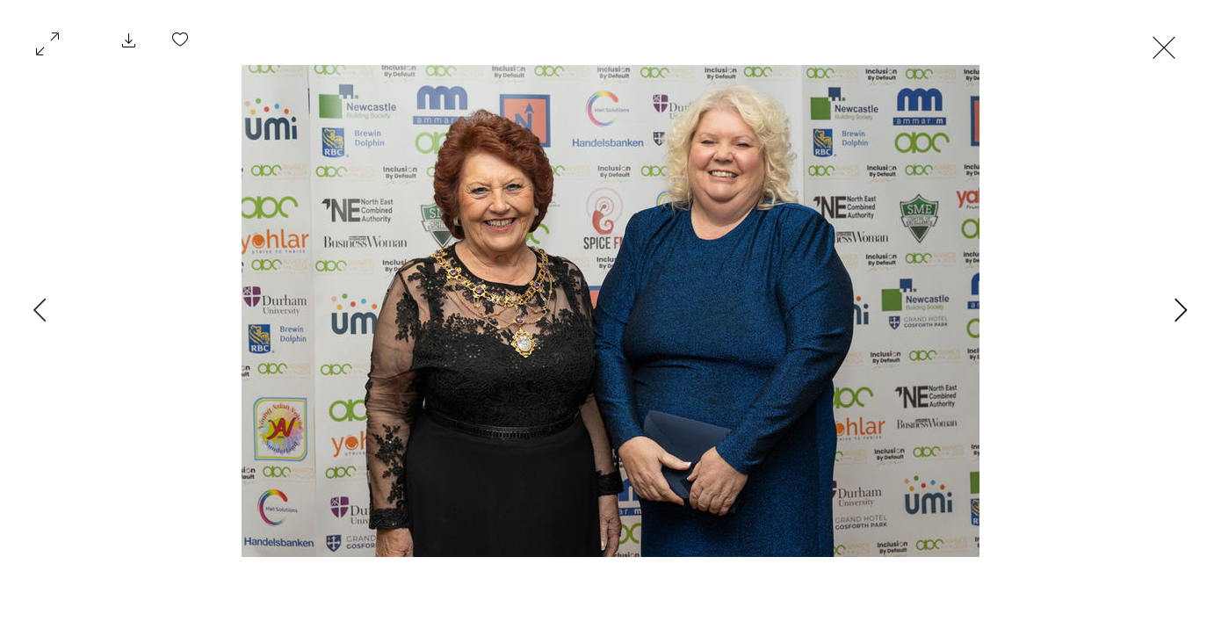
click at [1190, 307] on button "Next Item" at bounding box center [1181, 311] width 44 height 44
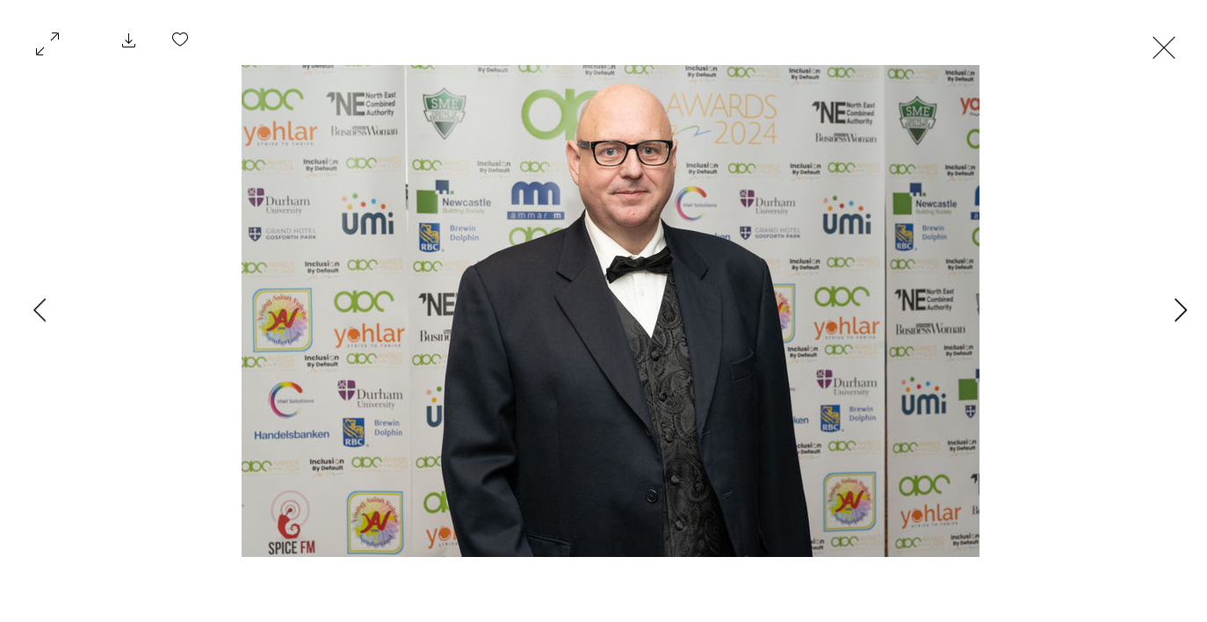
click at [1190, 307] on button "Next Item" at bounding box center [1181, 311] width 44 height 44
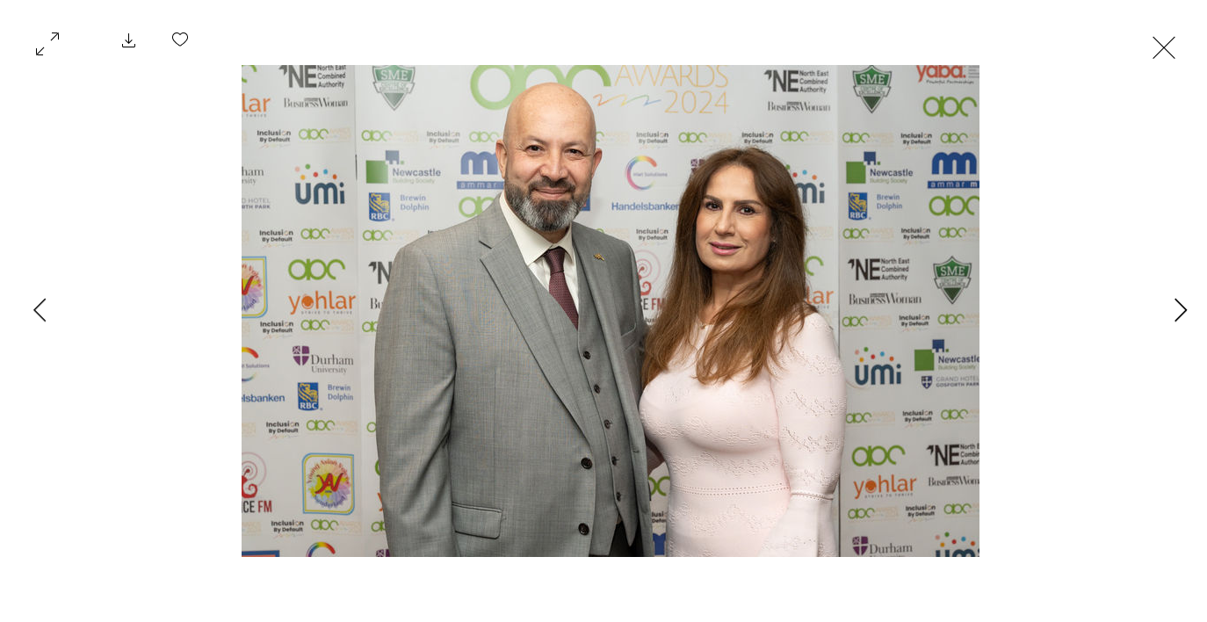
click at [1190, 307] on button "Next Item" at bounding box center [1181, 311] width 44 height 44
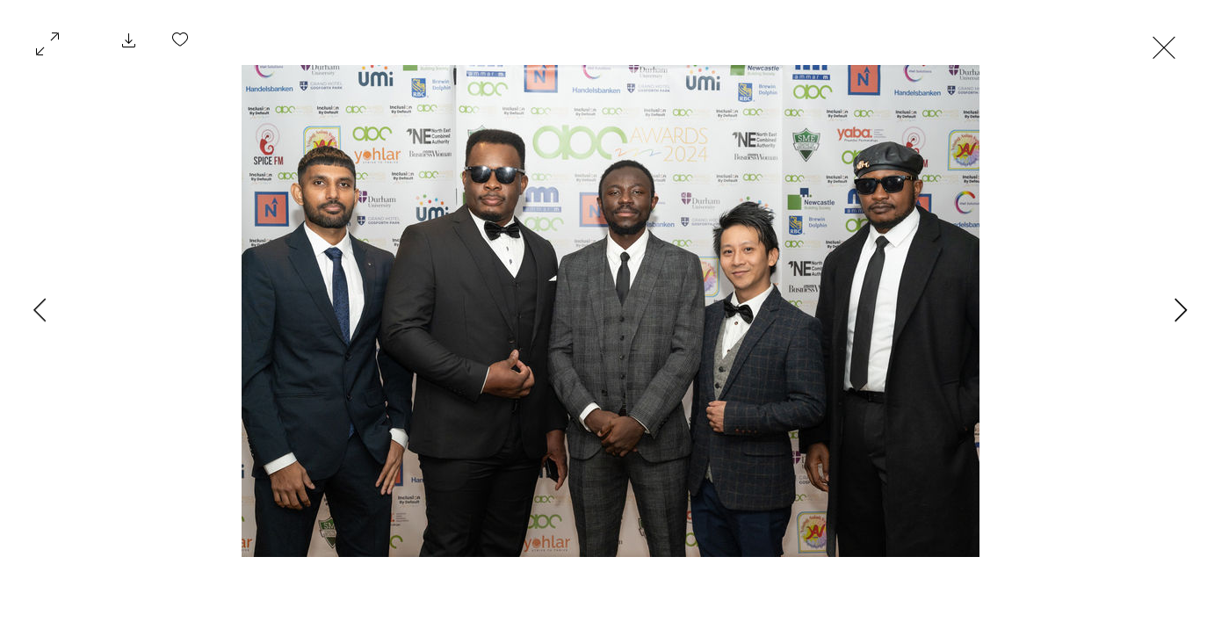
click at [1190, 307] on button "Next Item" at bounding box center [1181, 311] width 44 height 44
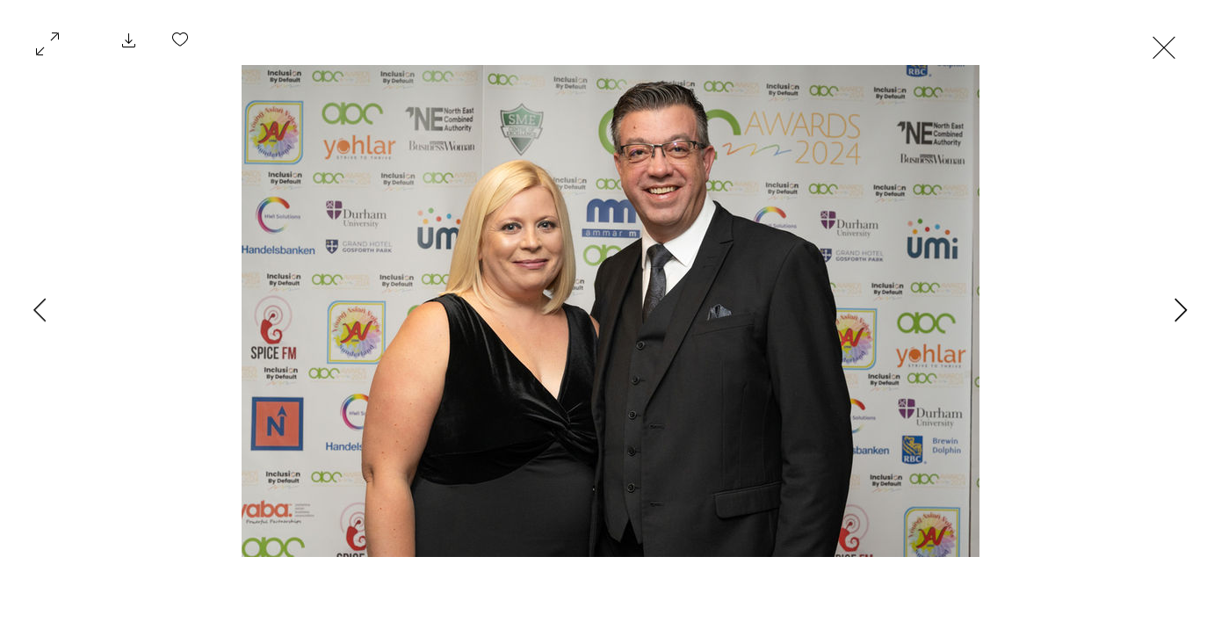
click at [1190, 307] on button "Next Item" at bounding box center [1181, 311] width 44 height 44
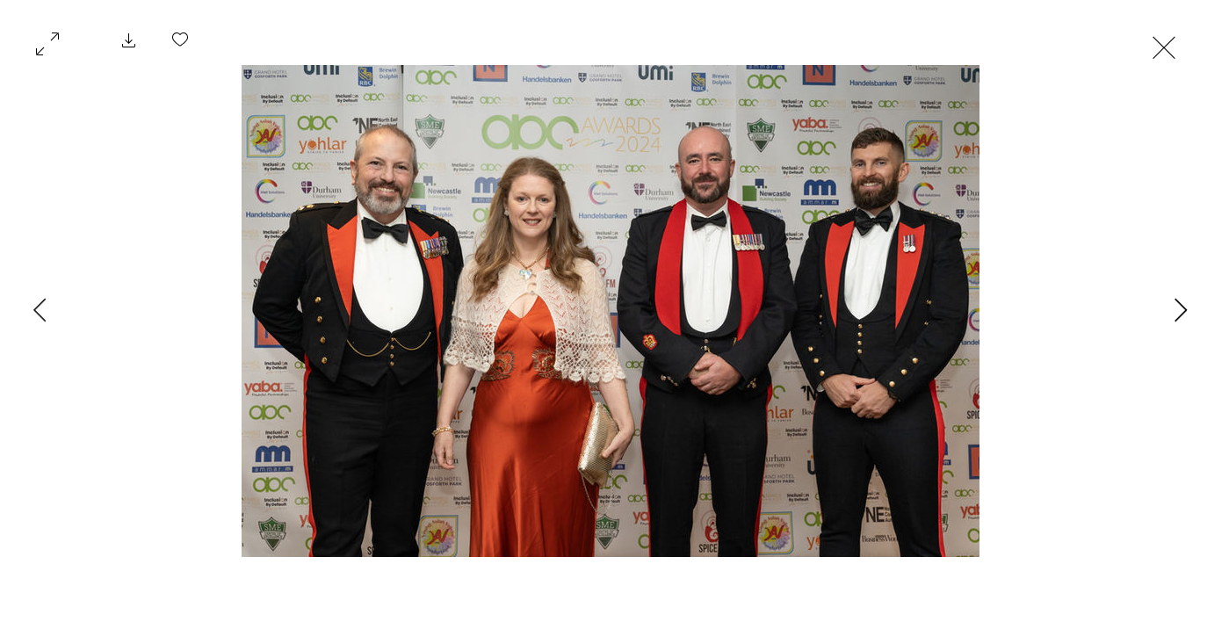
click at [1190, 307] on button "Next Item" at bounding box center [1181, 311] width 44 height 44
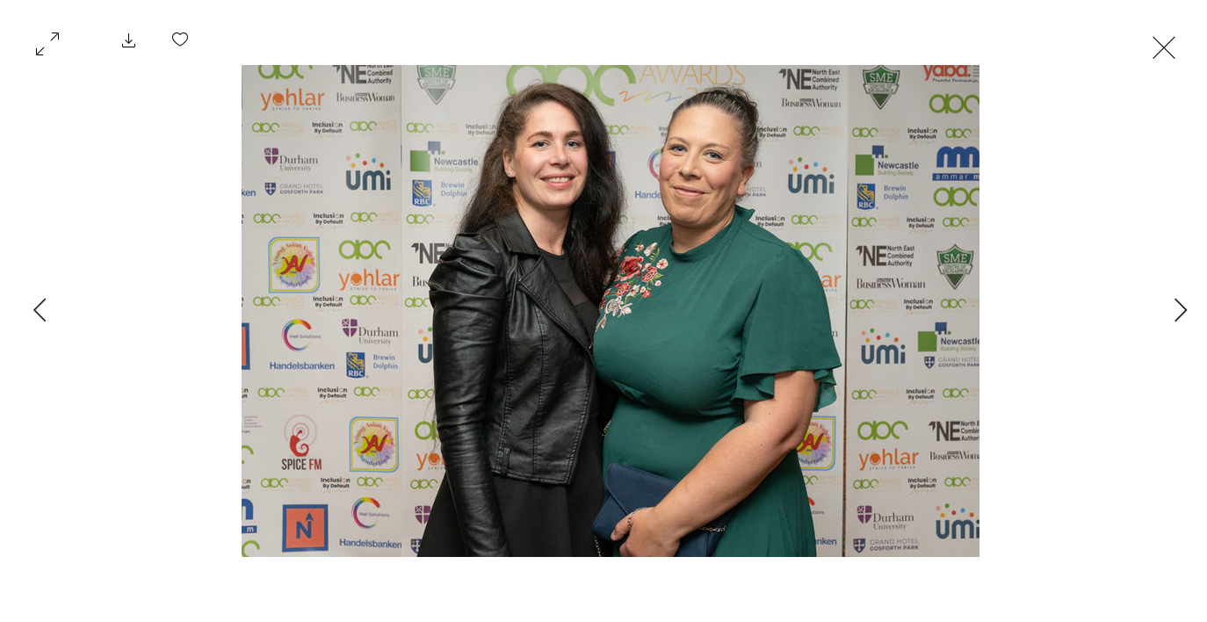
click at [1181, 49] on button "Exit expand mode" at bounding box center [1164, 45] width 33 height 39
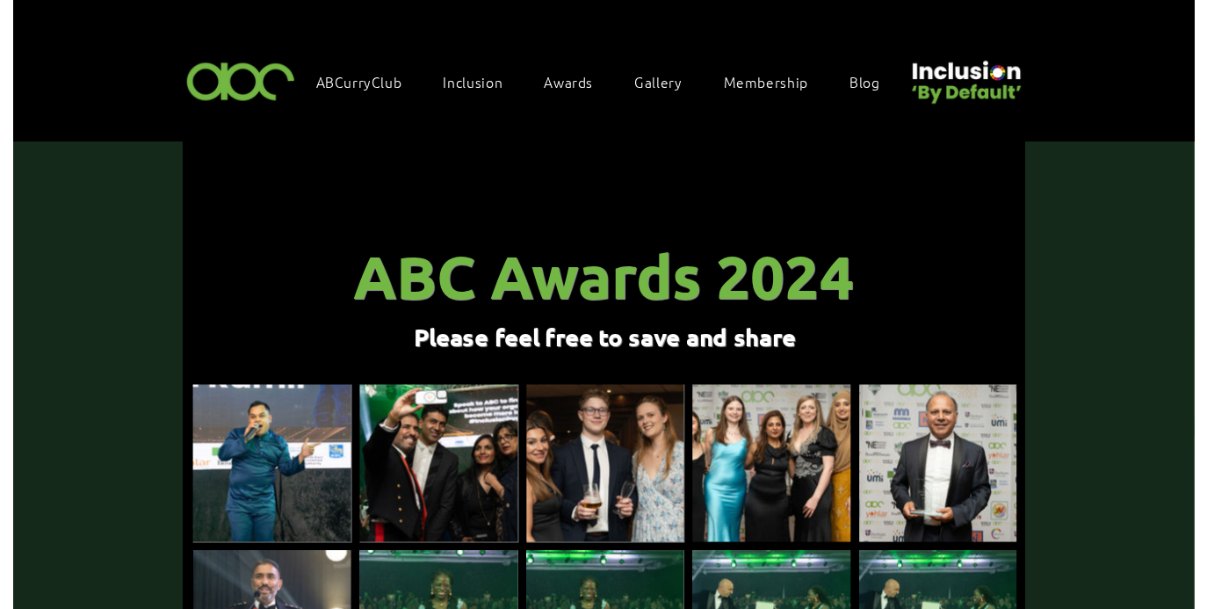
scroll to position [163, 0]
